Goal: Information Seeking & Learning: Learn about a topic

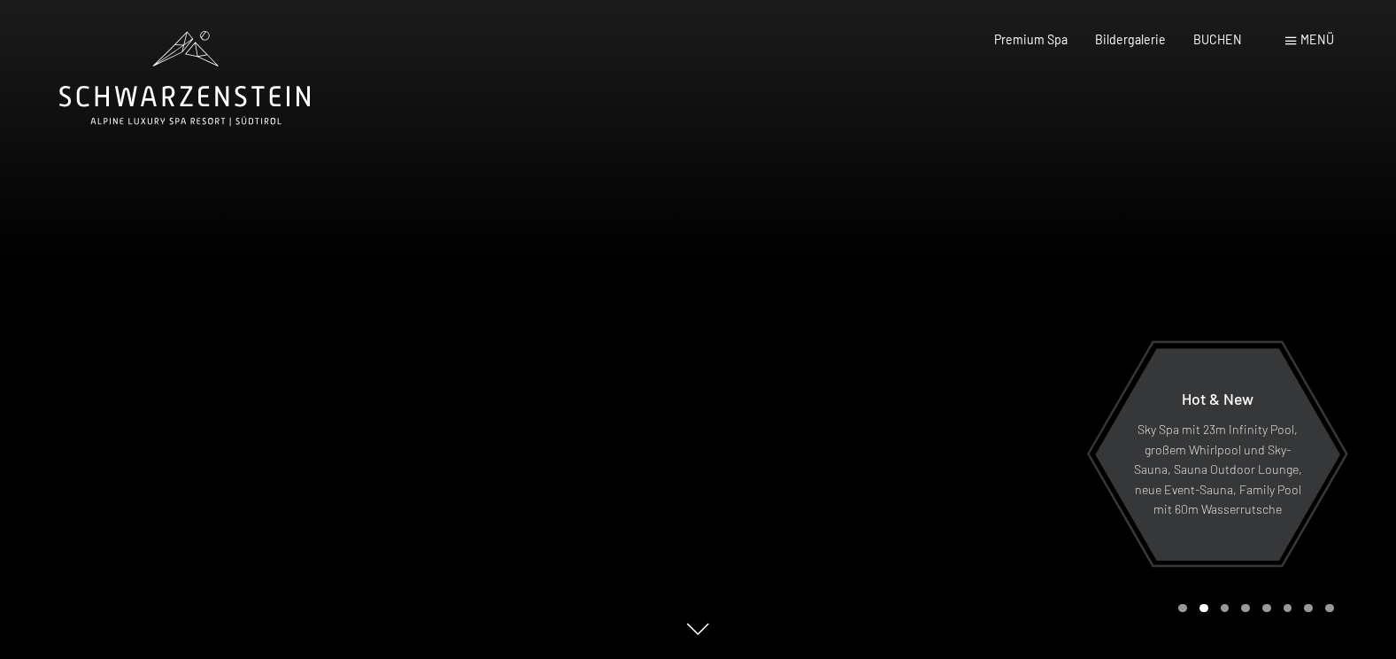
click at [155, 95] on icon at bounding box center [184, 78] width 250 height 95
click at [1319, 42] on span "Menü" at bounding box center [1317, 39] width 34 height 15
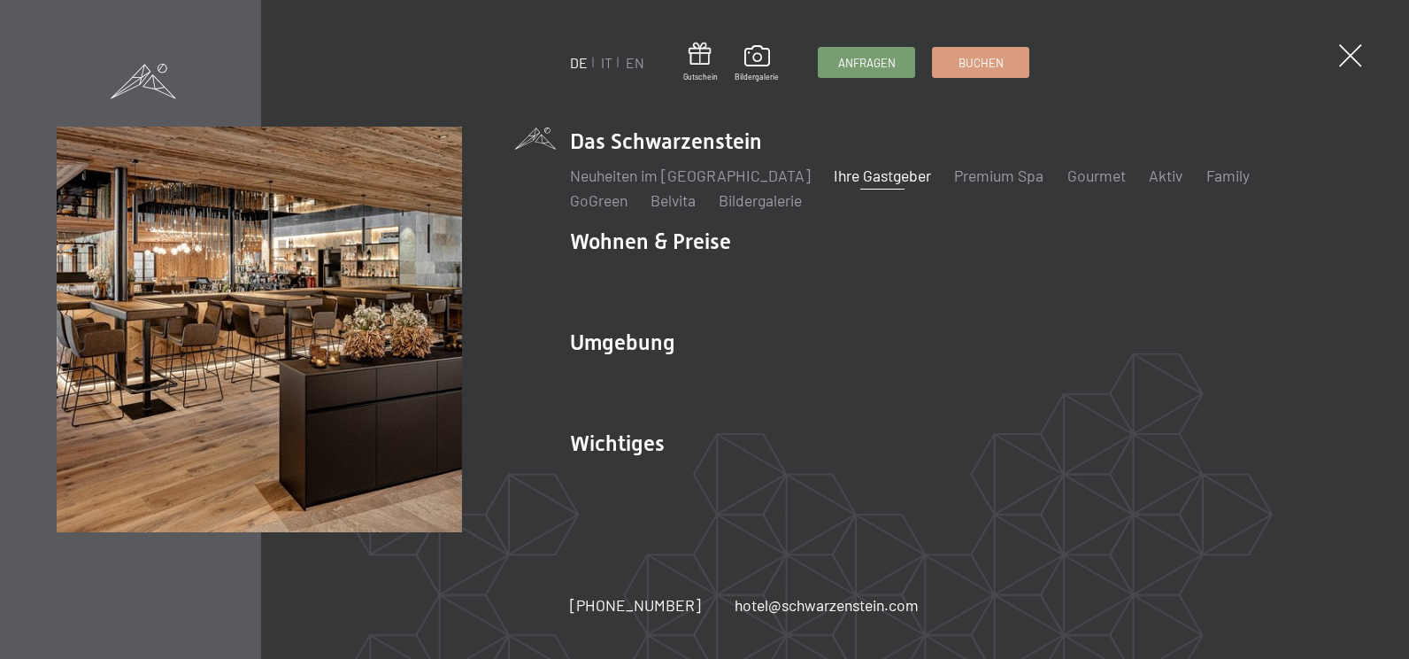
click at [840, 176] on link "Ihre Gastgeber" at bounding box center [882, 175] width 97 height 19
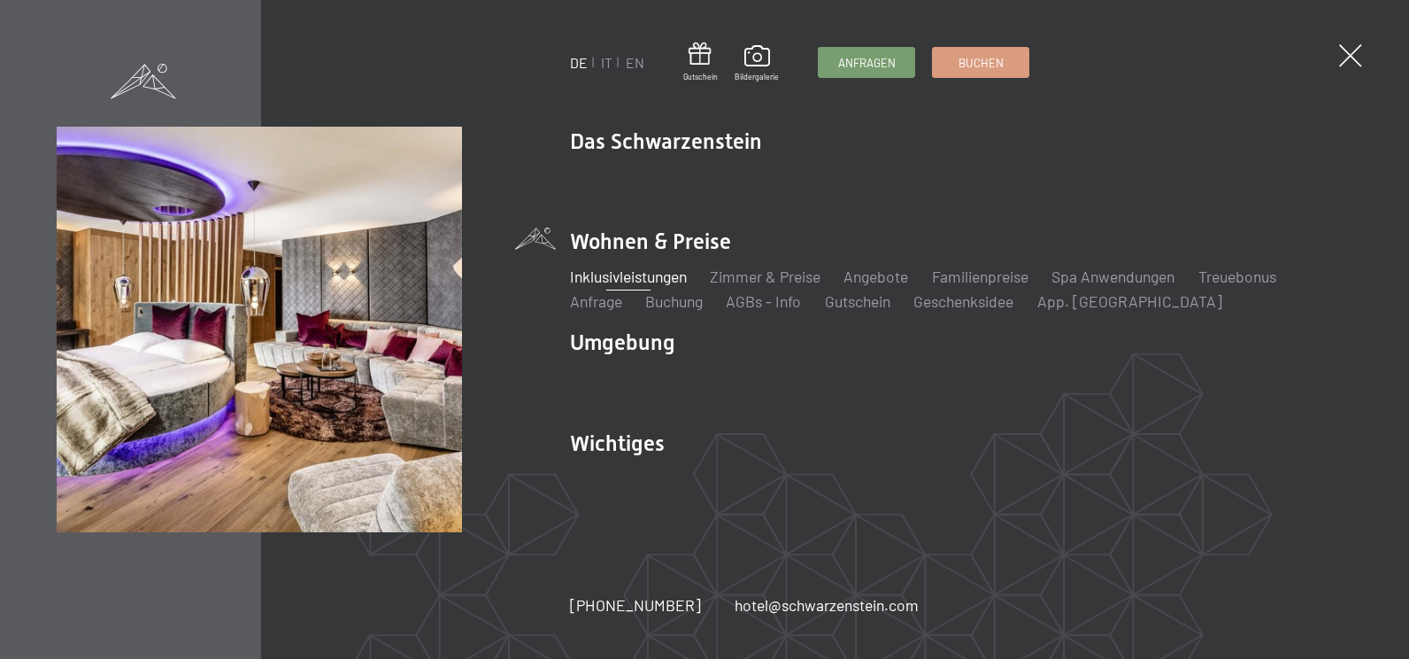
click at [660, 280] on link "Inklusivleistungen" at bounding box center [628, 275] width 117 height 19
click at [774, 276] on link "Zimmer & Preise" at bounding box center [765, 275] width 111 height 19
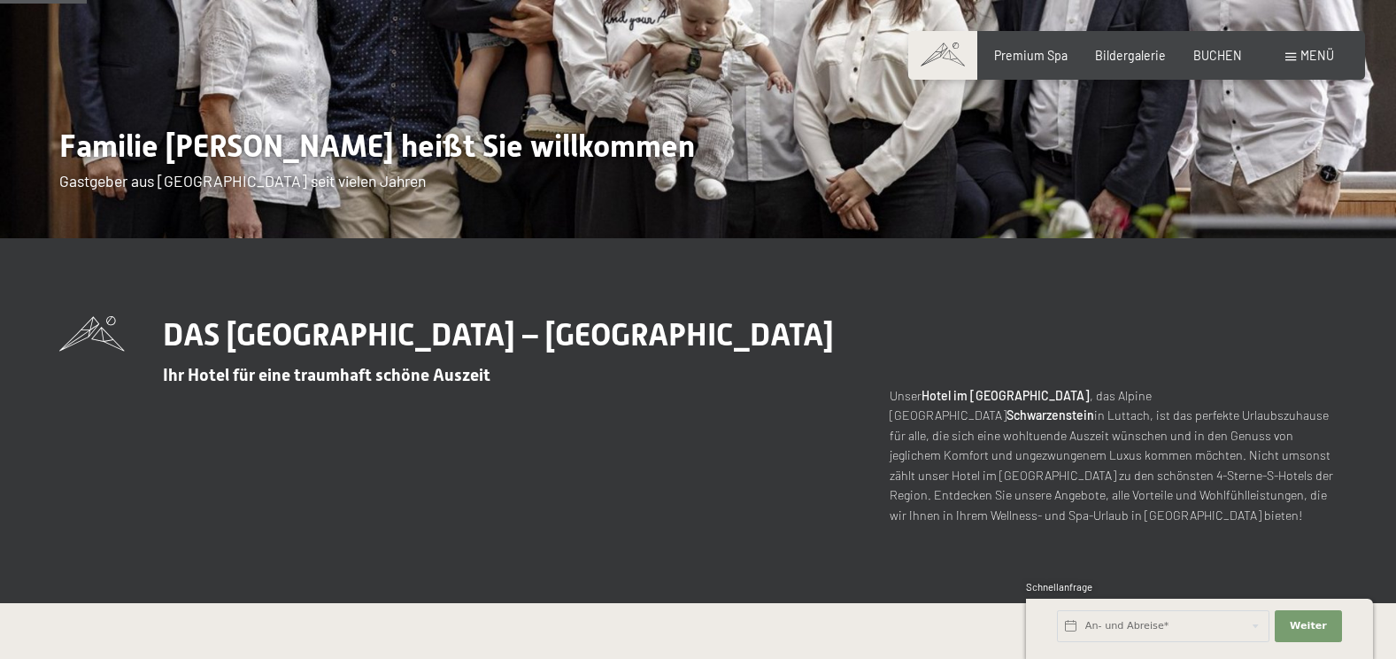
scroll to position [354, 0]
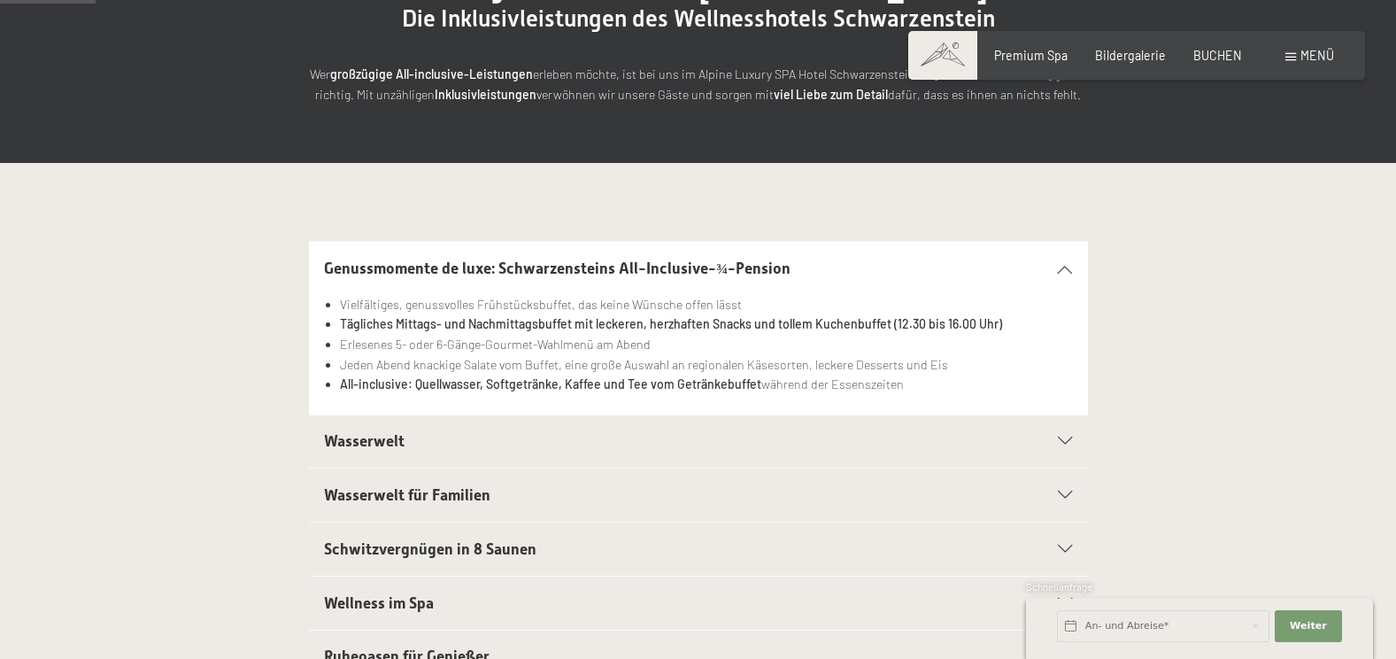
scroll to position [266, 0]
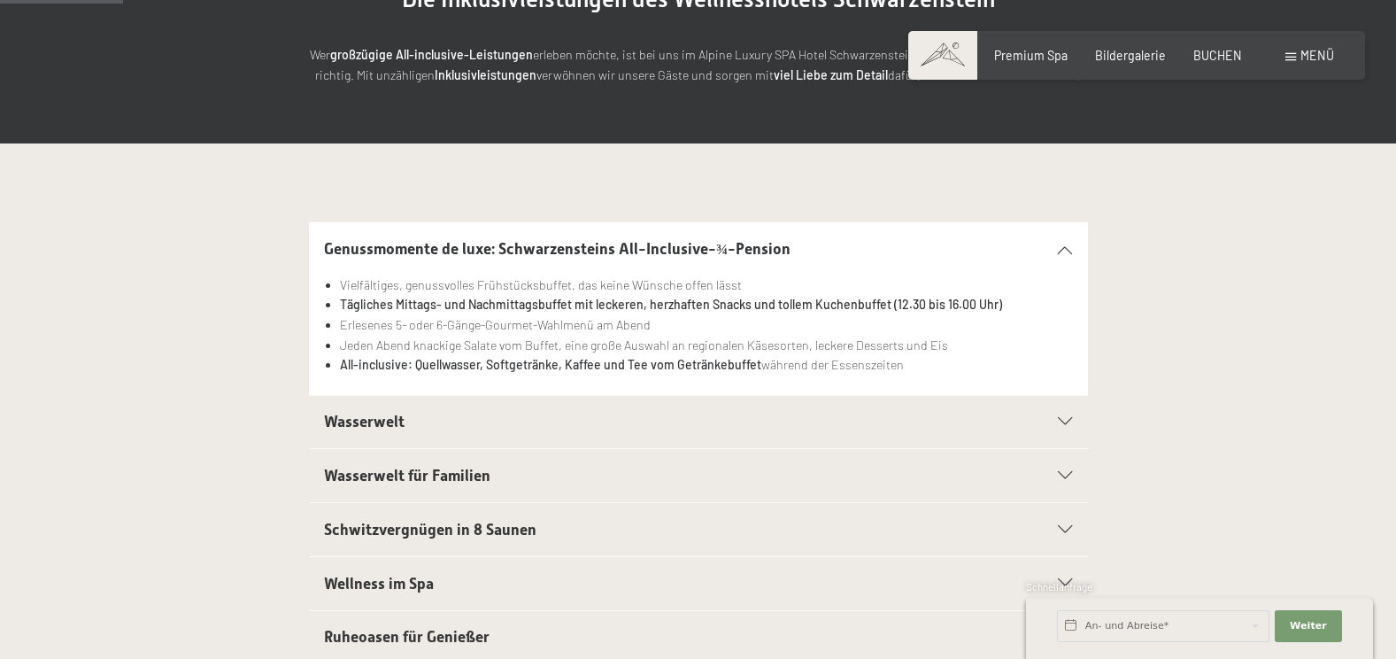
click at [1064, 418] on icon at bounding box center [1065, 422] width 14 height 8
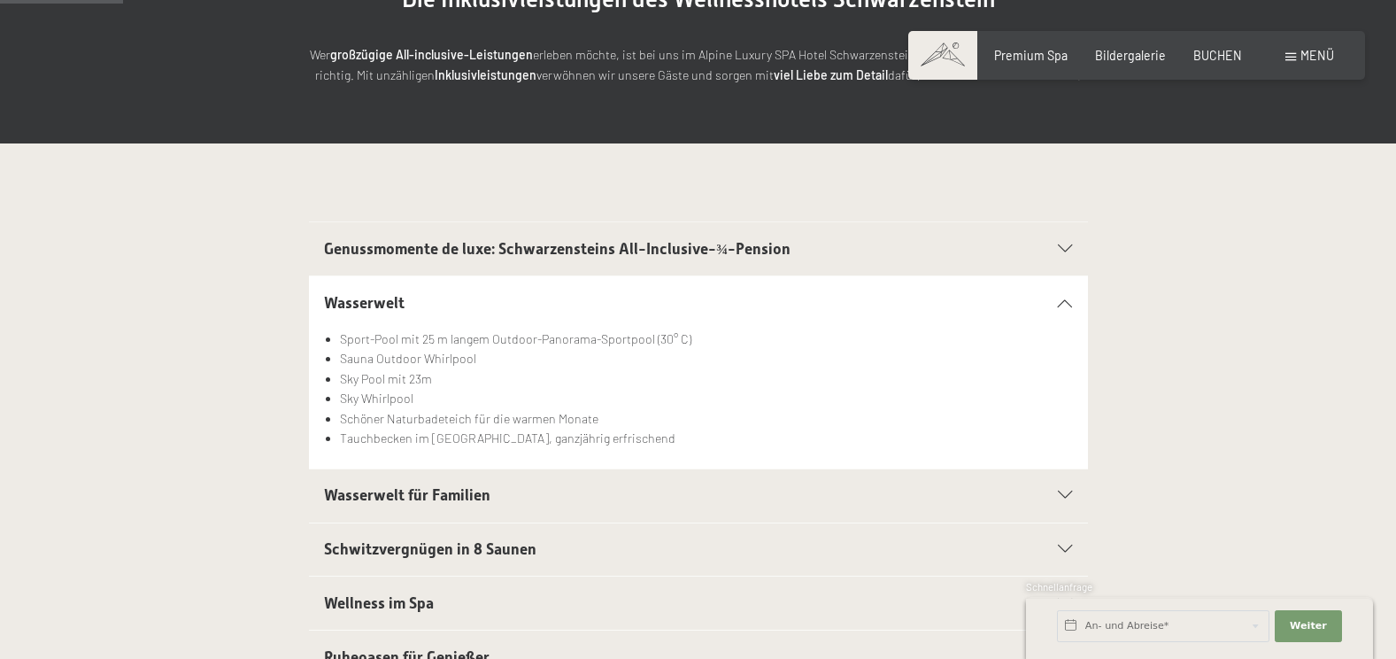
click at [1058, 306] on icon at bounding box center [1065, 302] width 14 height 8
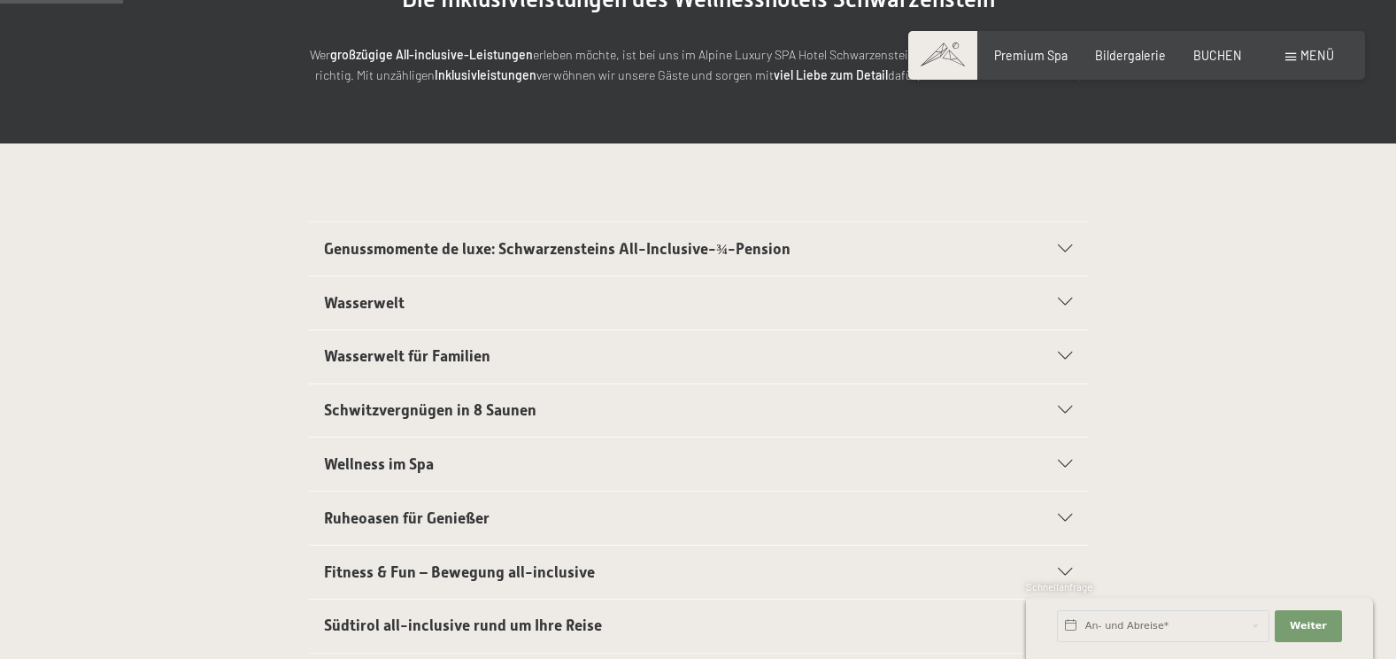
click at [1063, 408] on icon at bounding box center [1065, 410] width 14 height 8
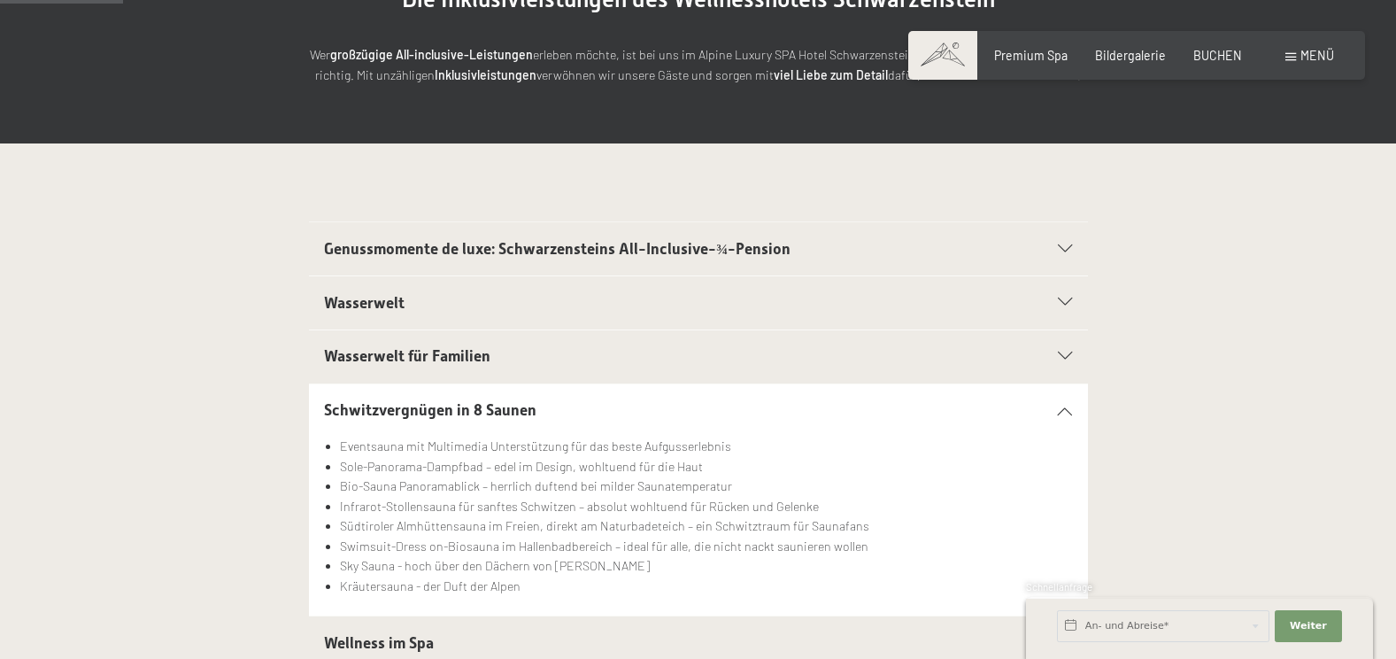
click at [1063, 408] on icon at bounding box center [1065, 410] width 14 height 8
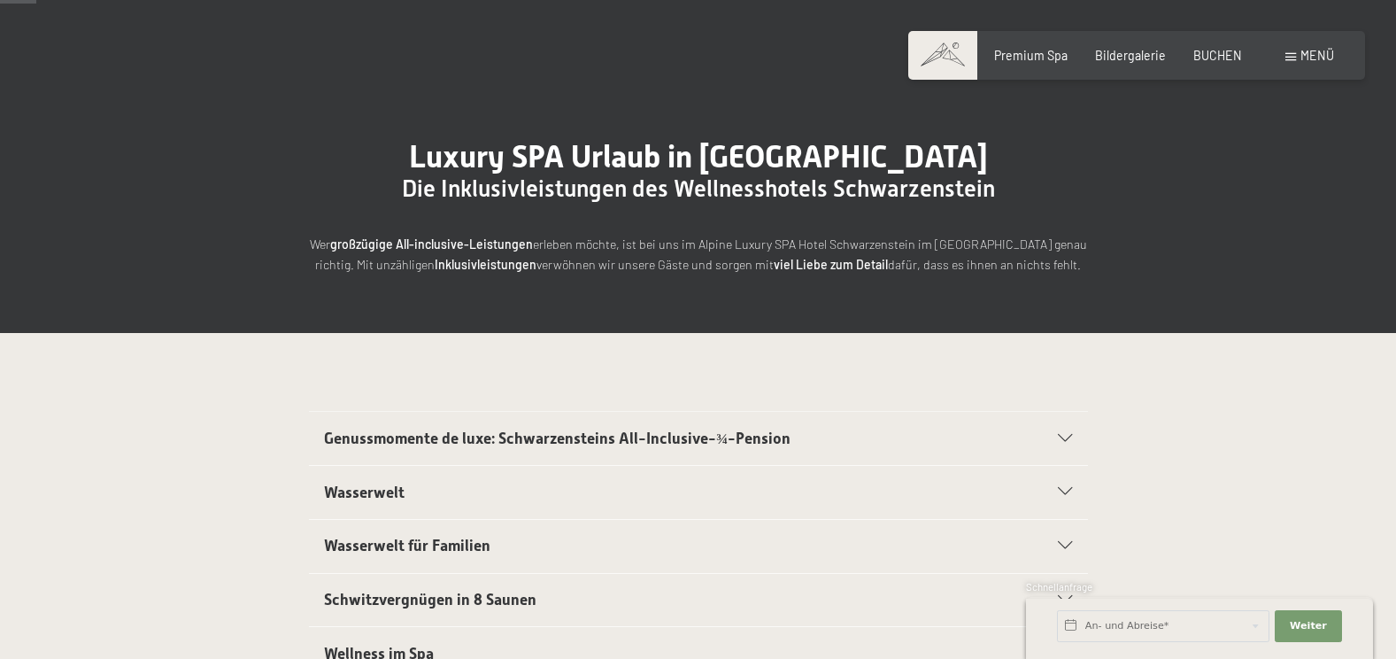
scroll to position [0, 0]
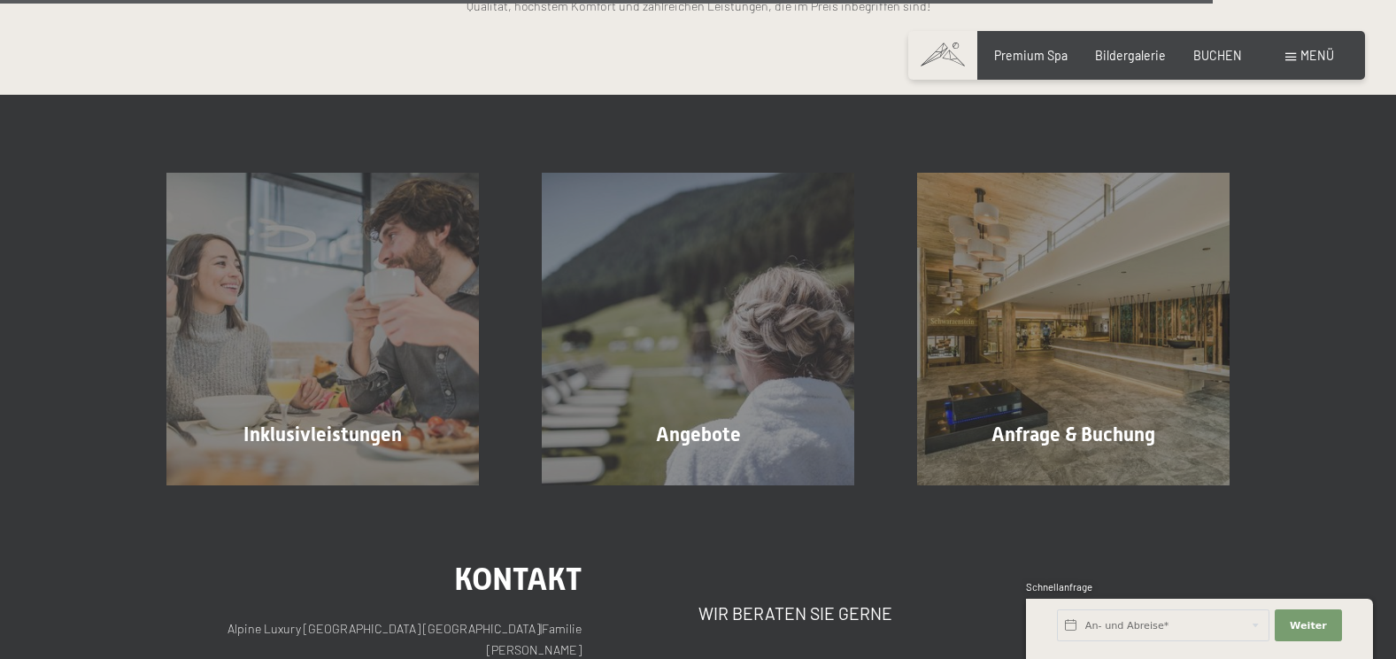
scroll to position [4514, 0]
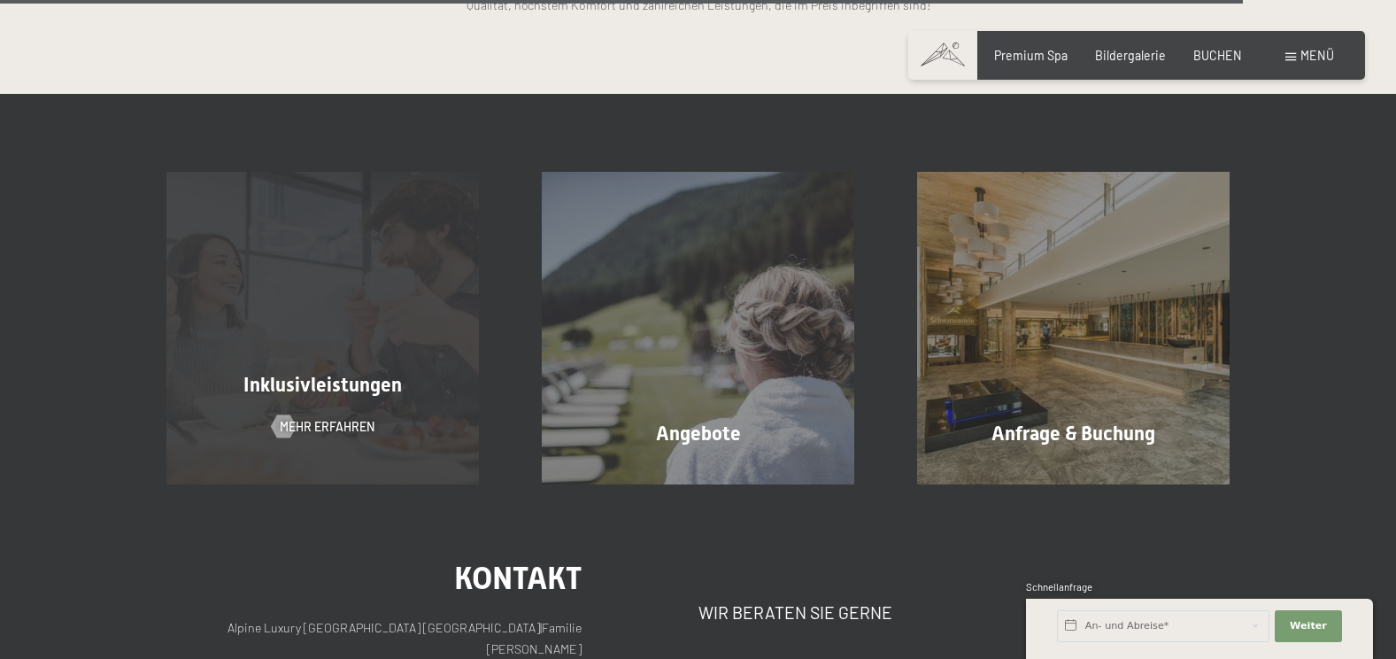
click at [324, 329] on div "Inklusivleistungen Mehr erfahren" at bounding box center [322, 328] width 375 height 312
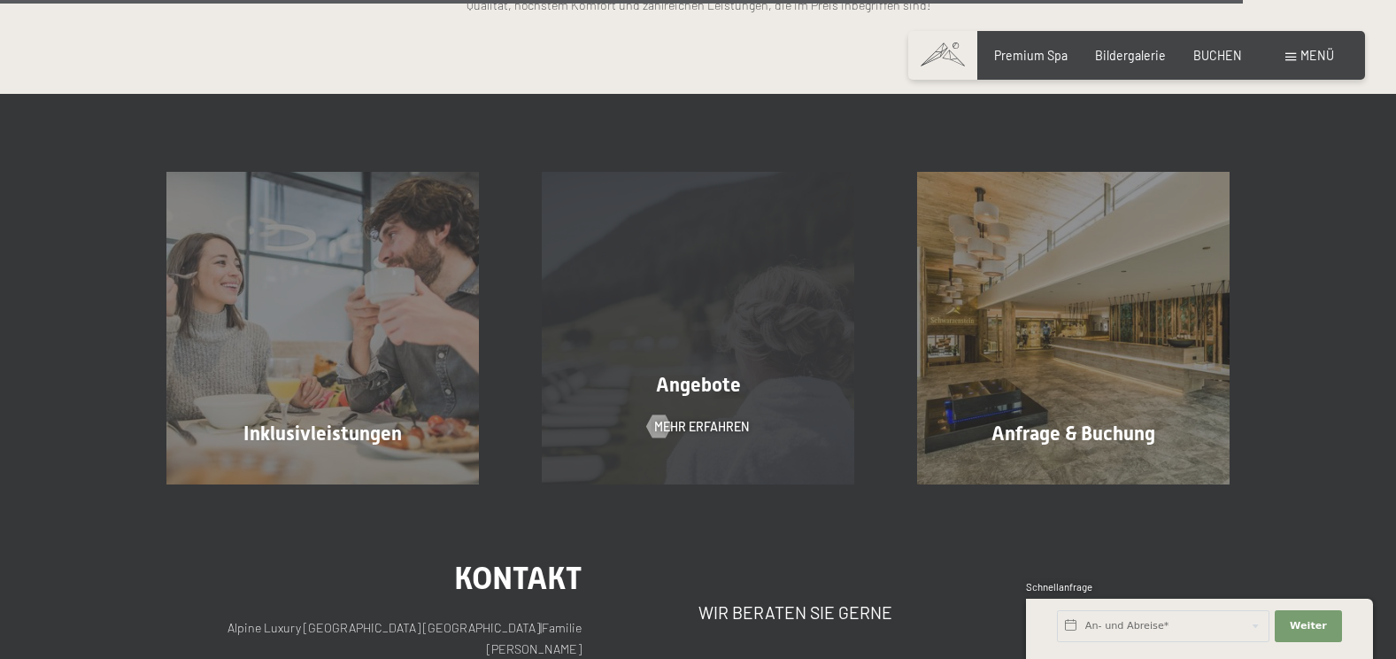
click at [691, 308] on div "Angebote Mehr erfahren" at bounding box center [698, 328] width 375 height 312
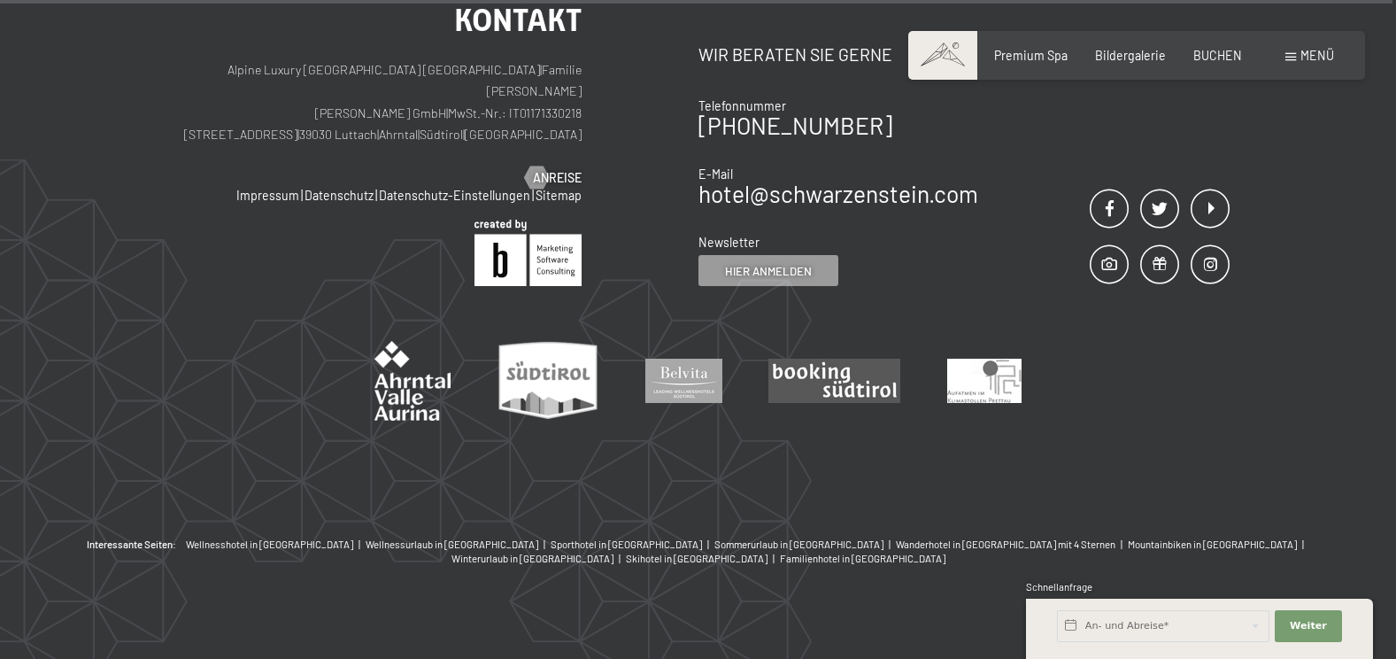
scroll to position [4629, 0]
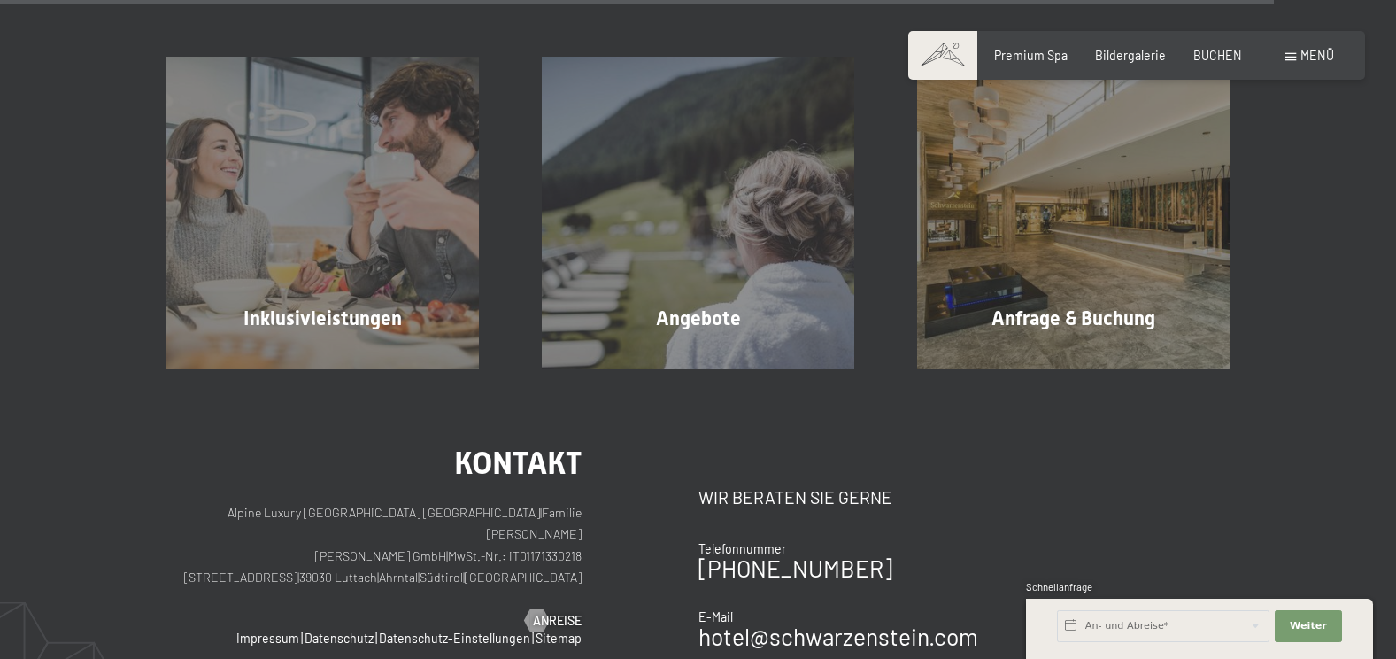
click at [1293, 52] on div "Menü" at bounding box center [1309, 56] width 49 height 18
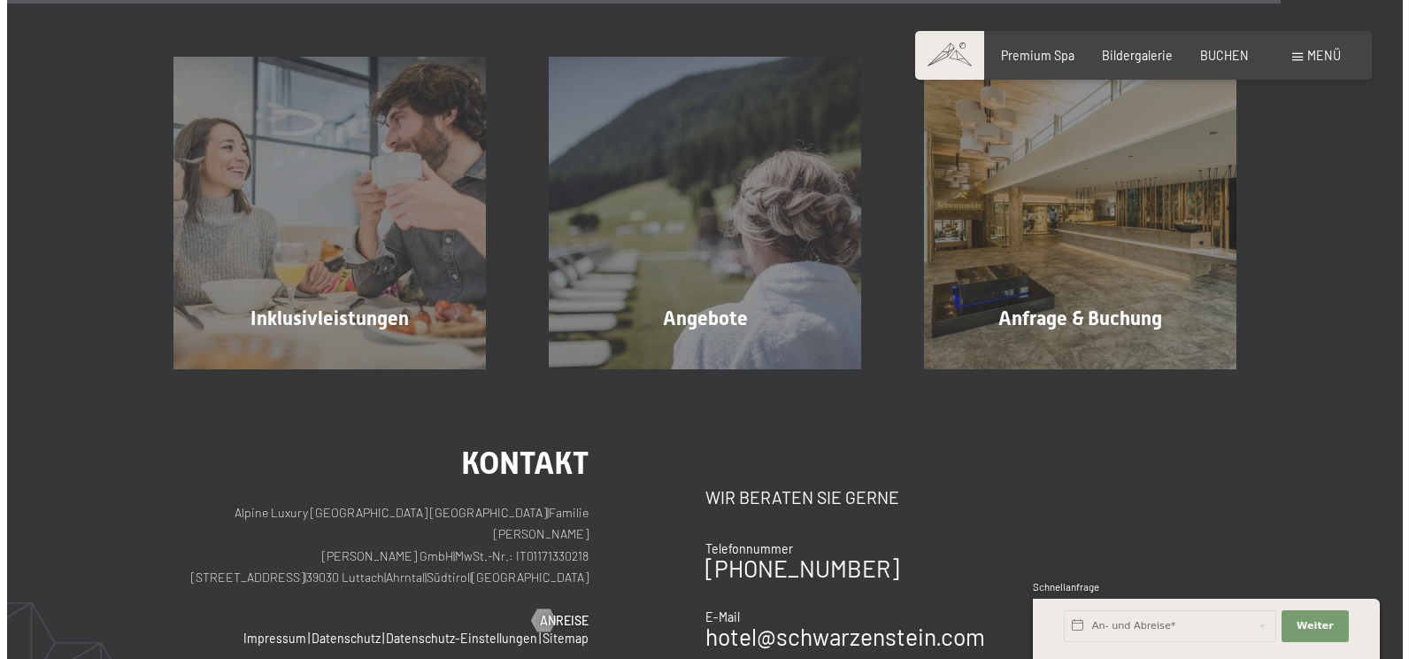
scroll to position [4636, 0]
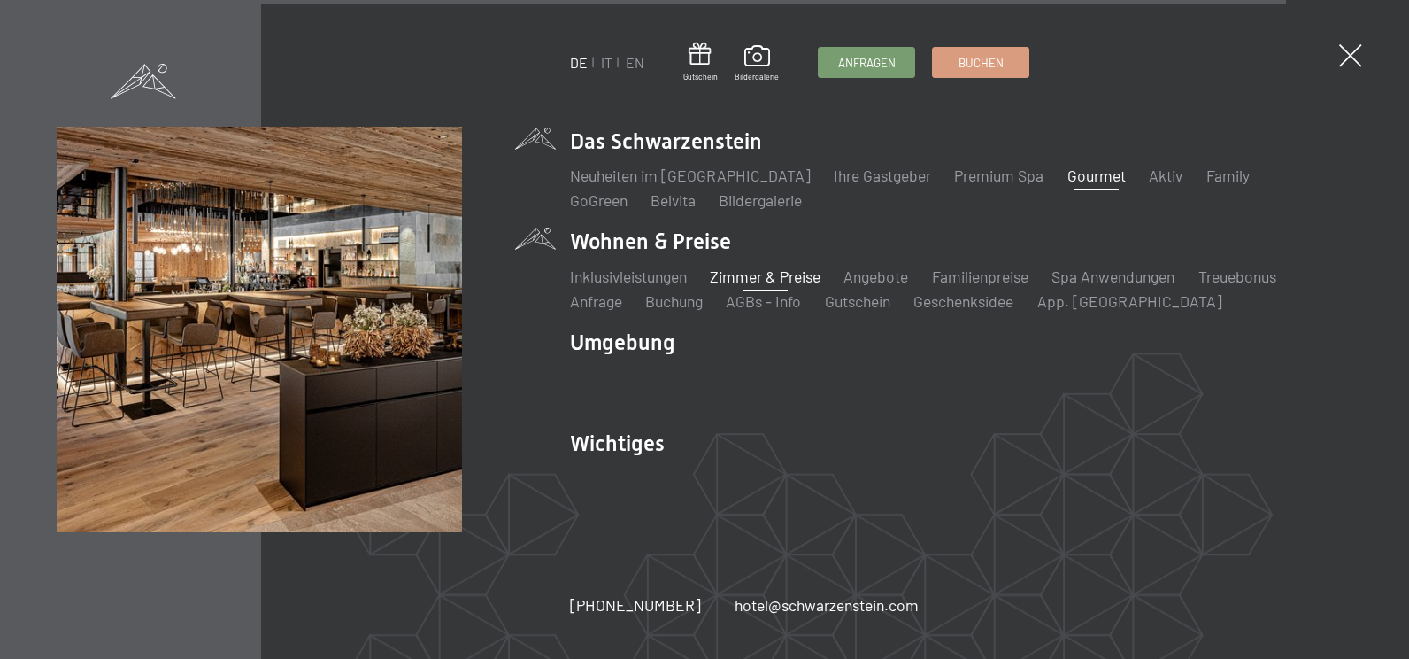
click at [1067, 179] on link "Gourmet" at bounding box center [1096, 175] width 58 height 19
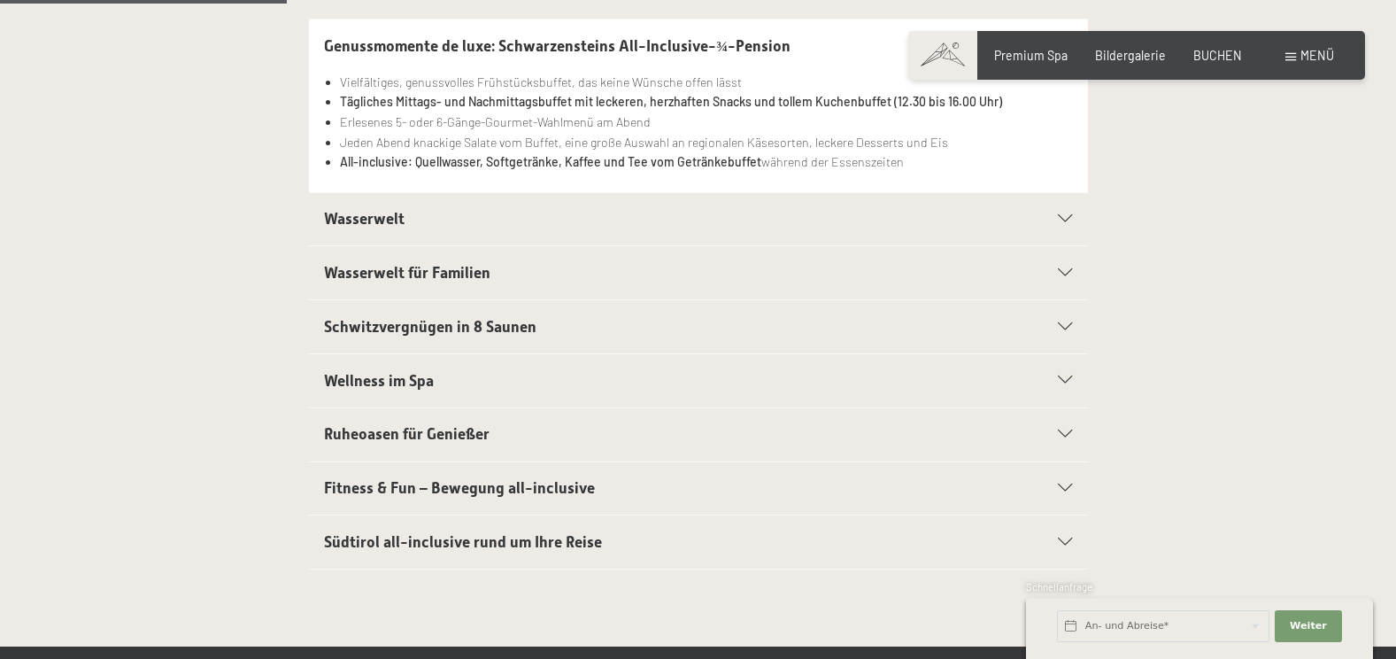
scroll to position [620, 0]
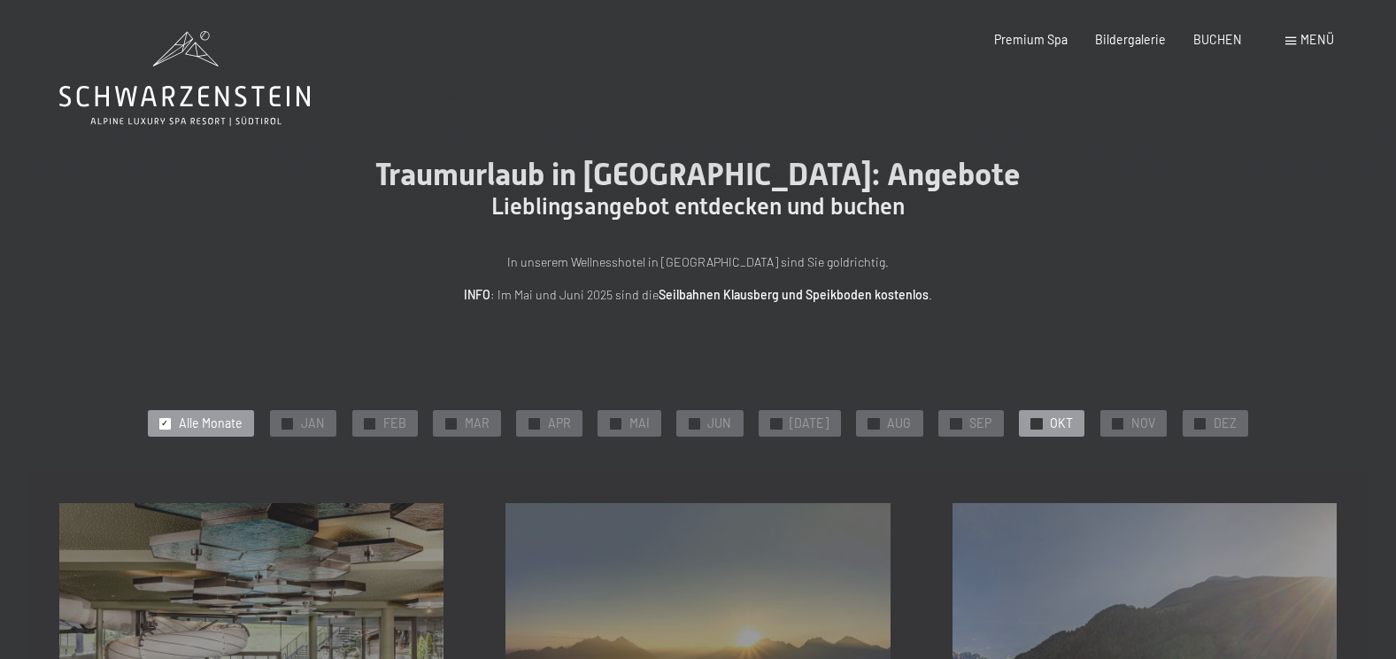
click at [1035, 426] on div "✓ OKT" at bounding box center [1051, 423] width 65 height 27
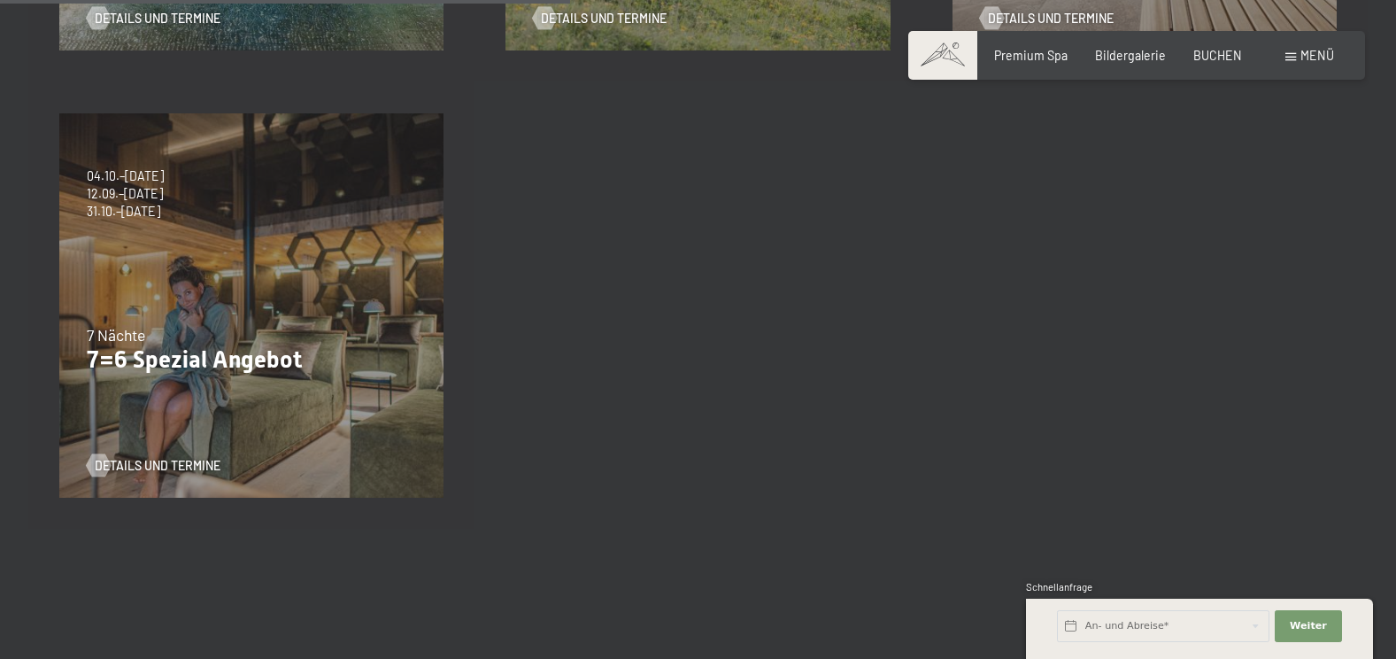
scroll to position [885, 0]
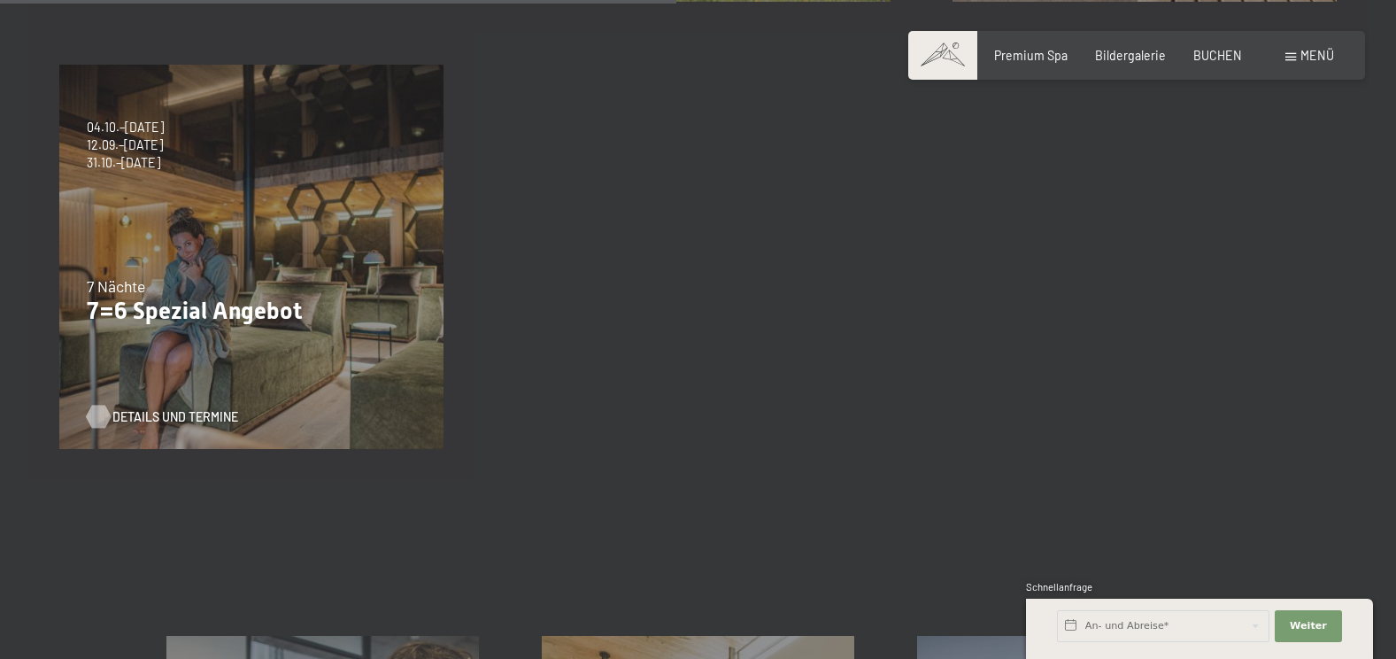
click at [168, 416] on span "Details und Termine" at bounding box center [175, 417] width 126 height 18
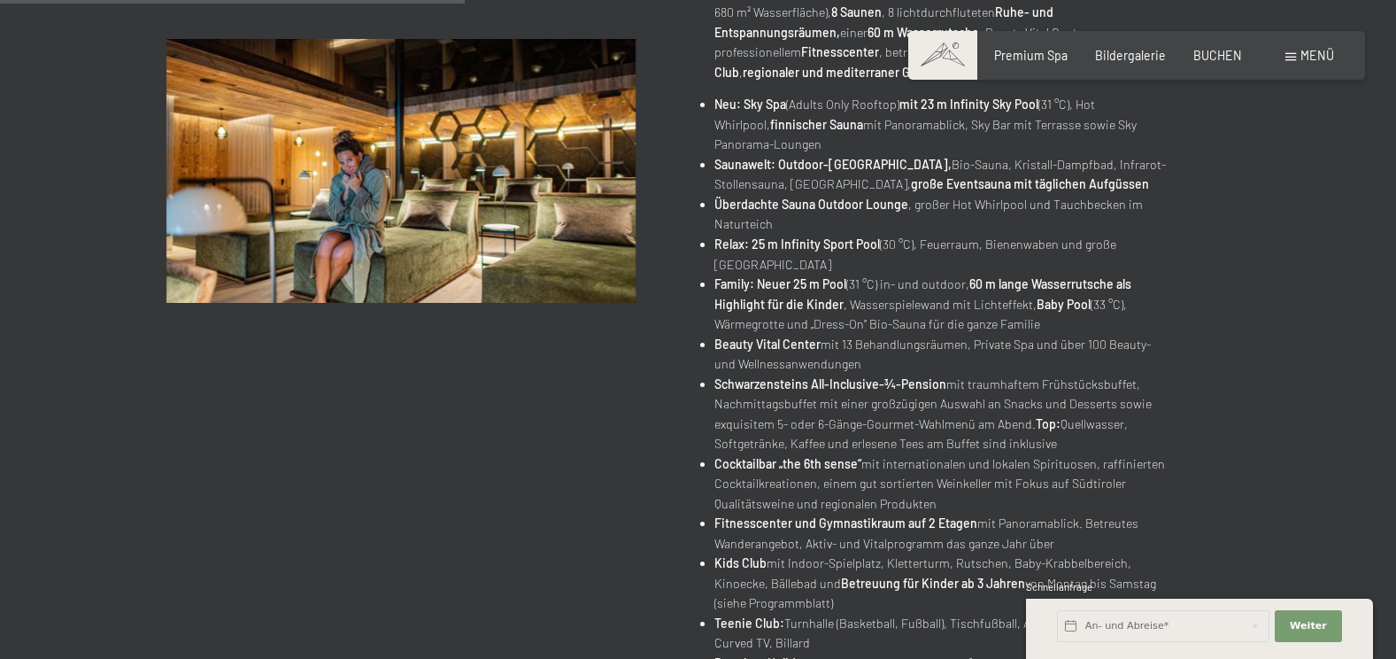
scroll to position [620, 0]
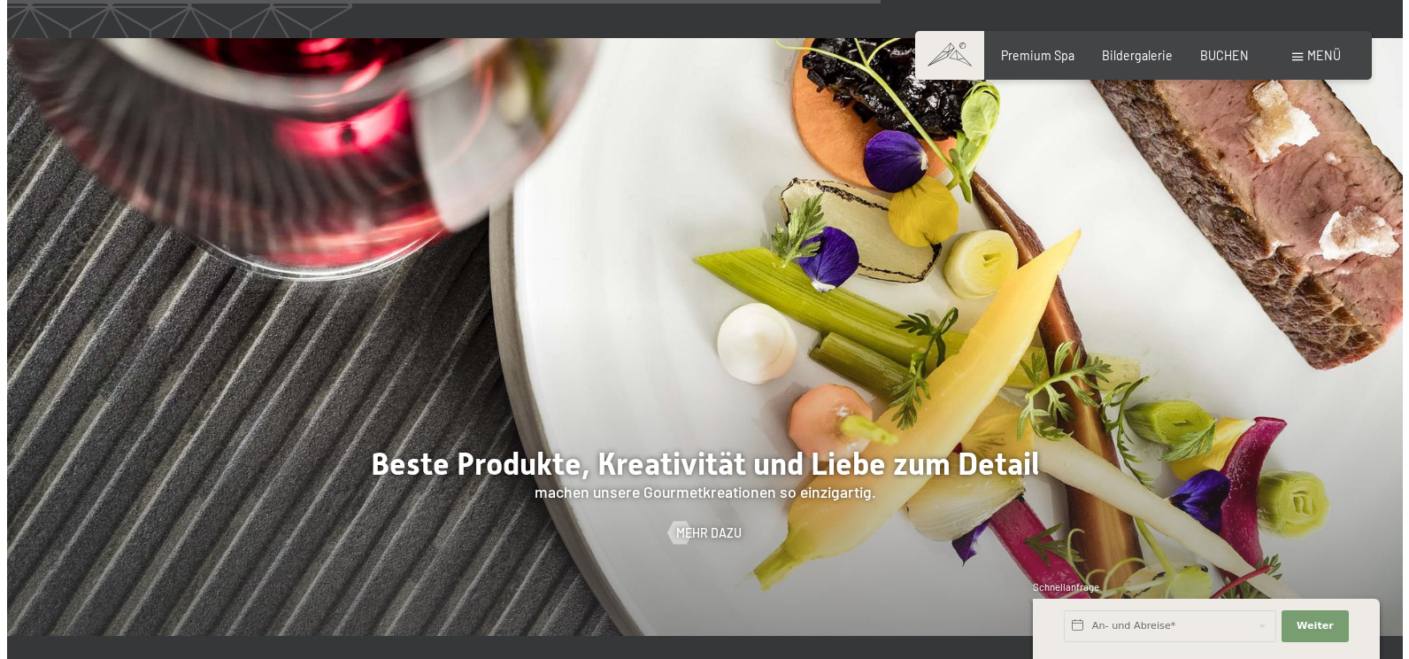
scroll to position [3275, 0]
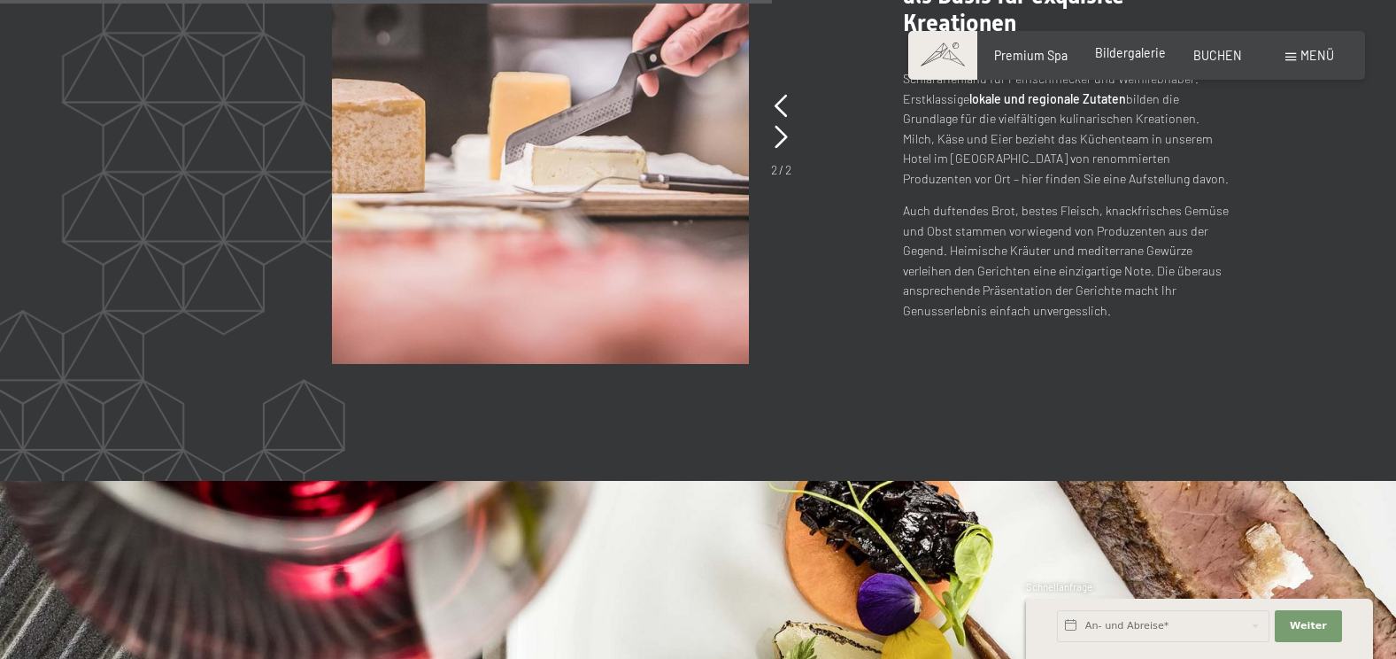
click at [1129, 55] on span "Bildergalerie" at bounding box center [1130, 52] width 71 height 15
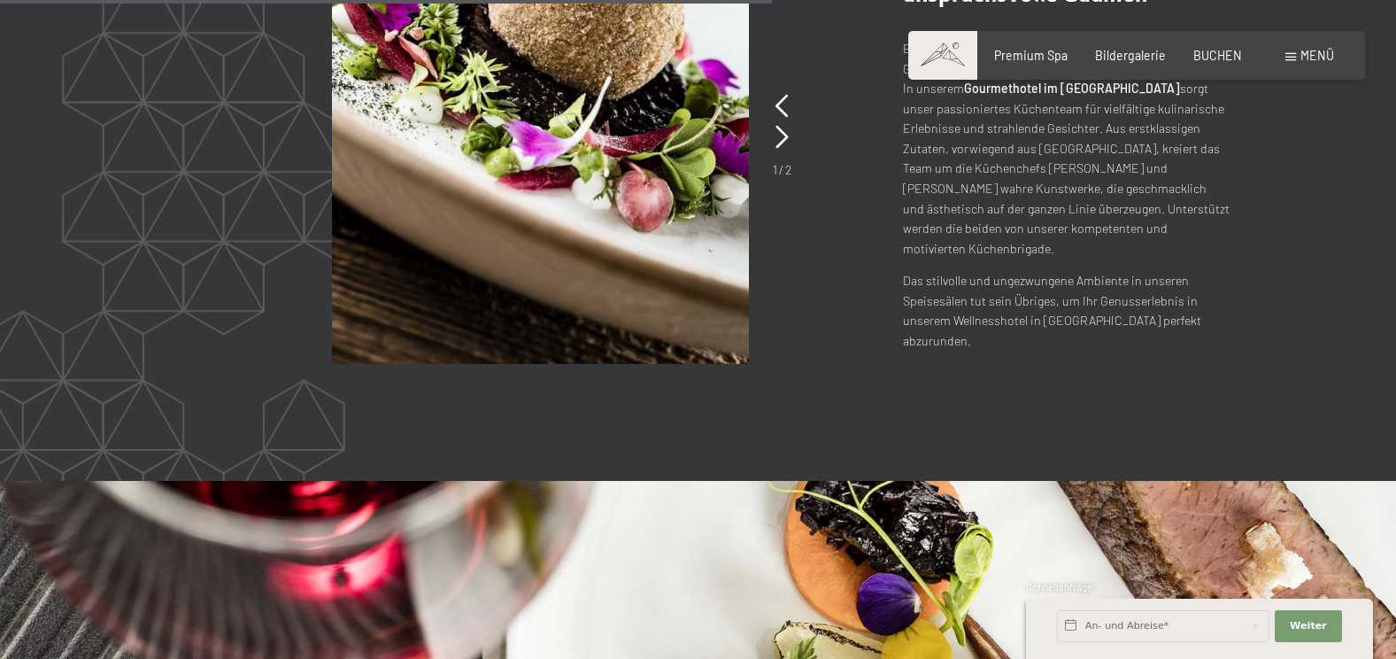
click at [1318, 55] on span "Menü" at bounding box center [1317, 55] width 34 height 15
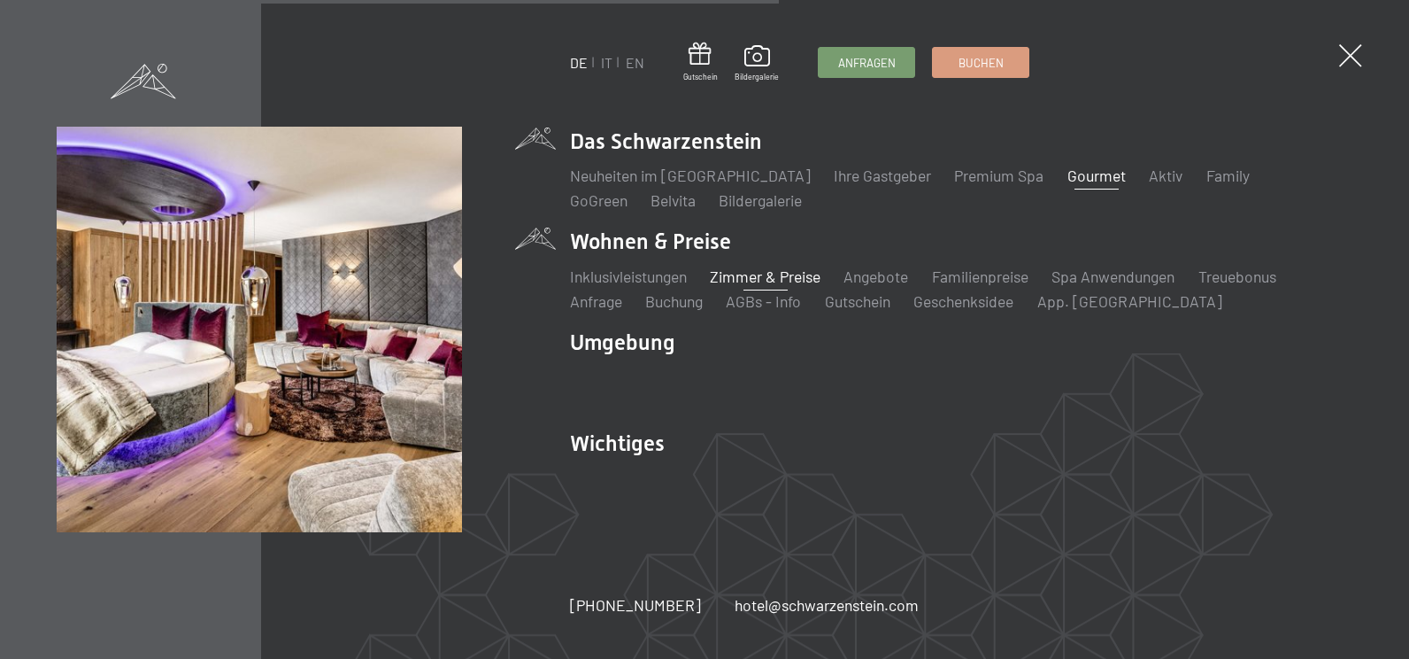
click at [774, 272] on link "Zimmer & Preise" at bounding box center [765, 275] width 111 height 19
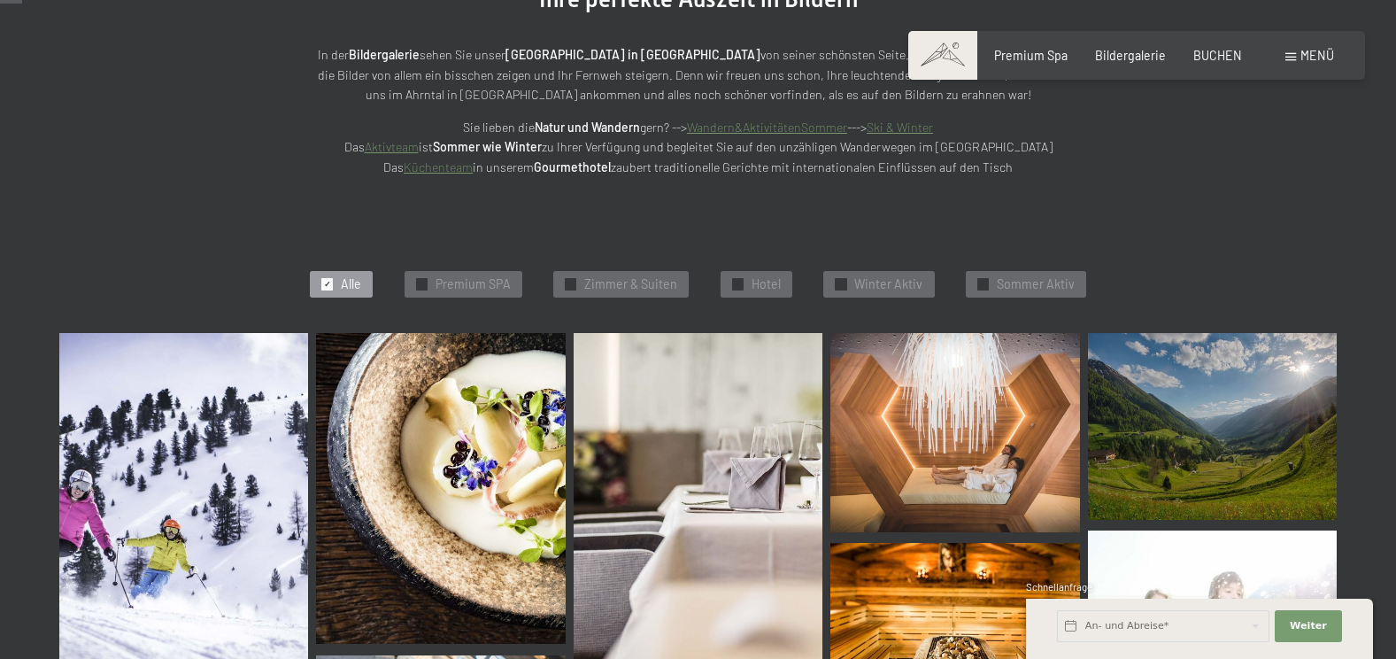
scroll to position [354, 0]
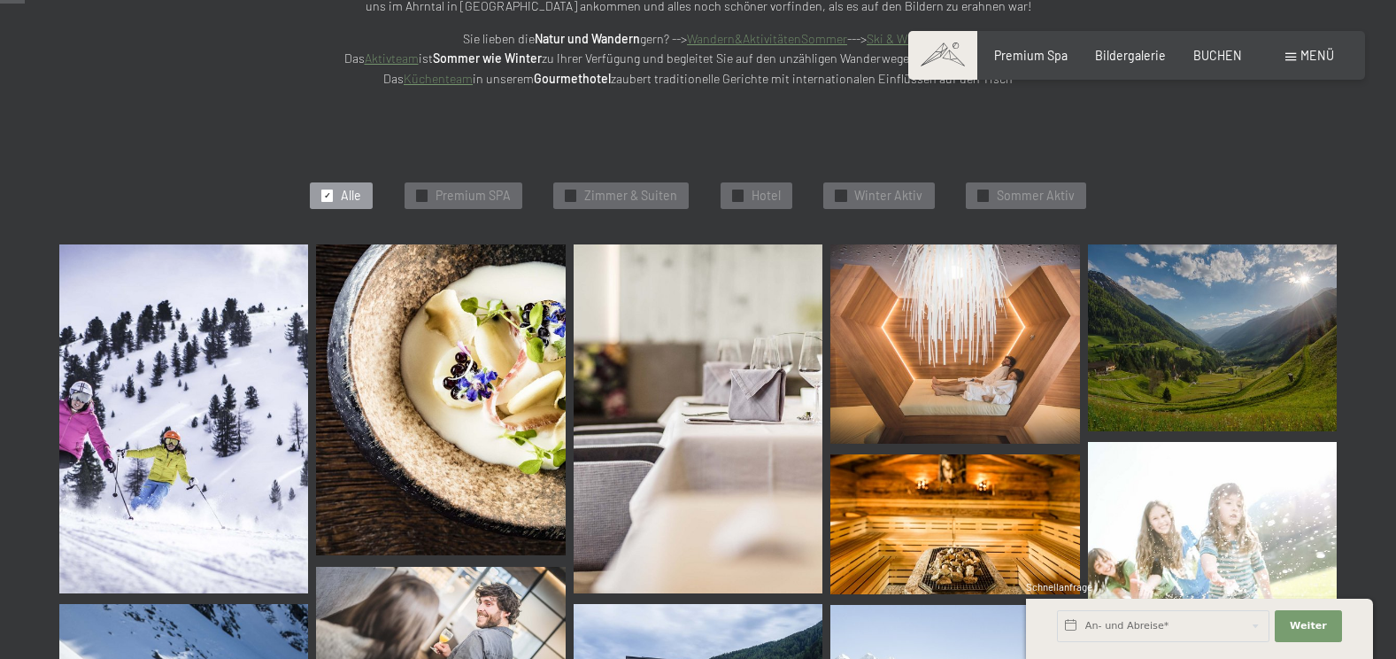
click at [920, 377] on img at bounding box center [954, 343] width 249 height 199
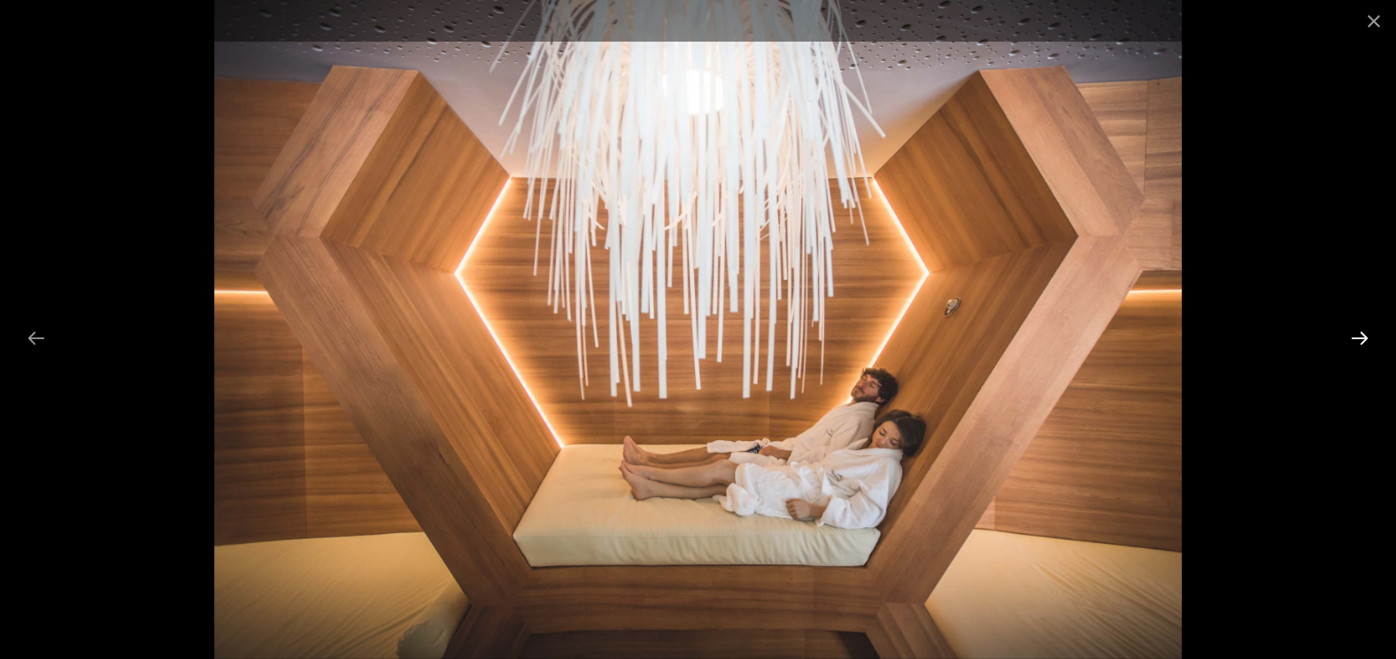
click at [1361, 339] on button "Next slide" at bounding box center [1359, 337] width 37 height 35
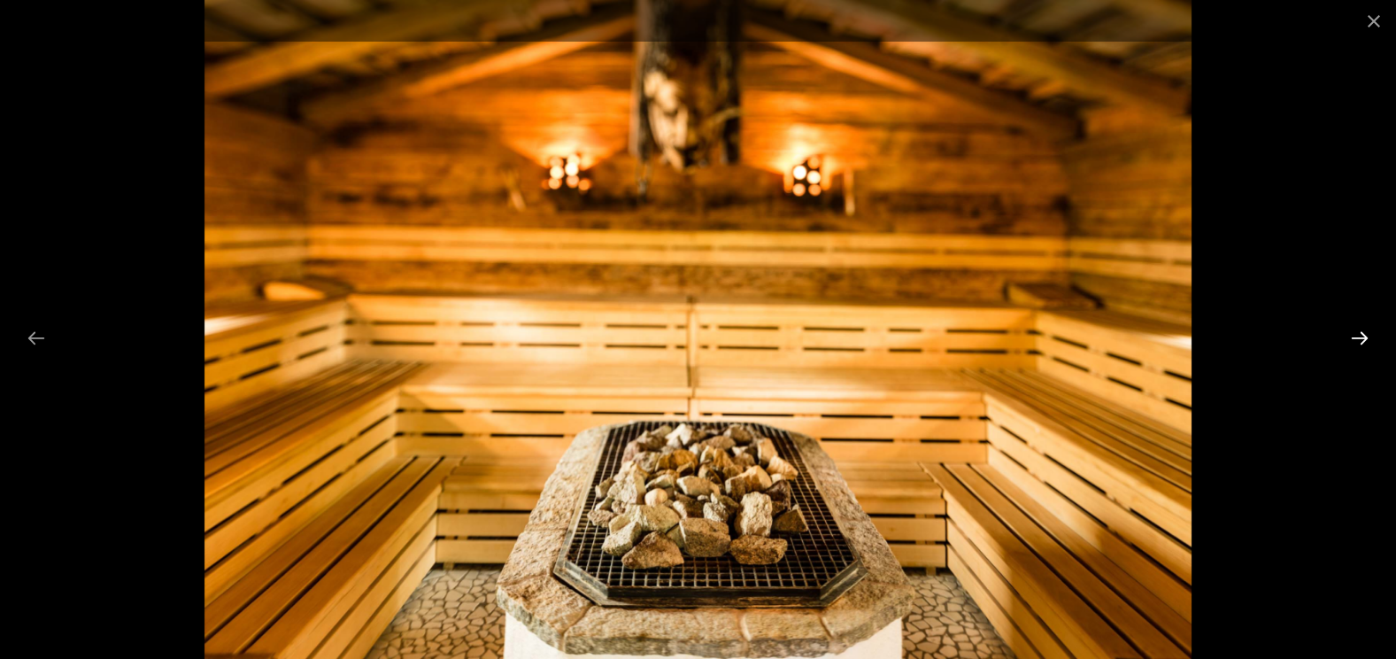
click at [1361, 339] on button "Next slide" at bounding box center [1359, 337] width 37 height 35
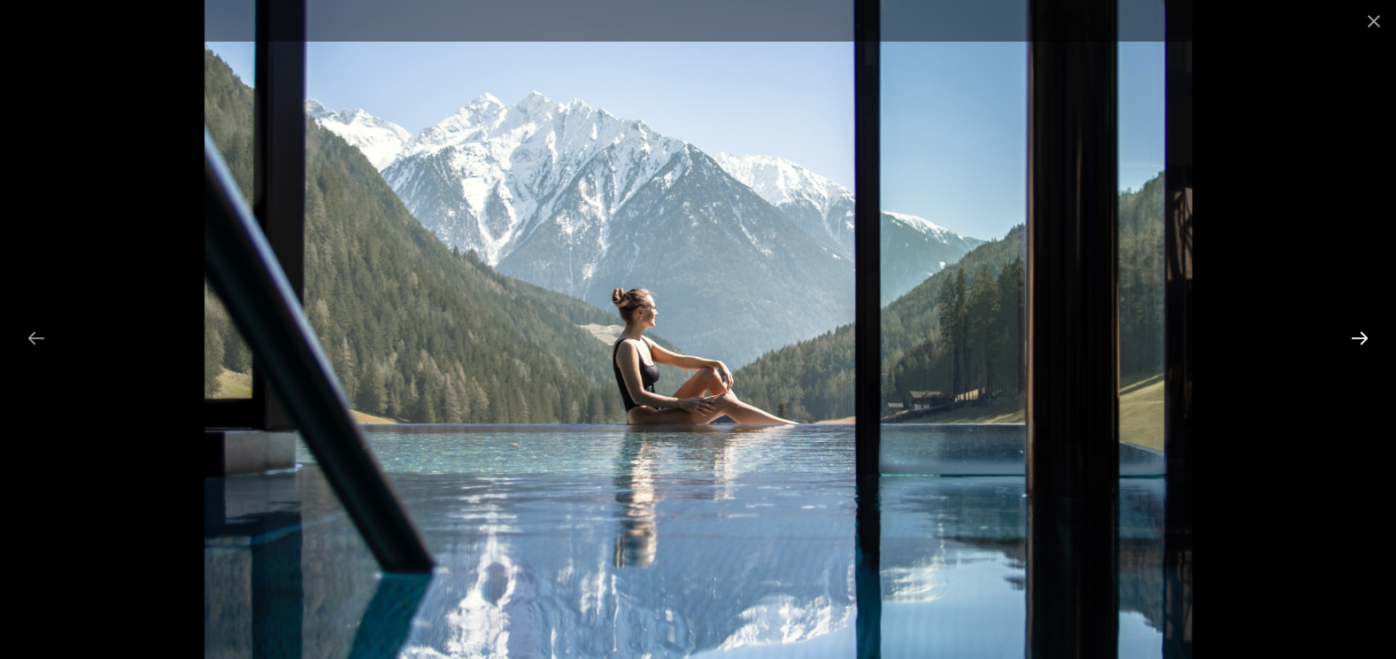
click at [1361, 339] on button "Next slide" at bounding box center [1359, 337] width 37 height 35
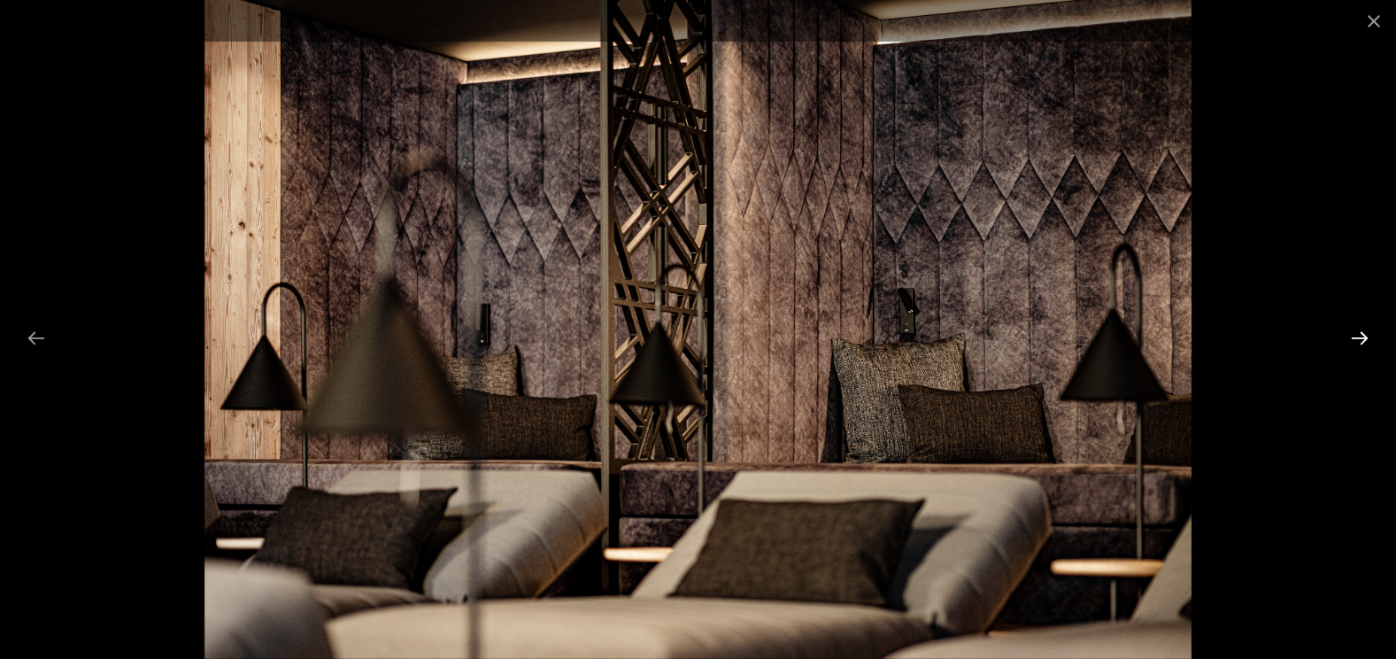
click at [1361, 339] on button "Next slide" at bounding box center [1359, 337] width 37 height 35
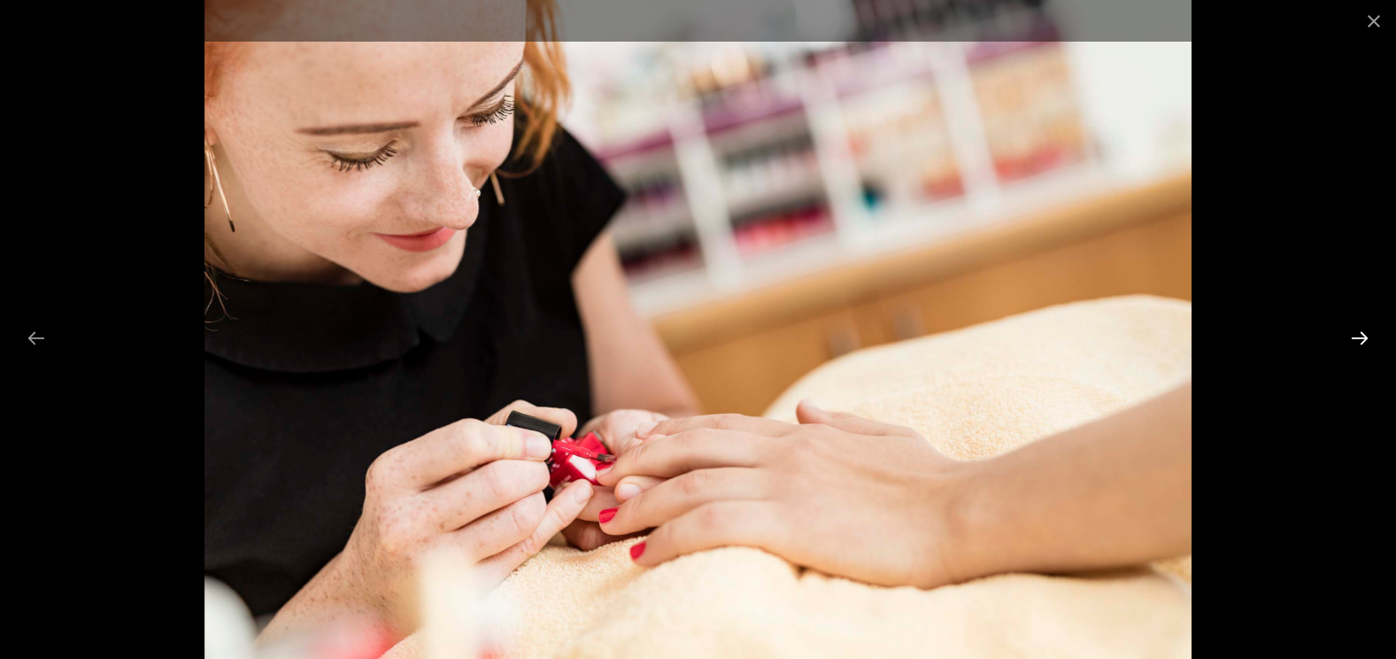
click at [1361, 339] on button "Next slide" at bounding box center [1359, 337] width 37 height 35
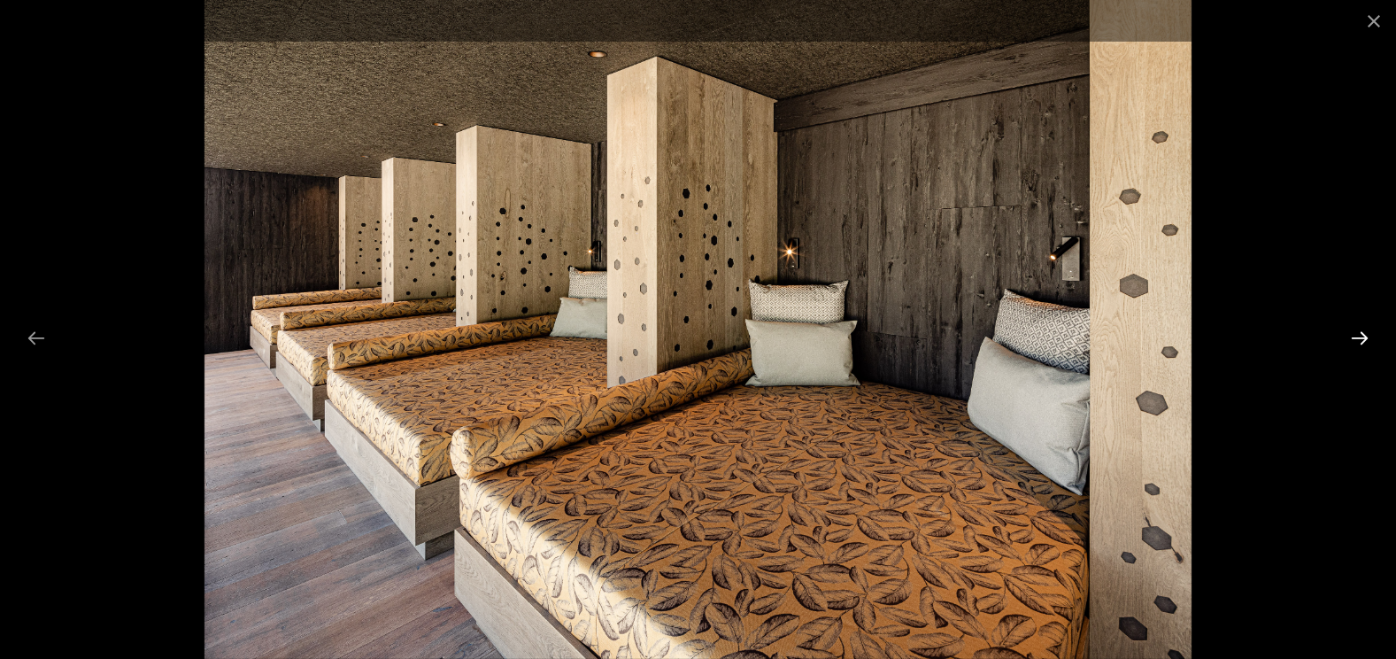
click at [1361, 339] on button "Next slide" at bounding box center [1359, 337] width 37 height 35
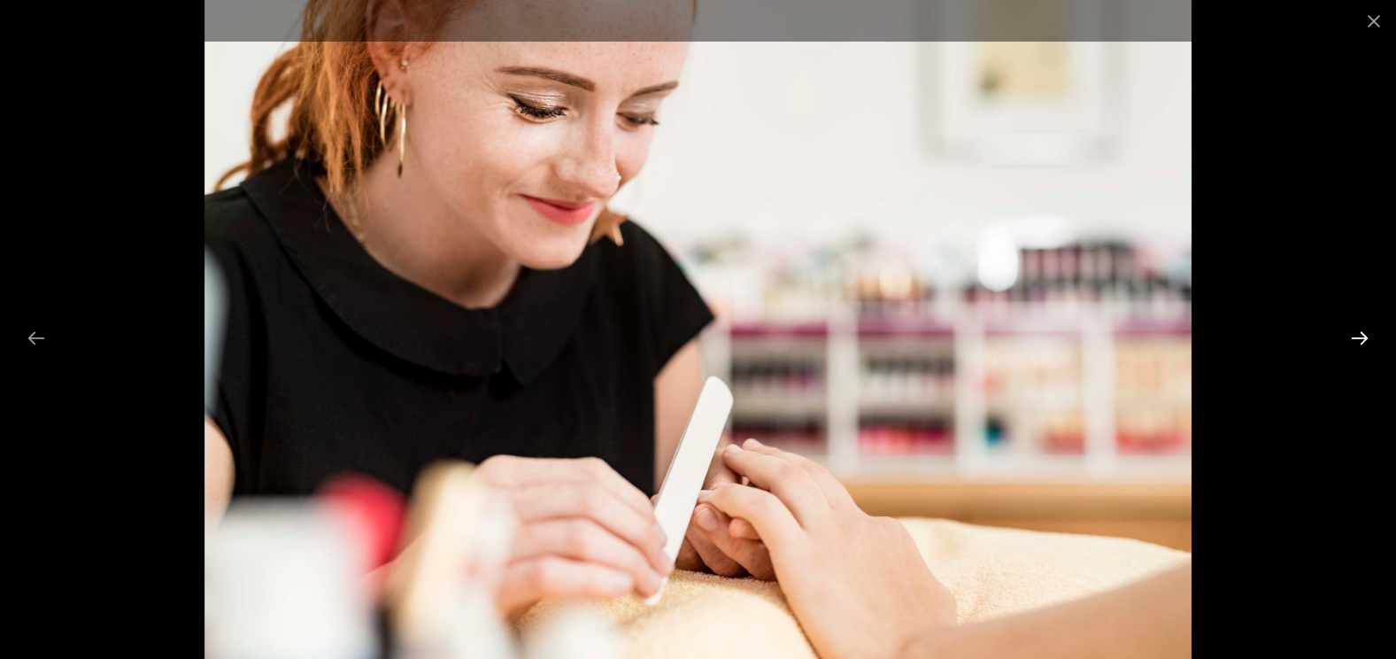
click at [1361, 339] on button "Next slide" at bounding box center [1359, 337] width 37 height 35
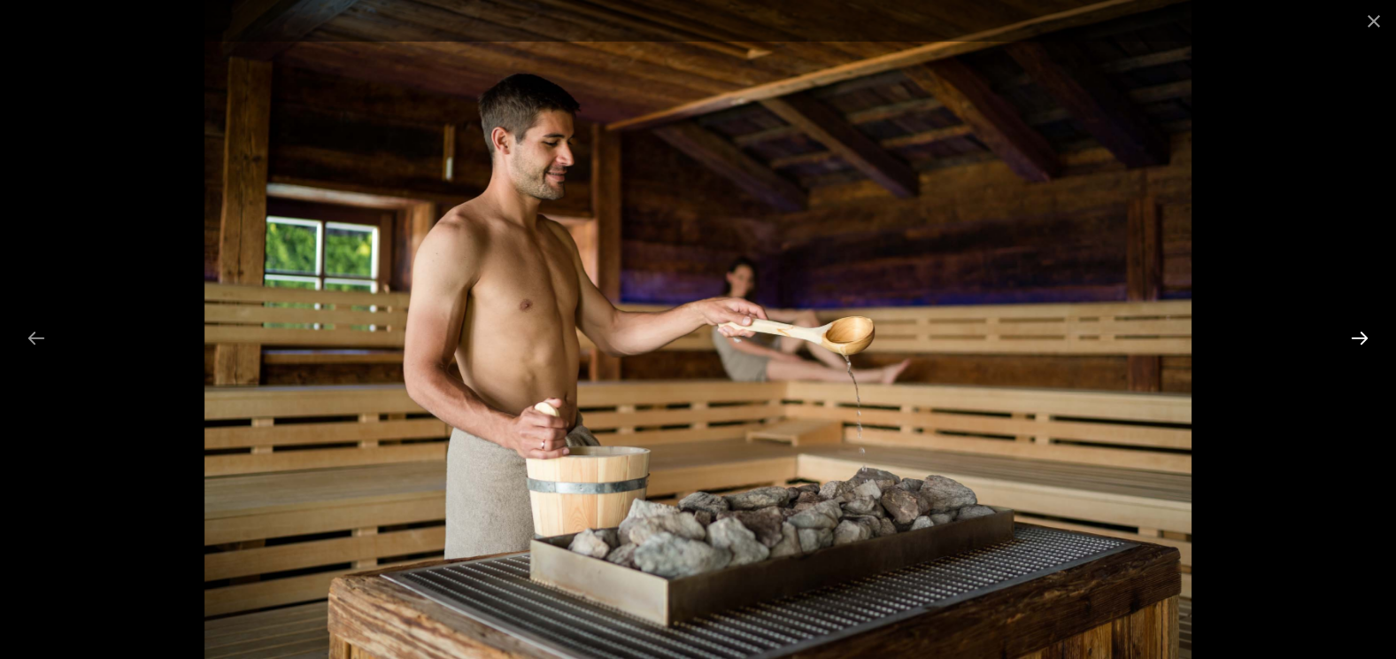
click at [1361, 339] on button "Next slide" at bounding box center [1359, 337] width 37 height 35
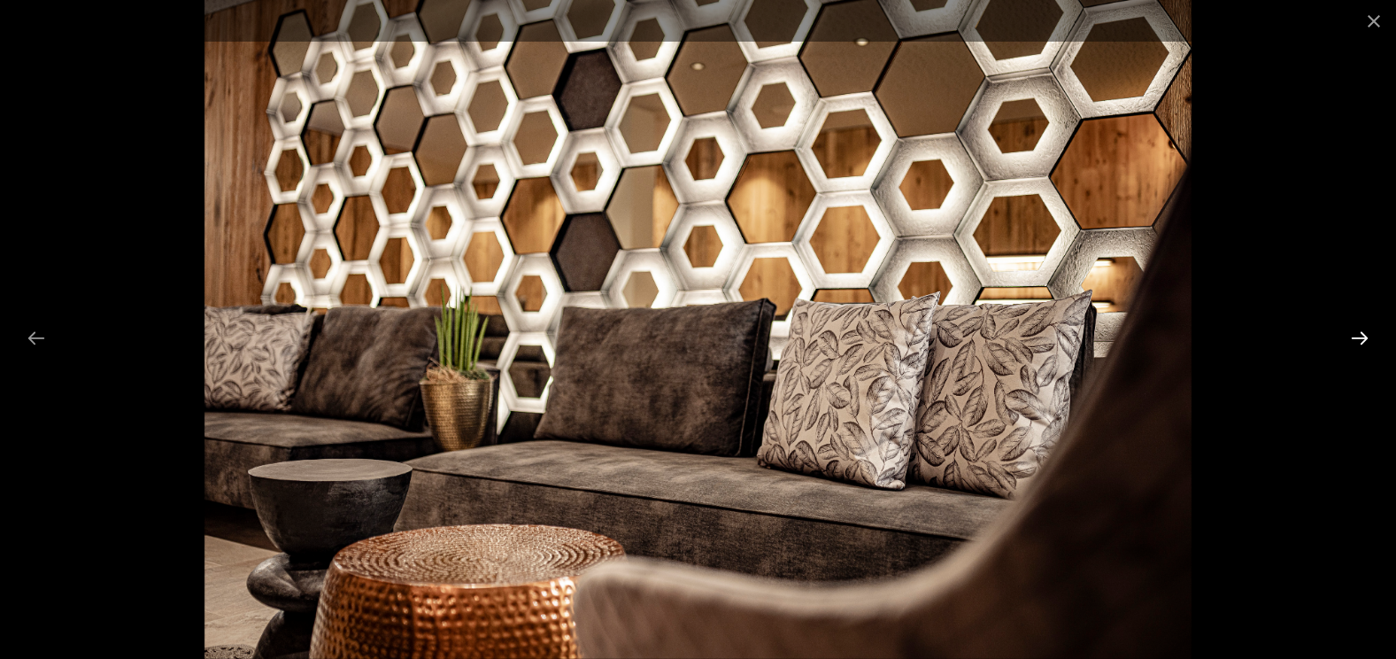
click at [1361, 339] on button "Next slide" at bounding box center [1359, 337] width 37 height 35
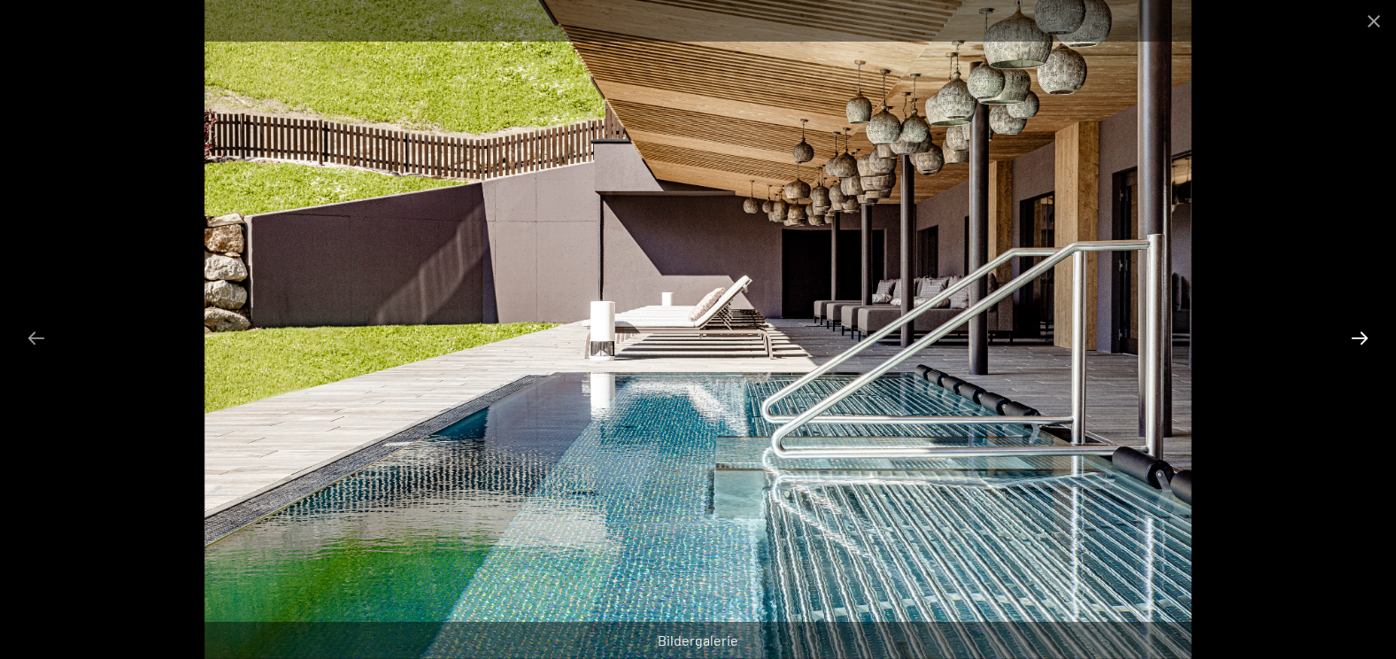
click at [1361, 339] on button "Next slide" at bounding box center [1359, 337] width 37 height 35
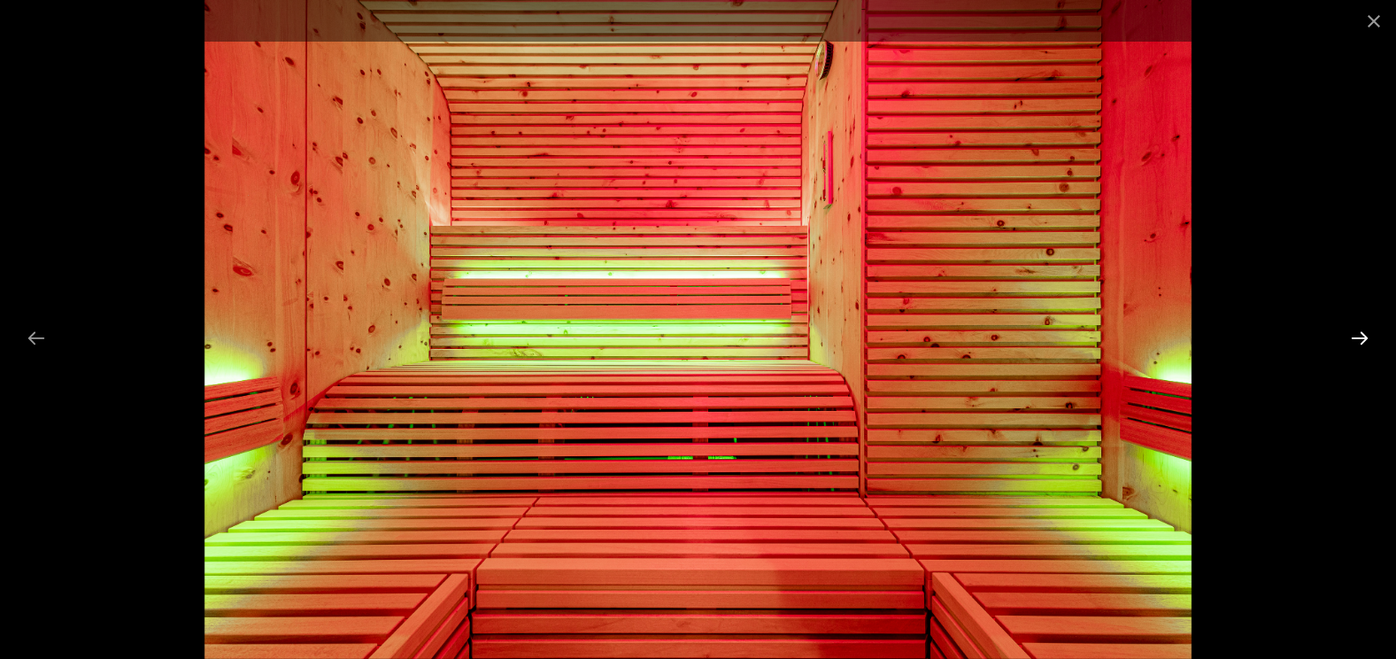
click at [1361, 339] on button "Next slide" at bounding box center [1359, 337] width 37 height 35
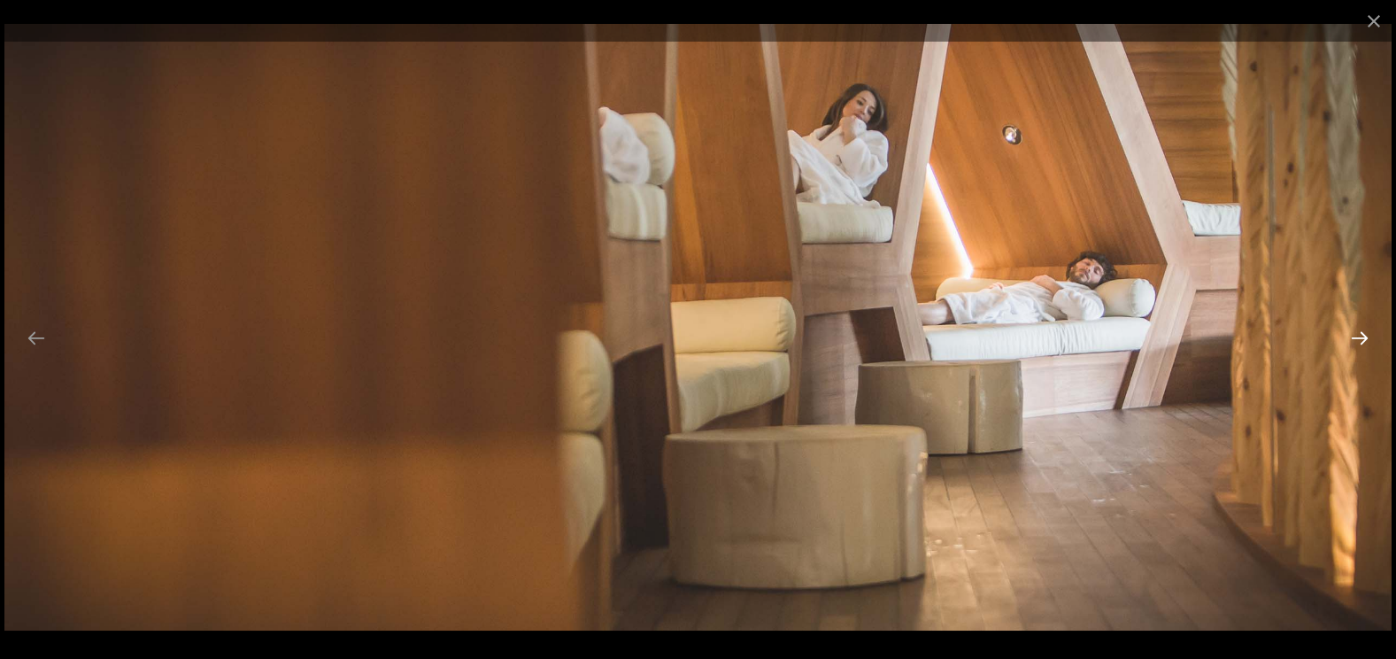
click at [1361, 339] on button "Next slide" at bounding box center [1359, 337] width 37 height 35
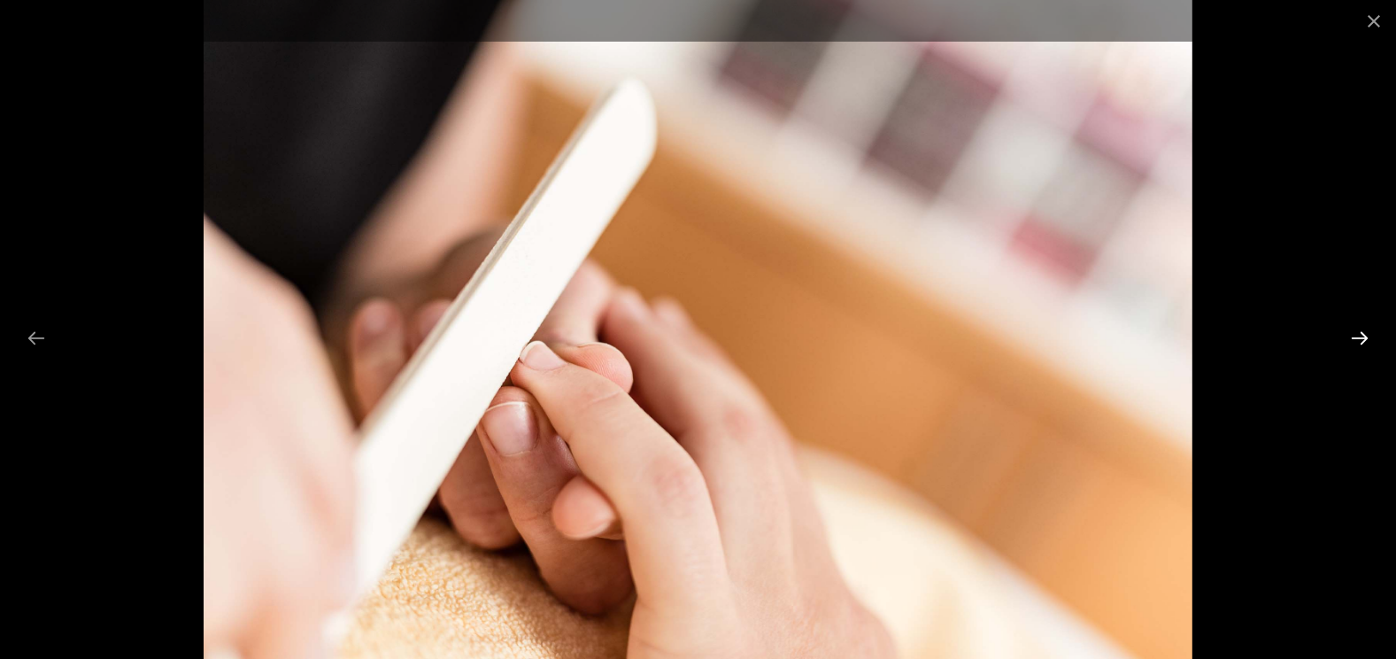
click at [1361, 339] on button "Next slide" at bounding box center [1359, 337] width 37 height 35
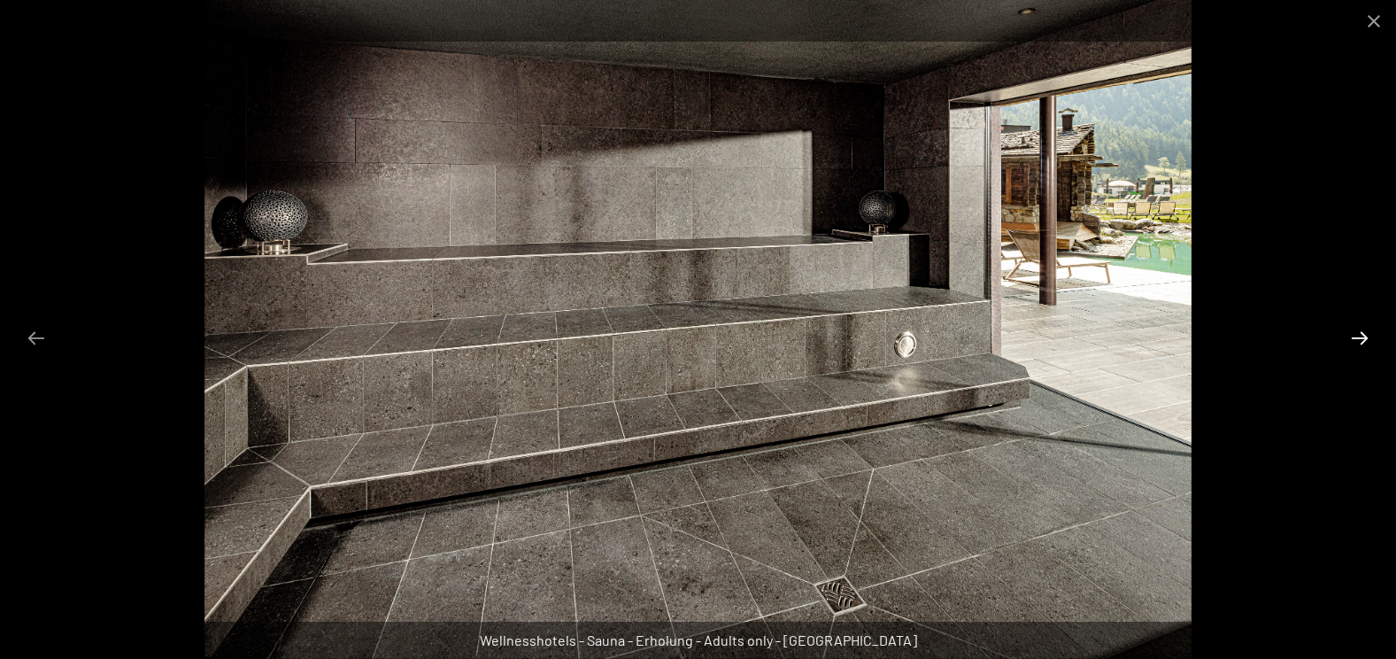
click at [1361, 339] on button "Next slide" at bounding box center [1359, 337] width 37 height 35
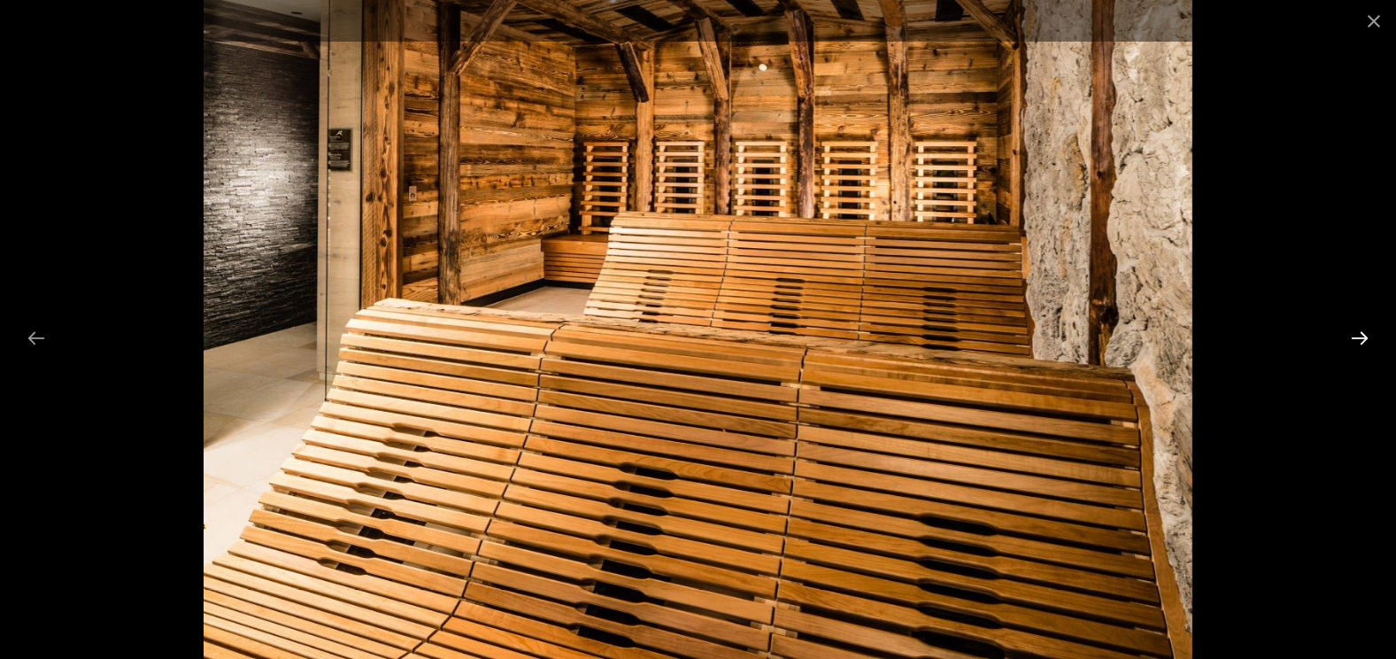
click at [1361, 339] on button "Next slide" at bounding box center [1359, 337] width 37 height 35
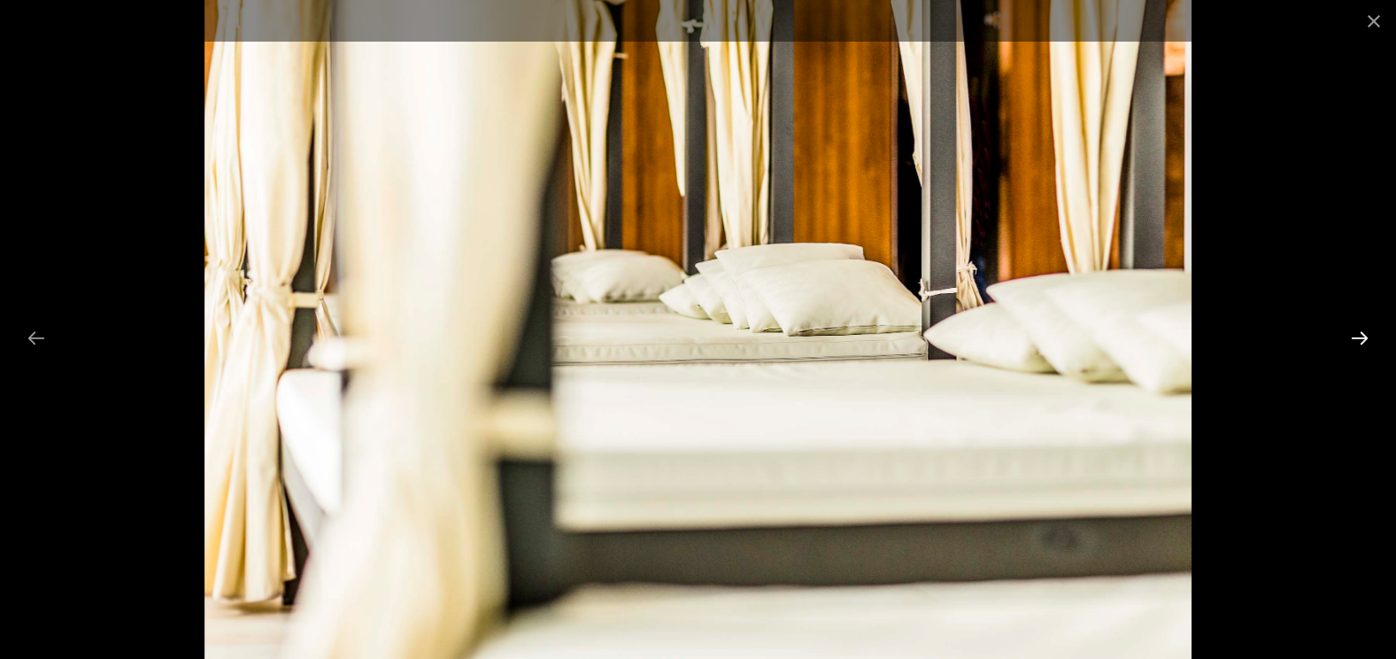
click at [1361, 339] on button "Next slide" at bounding box center [1359, 337] width 37 height 35
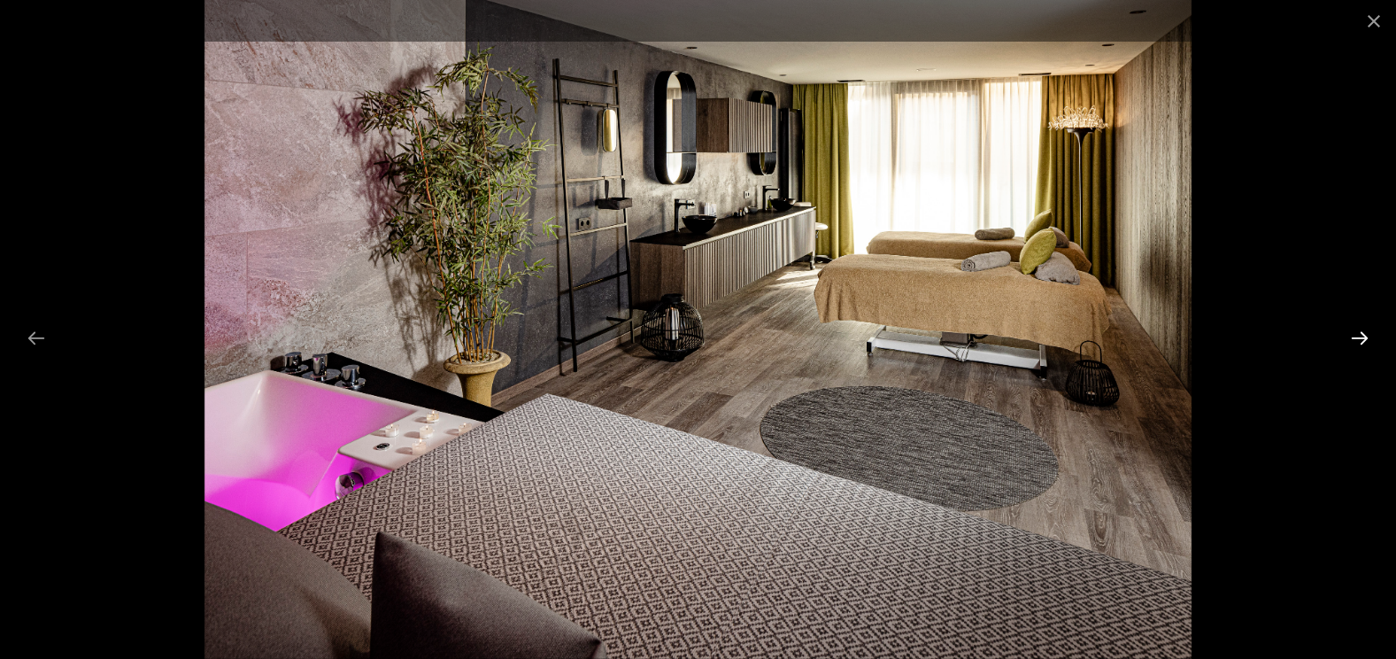
click at [1361, 339] on button "Next slide" at bounding box center [1359, 337] width 37 height 35
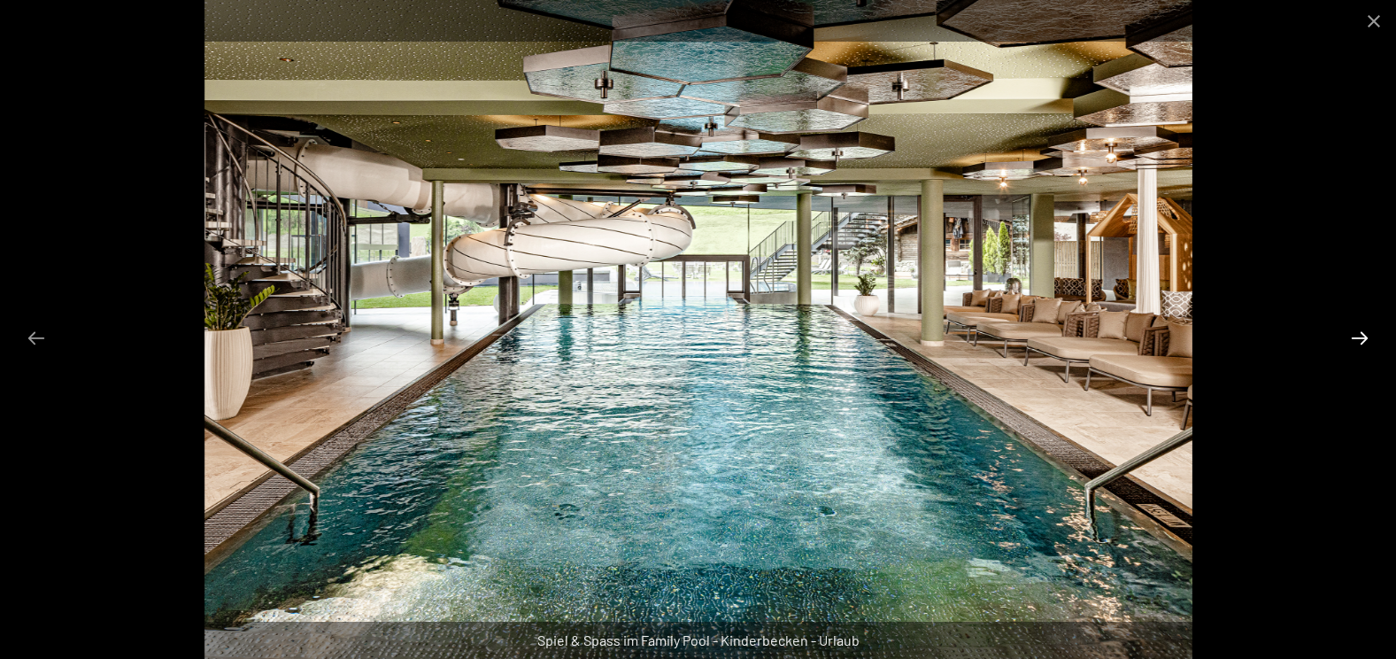
click at [1361, 339] on button "Next slide" at bounding box center [1359, 337] width 37 height 35
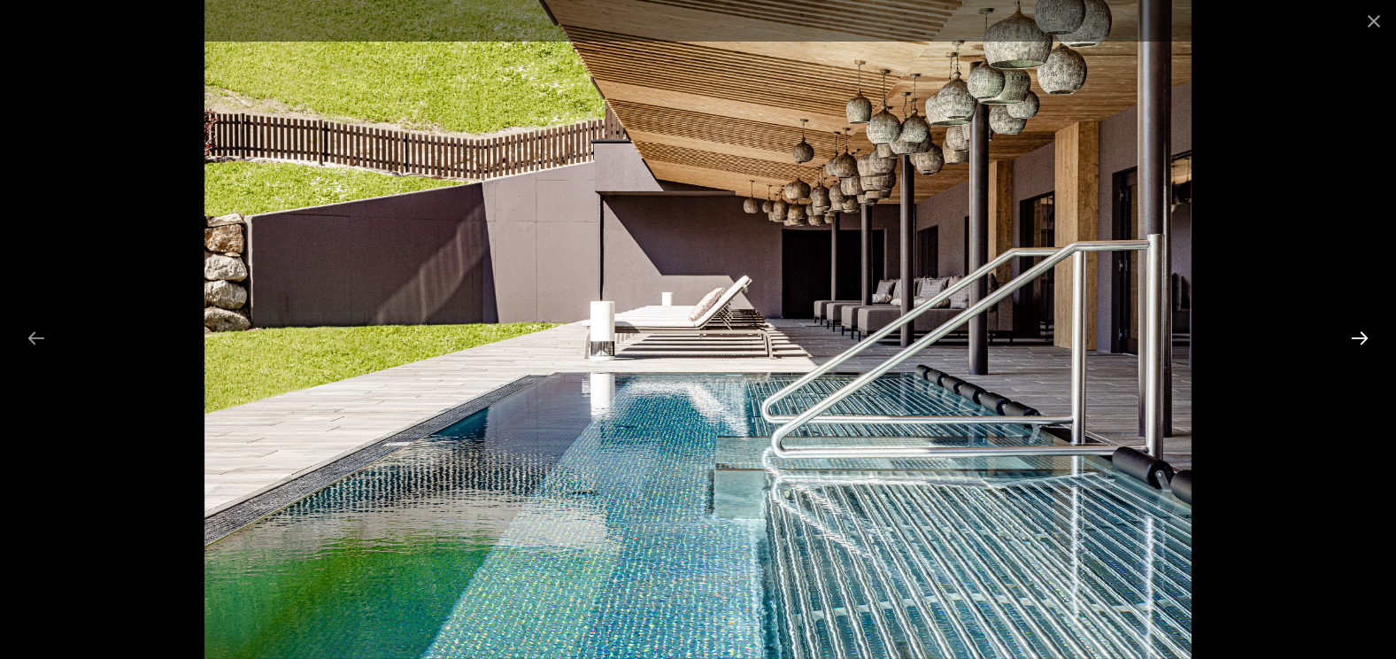
click at [1361, 339] on button "Next slide" at bounding box center [1359, 337] width 37 height 35
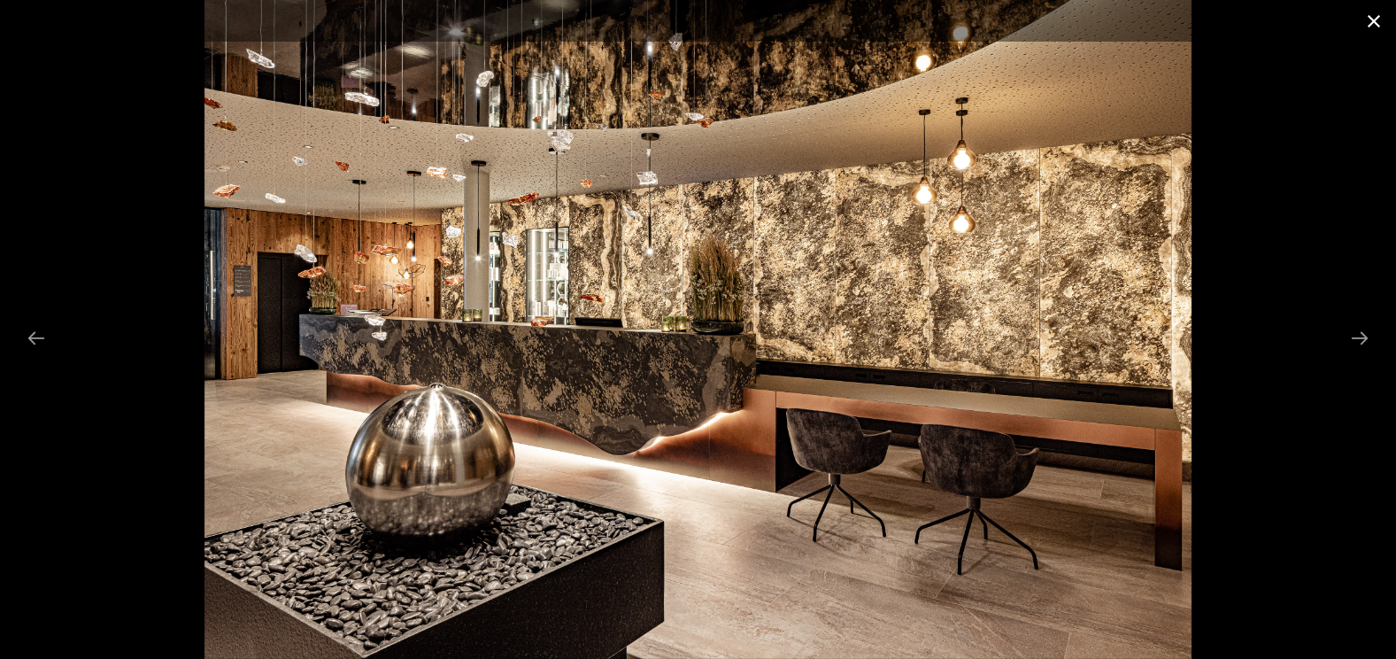
click at [1374, 24] on button "Close gallery" at bounding box center [1374, 21] width 44 height 42
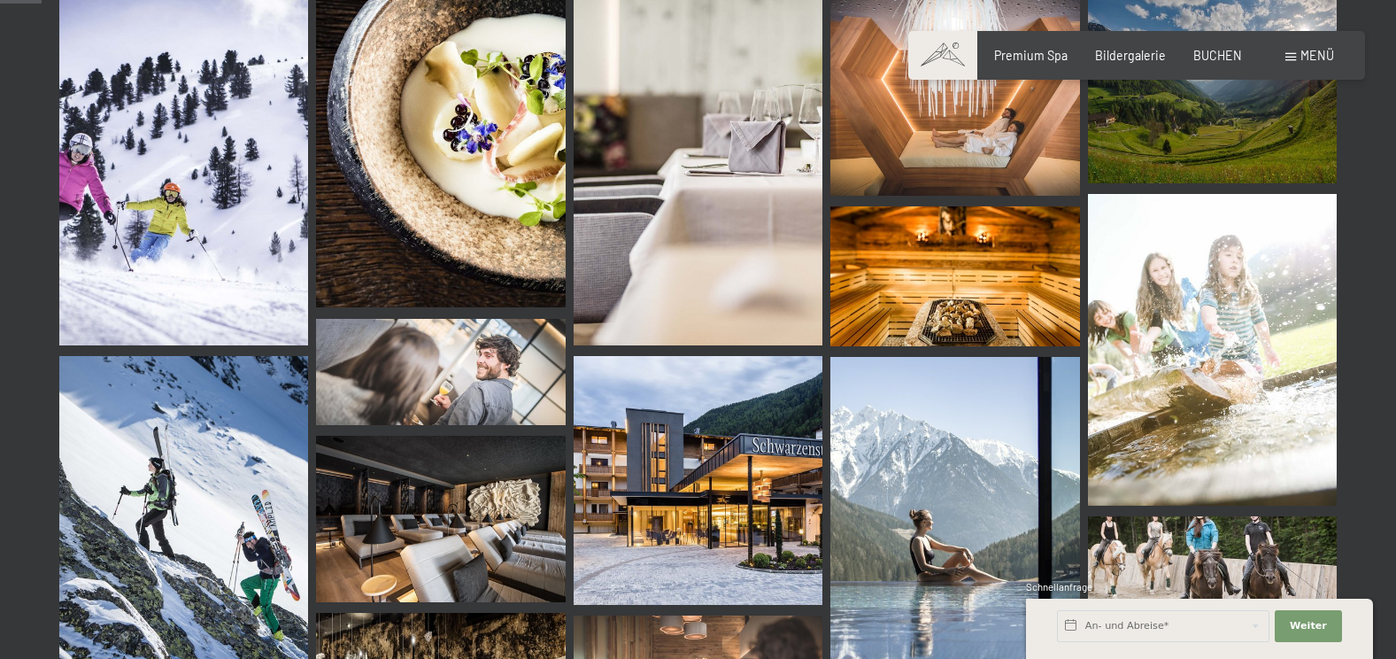
scroll to position [708, 0]
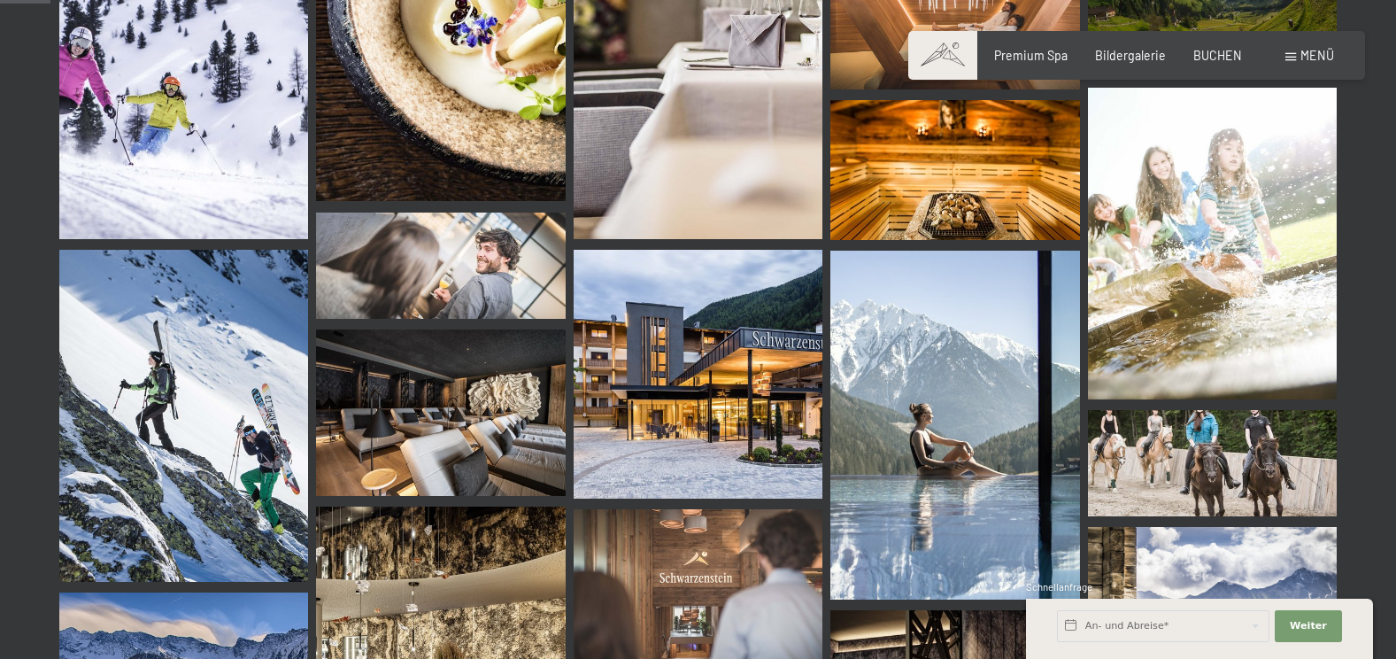
click at [740, 382] on img at bounding box center [698, 374] width 249 height 249
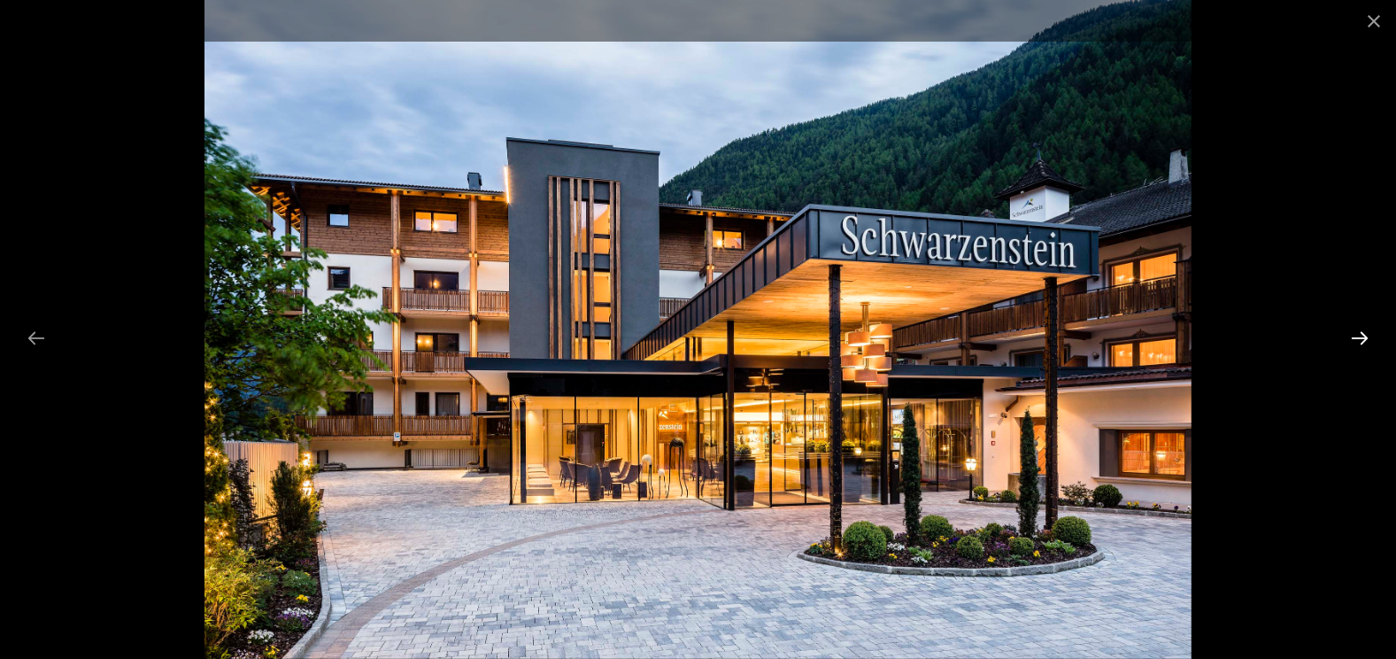
click at [1367, 341] on button "Next slide" at bounding box center [1359, 337] width 37 height 35
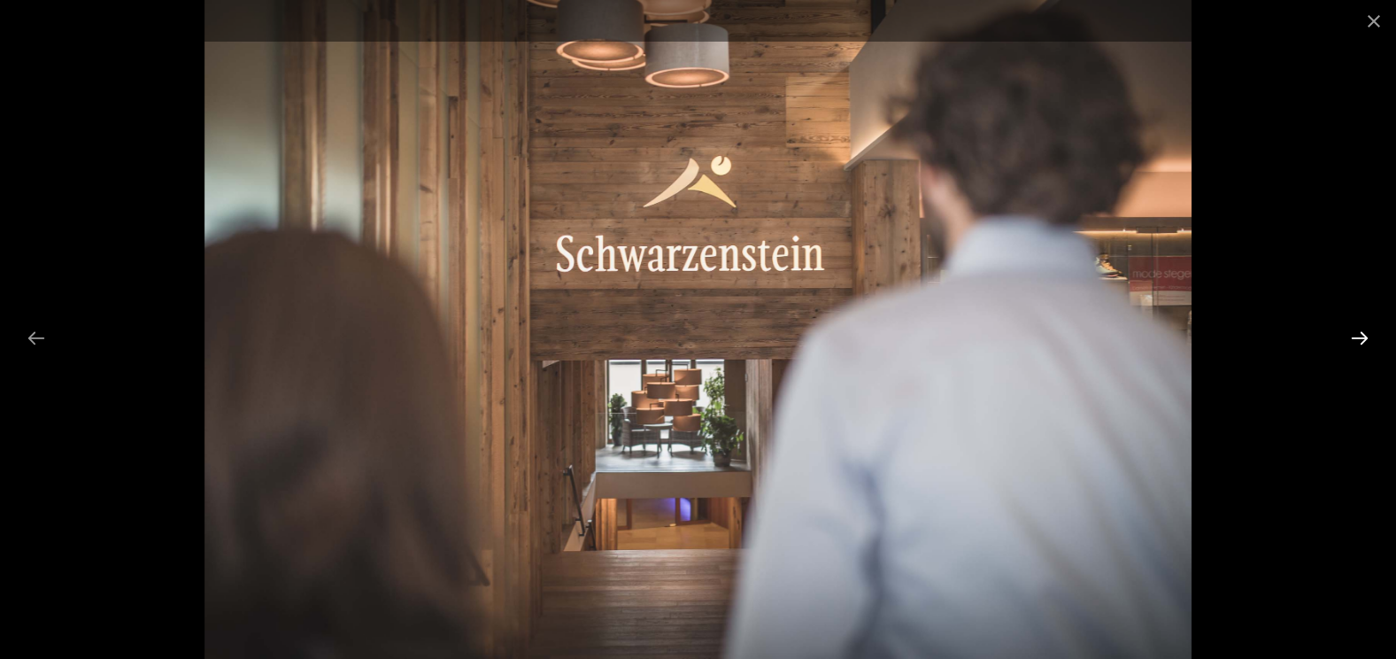
click at [1367, 341] on button "Next slide" at bounding box center [1359, 337] width 37 height 35
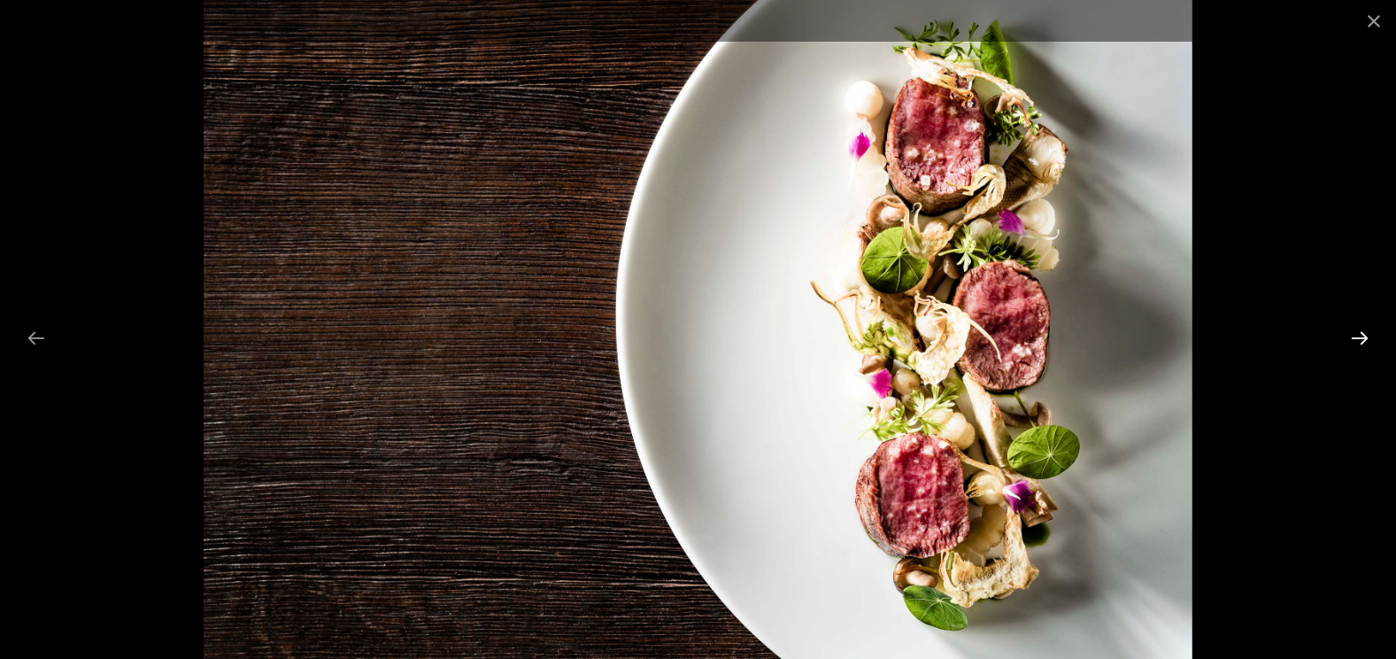
click at [1367, 341] on button "Next slide" at bounding box center [1359, 337] width 37 height 35
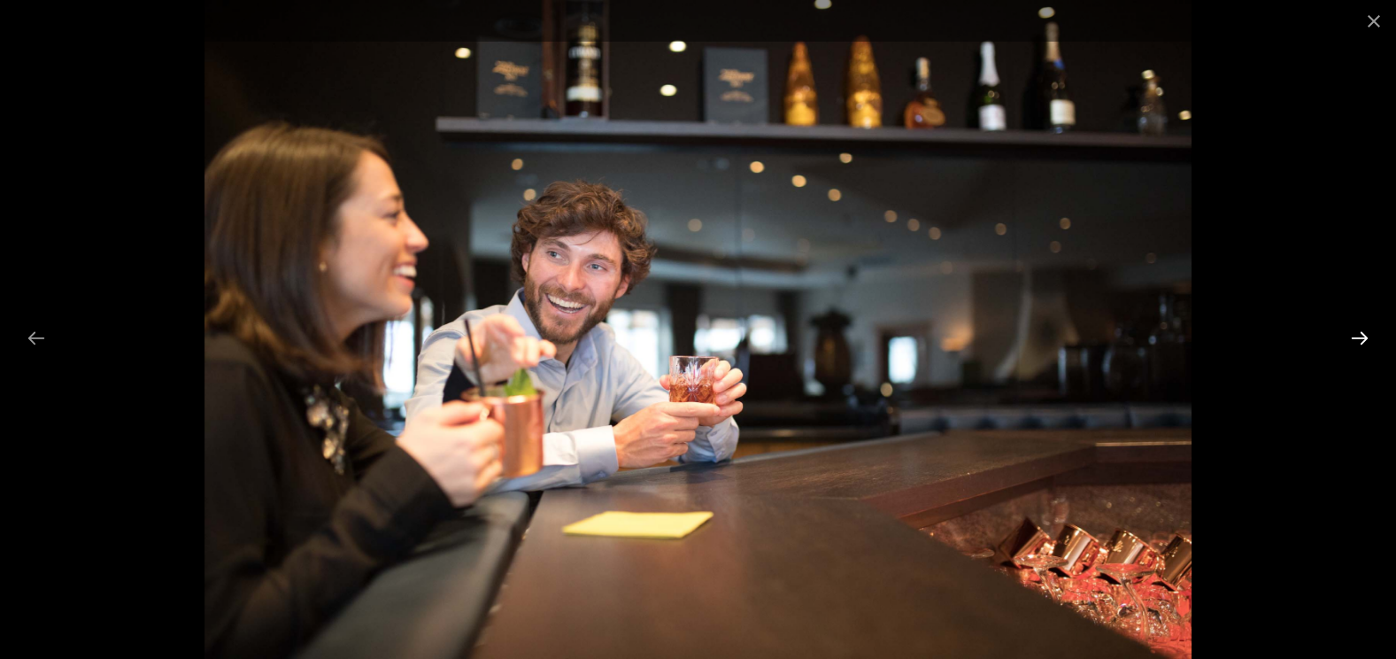
click at [1367, 341] on button "Next slide" at bounding box center [1359, 337] width 37 height 35
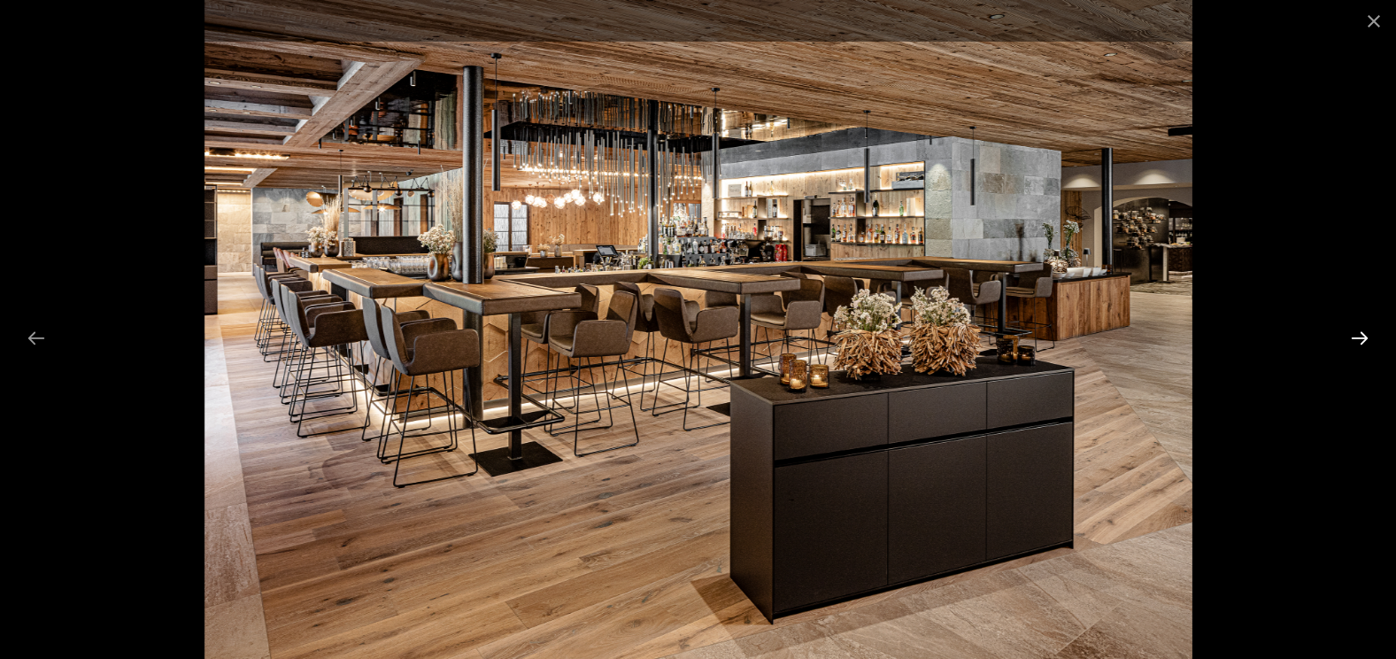
click at [1367, 341] on button "Next slide" at bounding box center [1359, 337] width 37 height 35
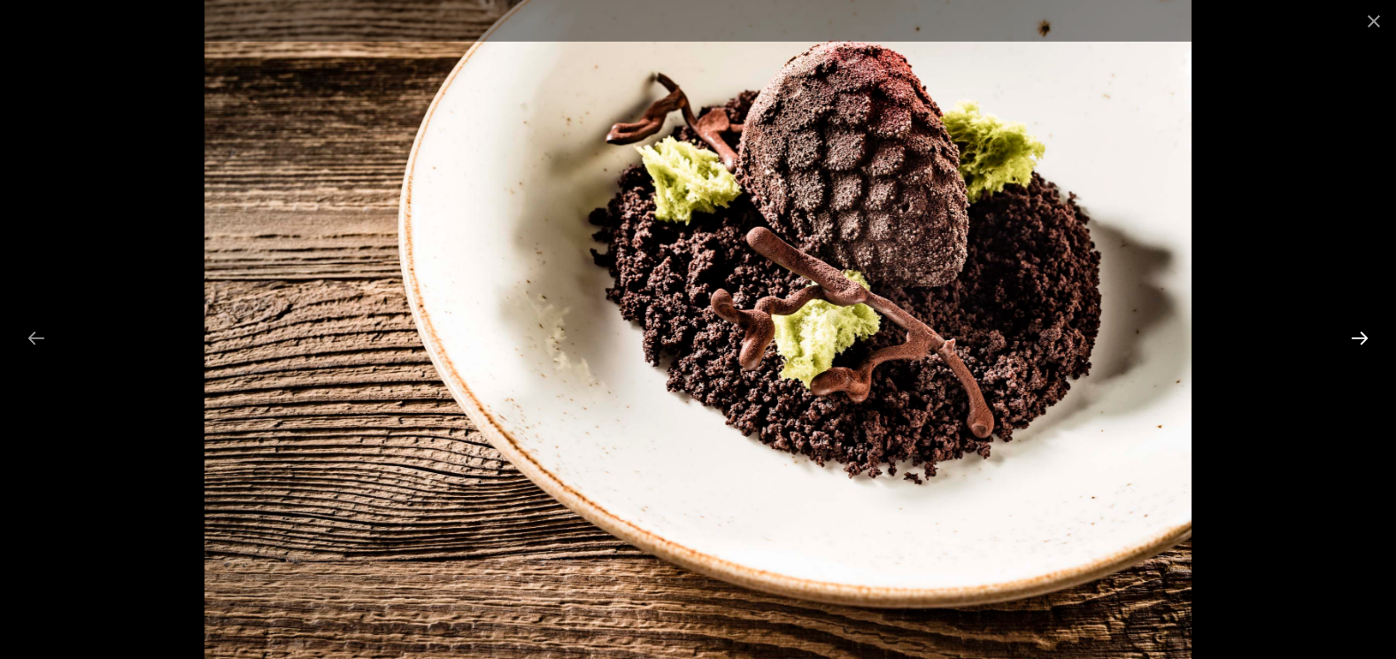
click at [1367, 341] on button "Next slide" at bounding box center [1359, 337] width 37 height 35
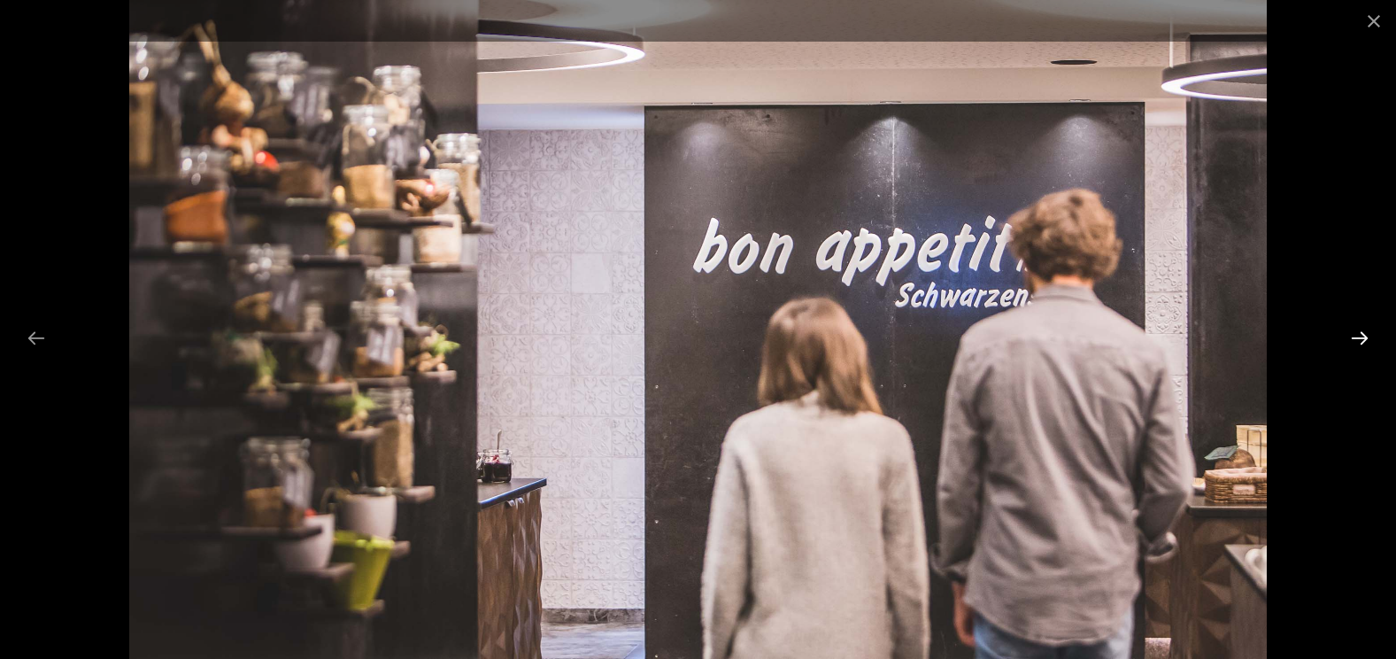
click at [1367, 341] on button "Next slide" at bounding box center [1359, 337] width 37 height 35
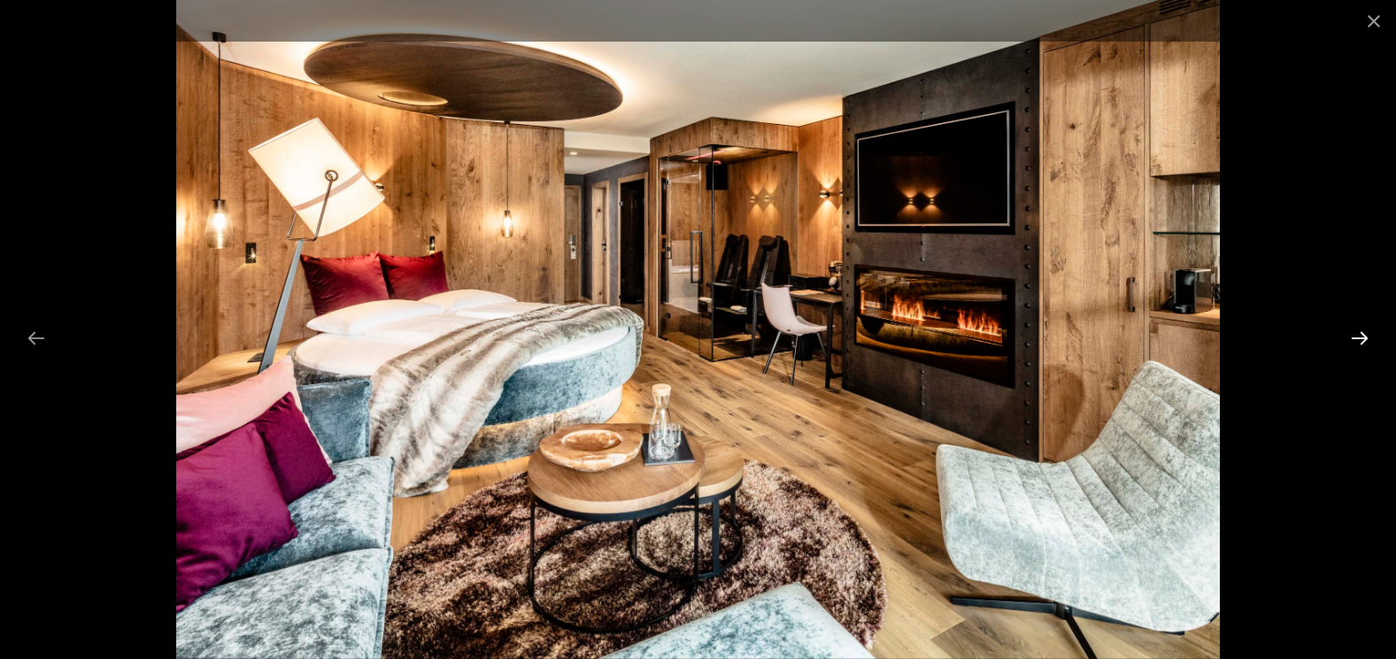
click at [1367, 341] on button "Next slide" at bounding box center [1359, 337] width 37 height 35
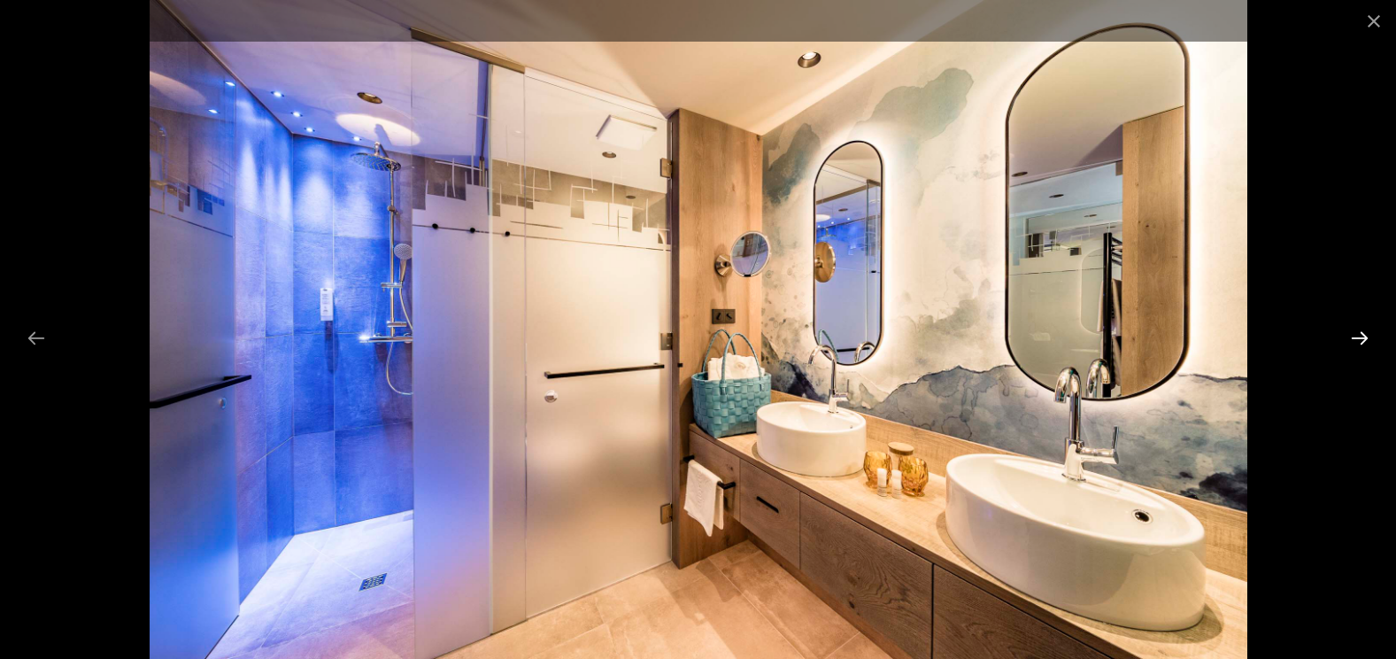
click at [1367, 341] on button "Next slide" at bounding box center [1359, 337] width 37 height 35
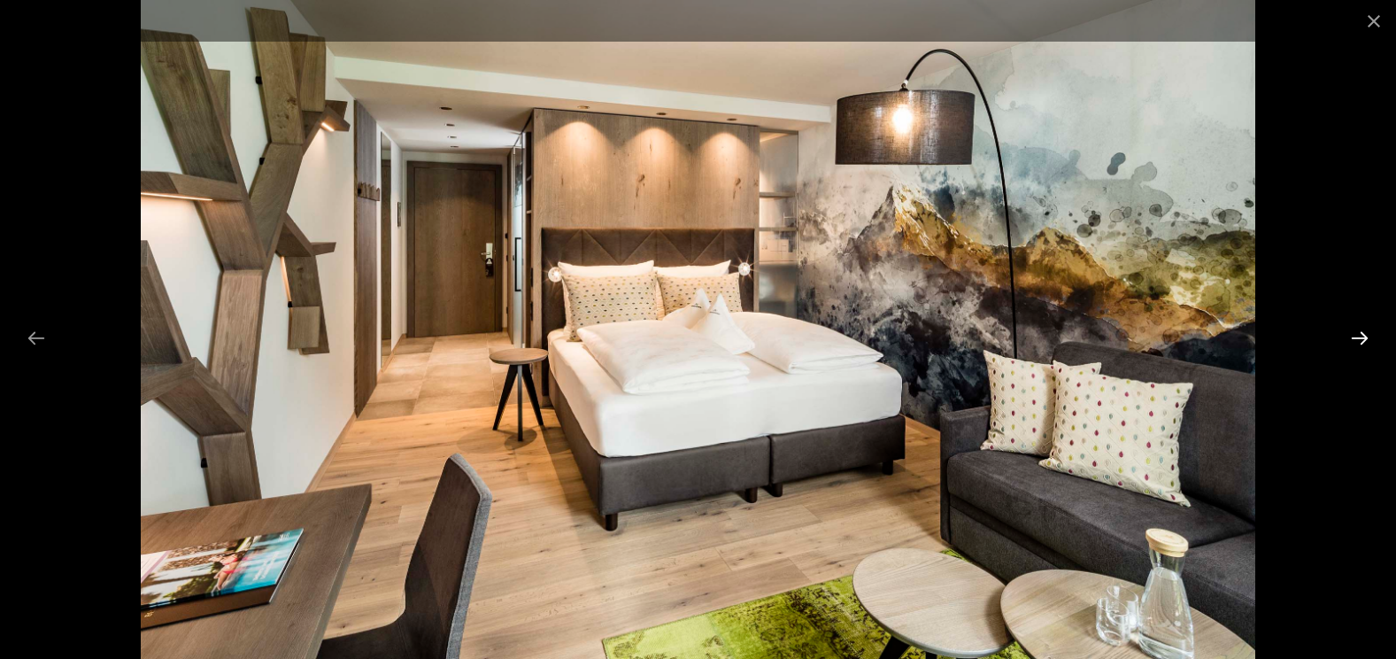
click at [1367, 341] on button "Next slide" at bounding box center [1359, 337] width 37 height 35
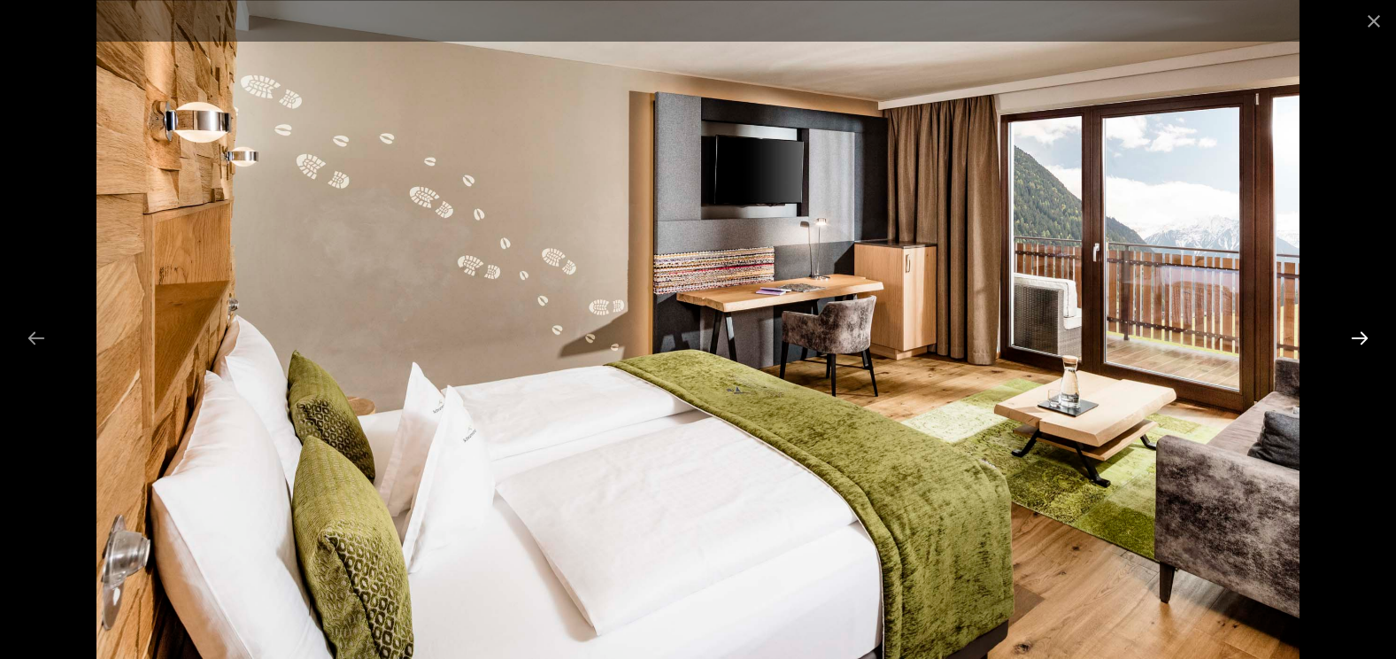
click at [1367, 341] on button "Next slide" at bounding box center [1359, 337] width 37 height 35
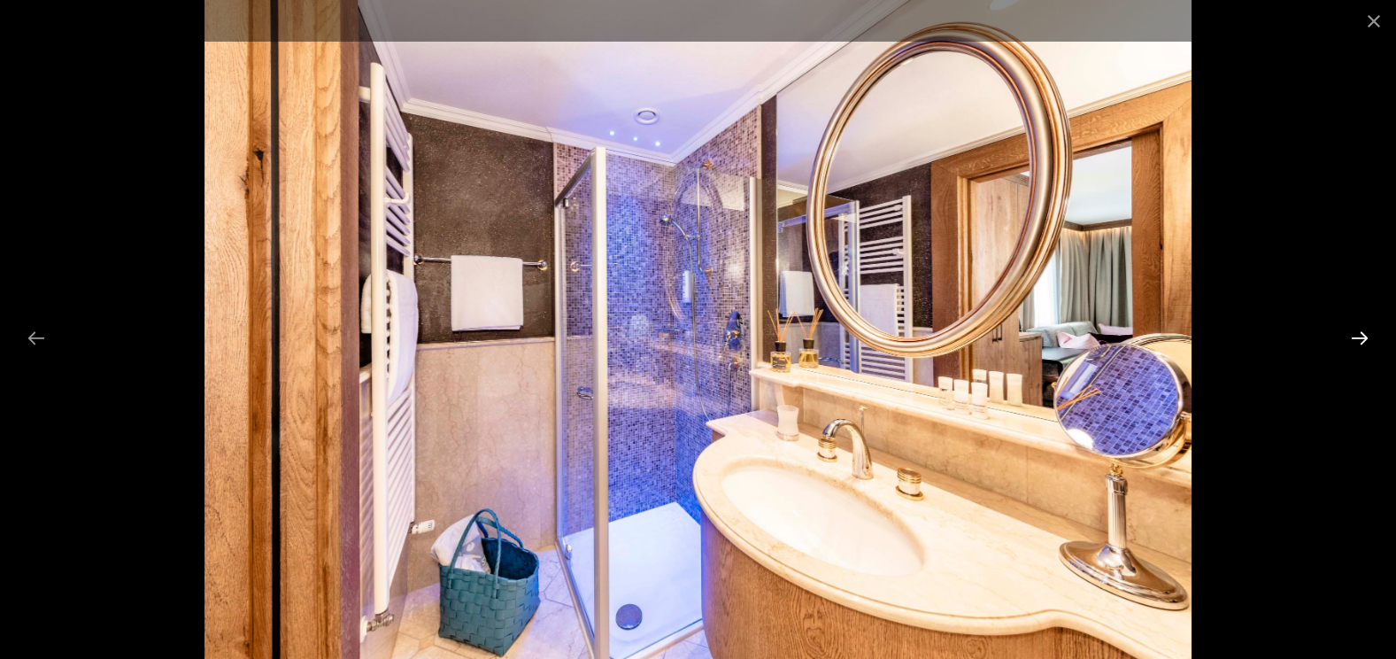
click at [1367, 341] on button "Next slide" at bounding box center [1359, 337] width 37 height 35
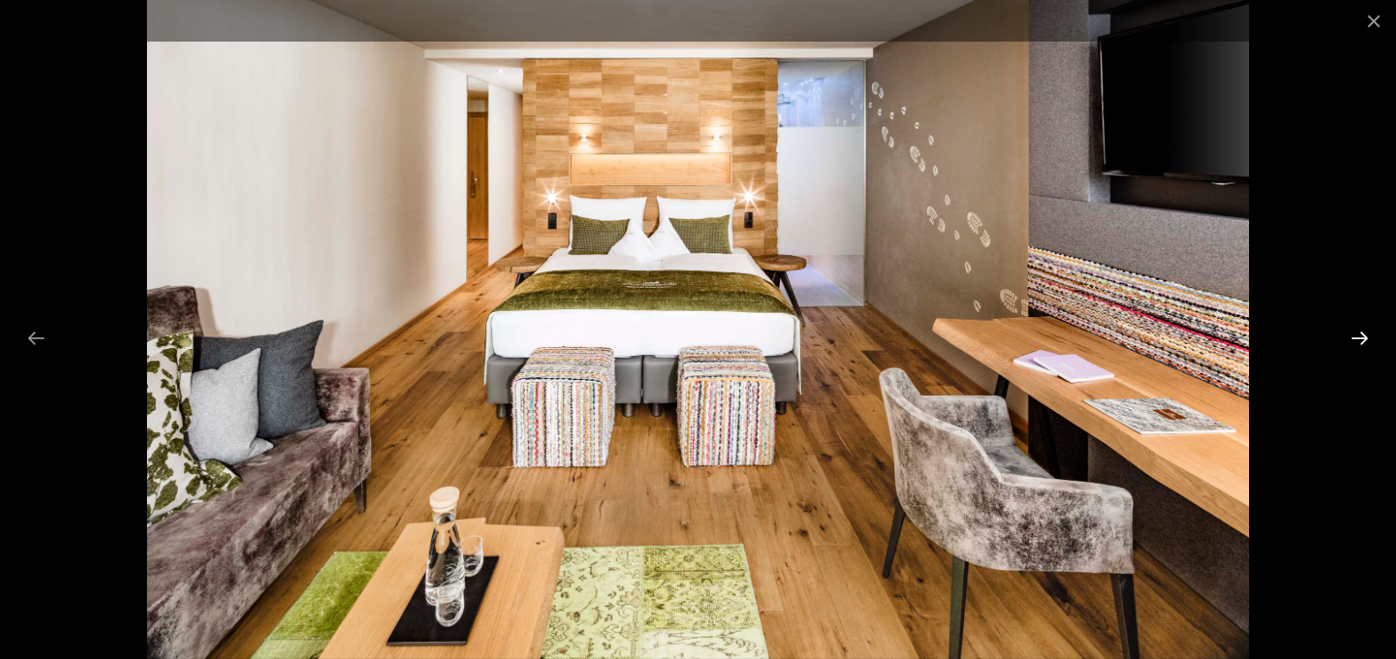
click at [1367, 341] on button "Next slide" at bounding box center [1359, 337] width 37 height 35
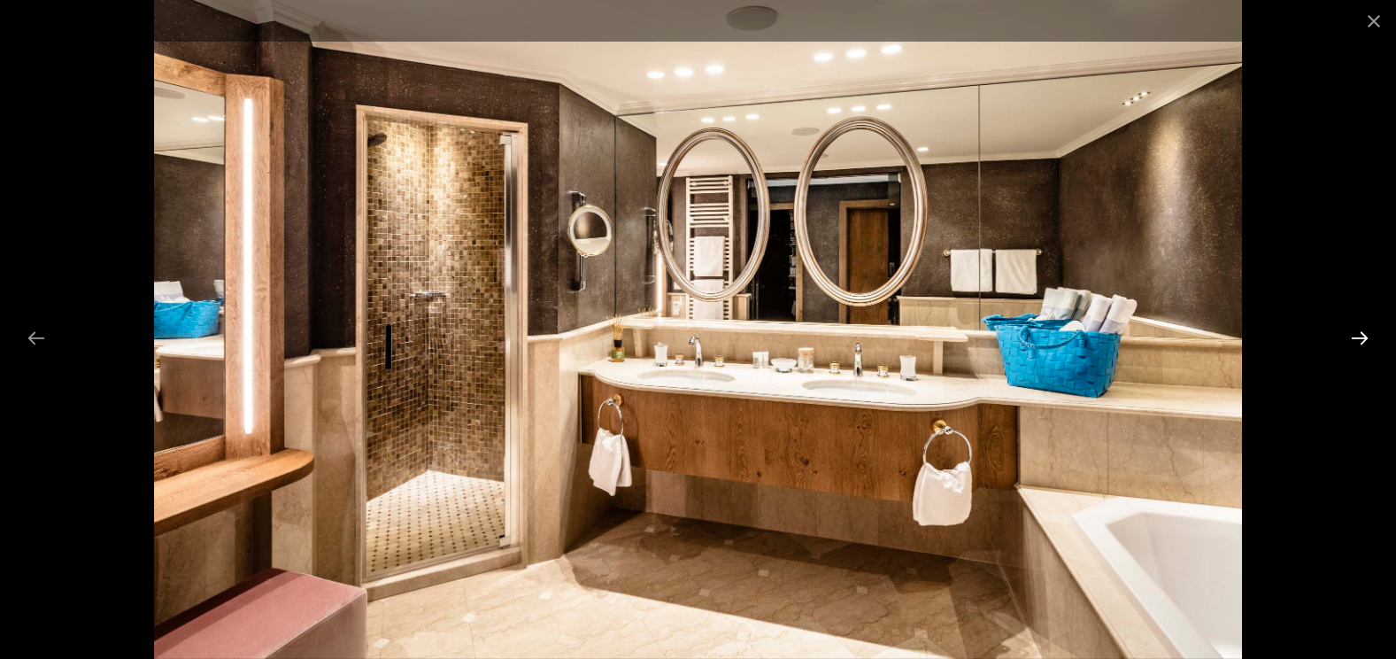
click at [1367, 341] on button "Next slide" at bounding box center [1359, 337] width 37 height 35
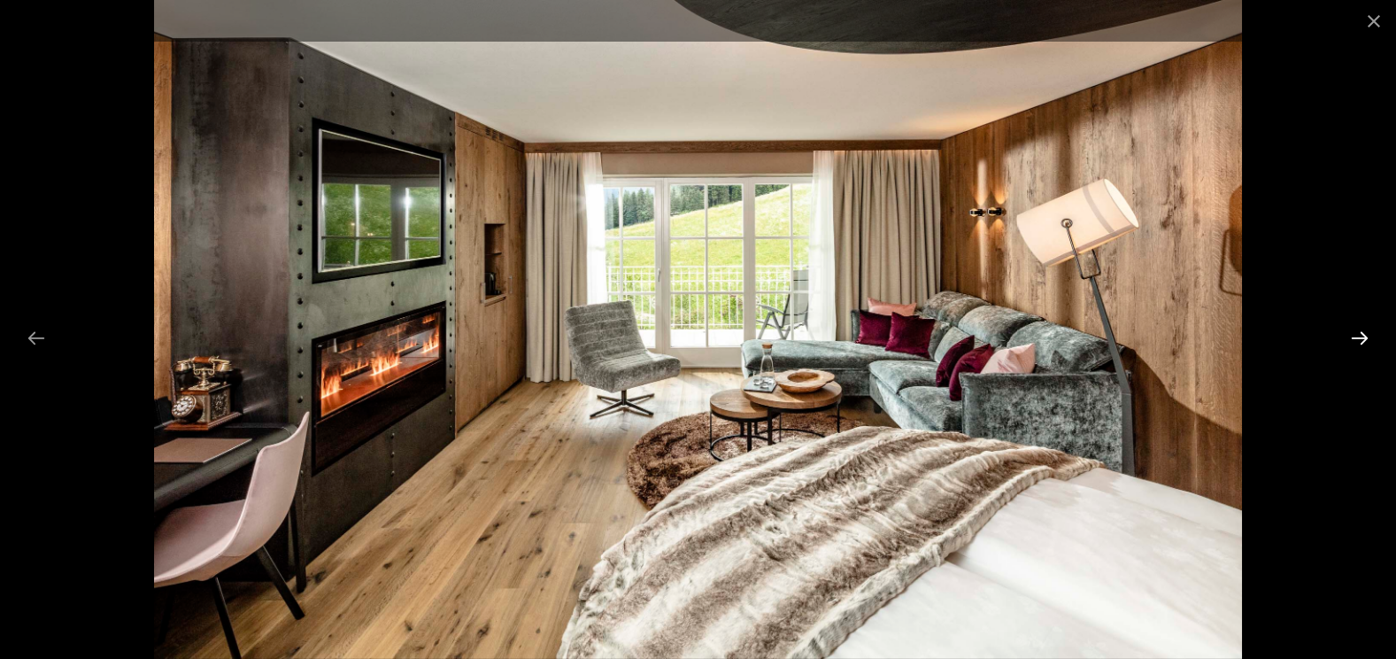
click at [1367, 341] on button "Next slide" at bounding box center [1359, 337] width 37 height 35
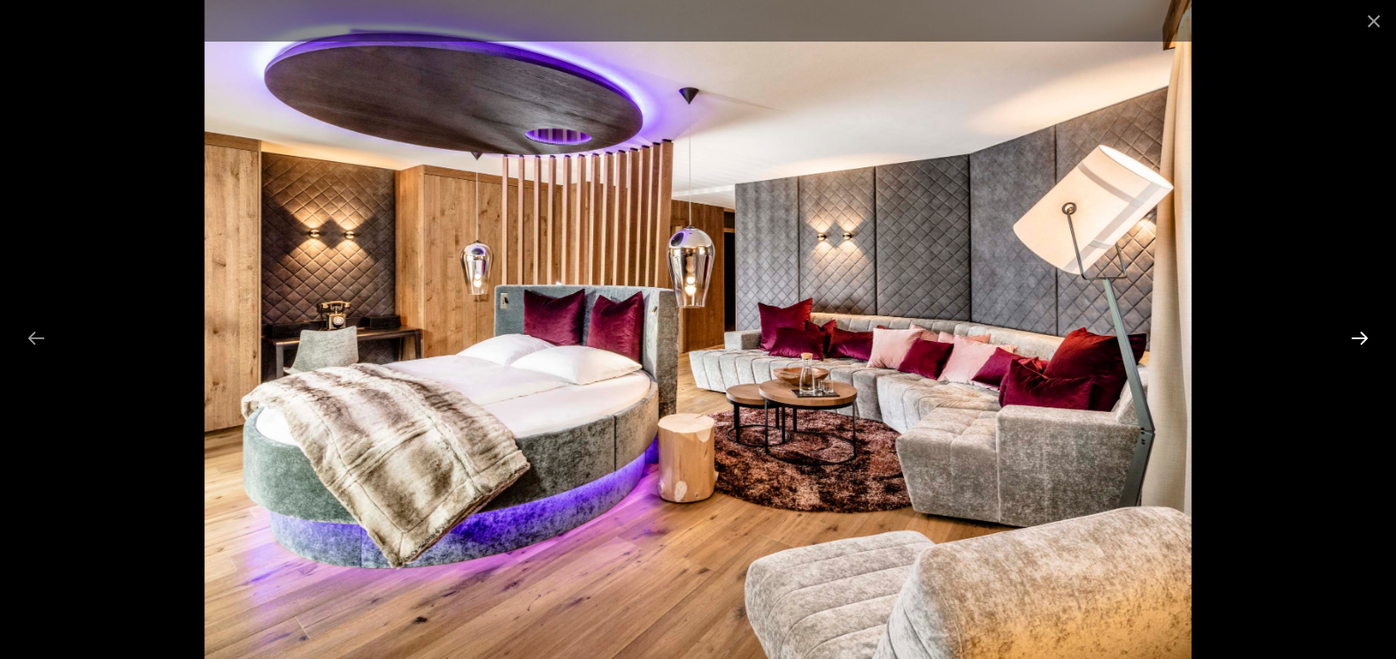
click at [1367, 341] on button "Next slide" at bounding box center [1359, 337] width 37 height 35
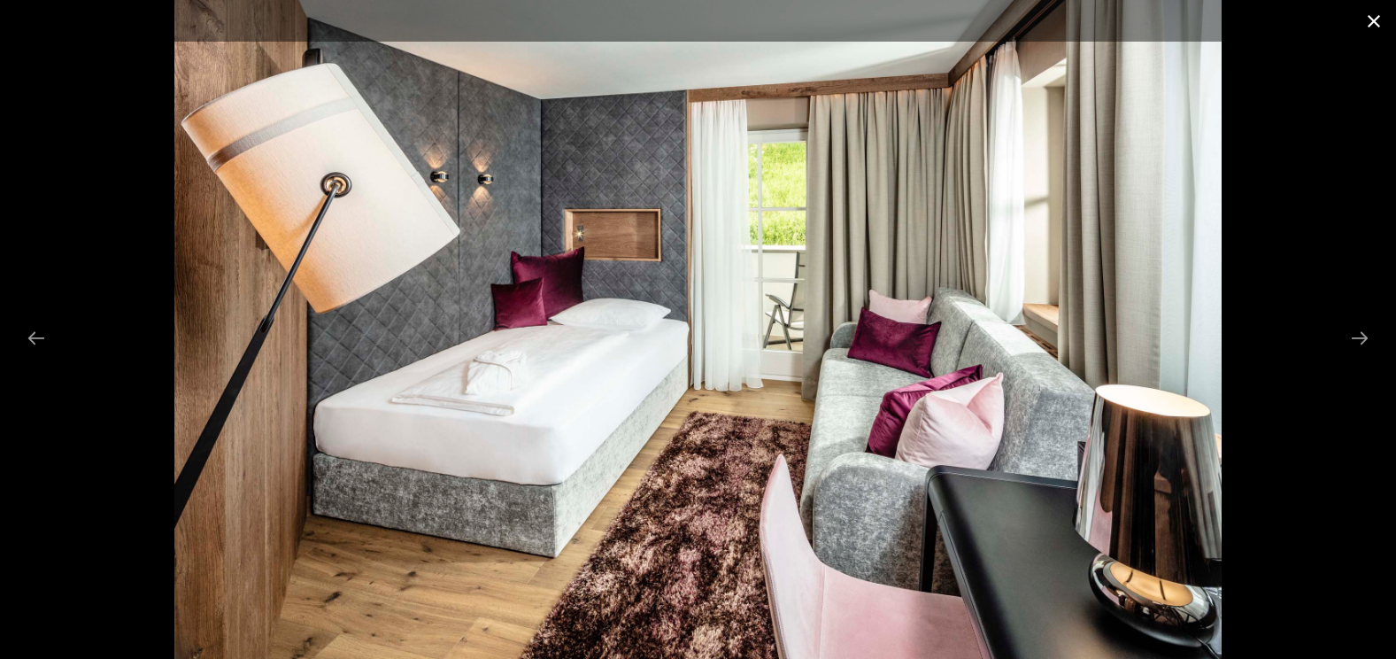
click at [1378, 18] on button "Close gallery" at bounding box center [1374, 21] width 44 height 42
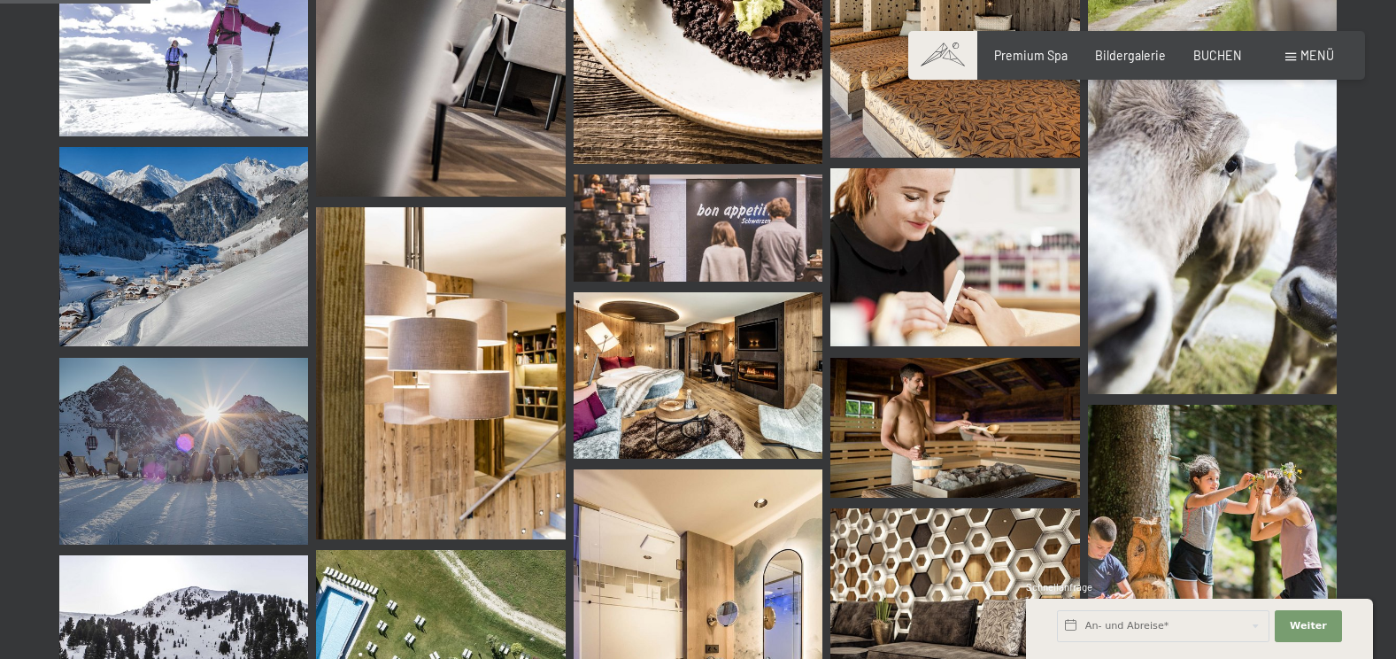
scroll to position [2124, 0]
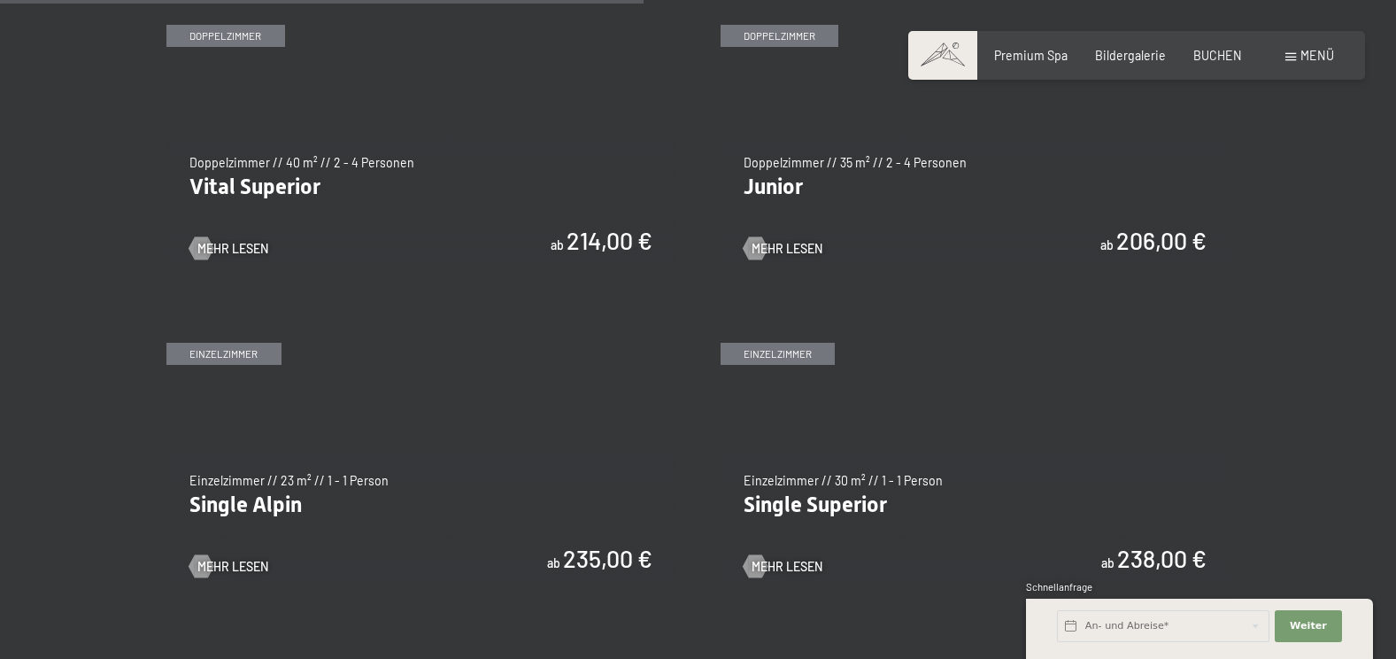
scroll to position [2301, 0]
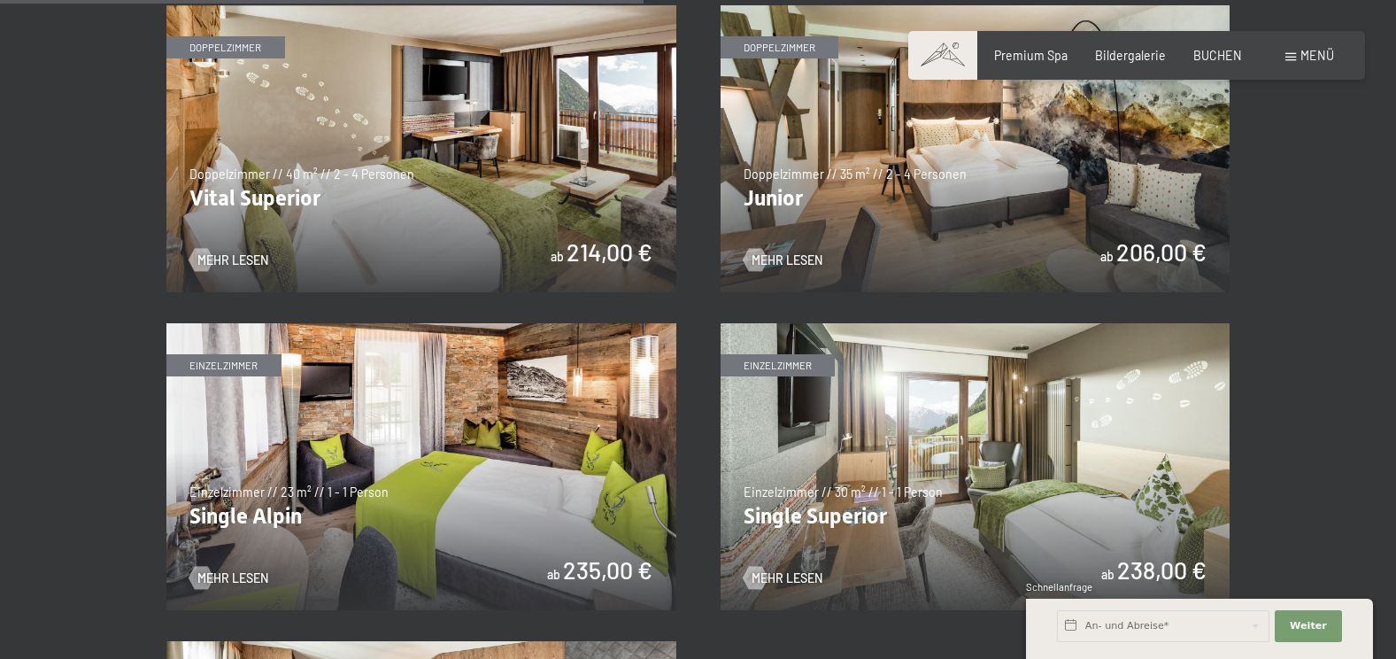
click at [808, 235] on img at bounding box center [975, 148] width 510 height 287
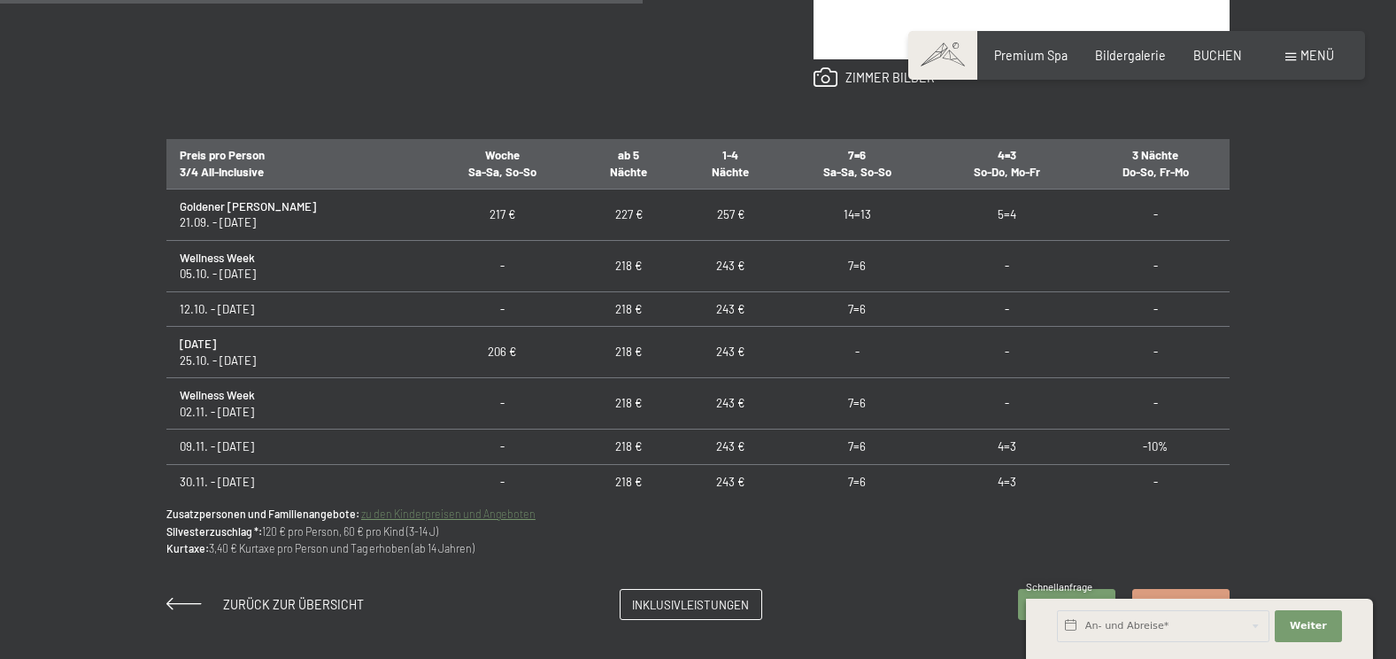
scroll to position [1062, 0]
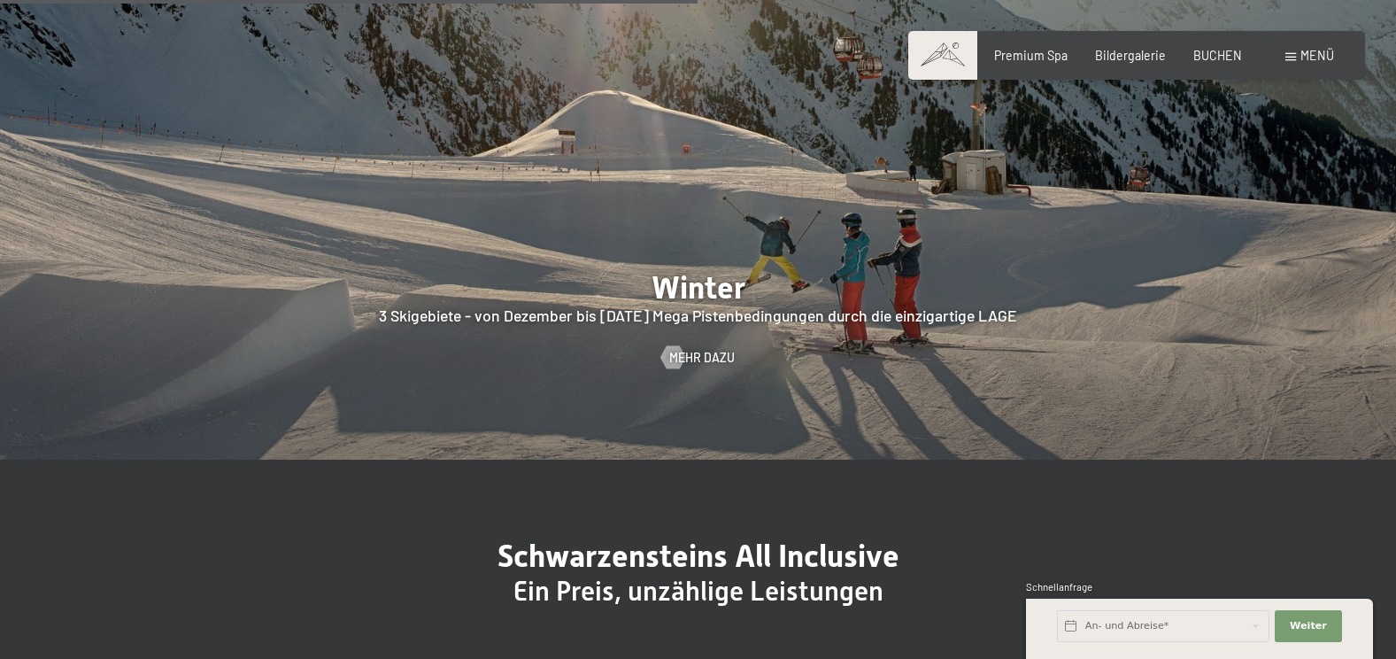
scroll to position [3983, 0]
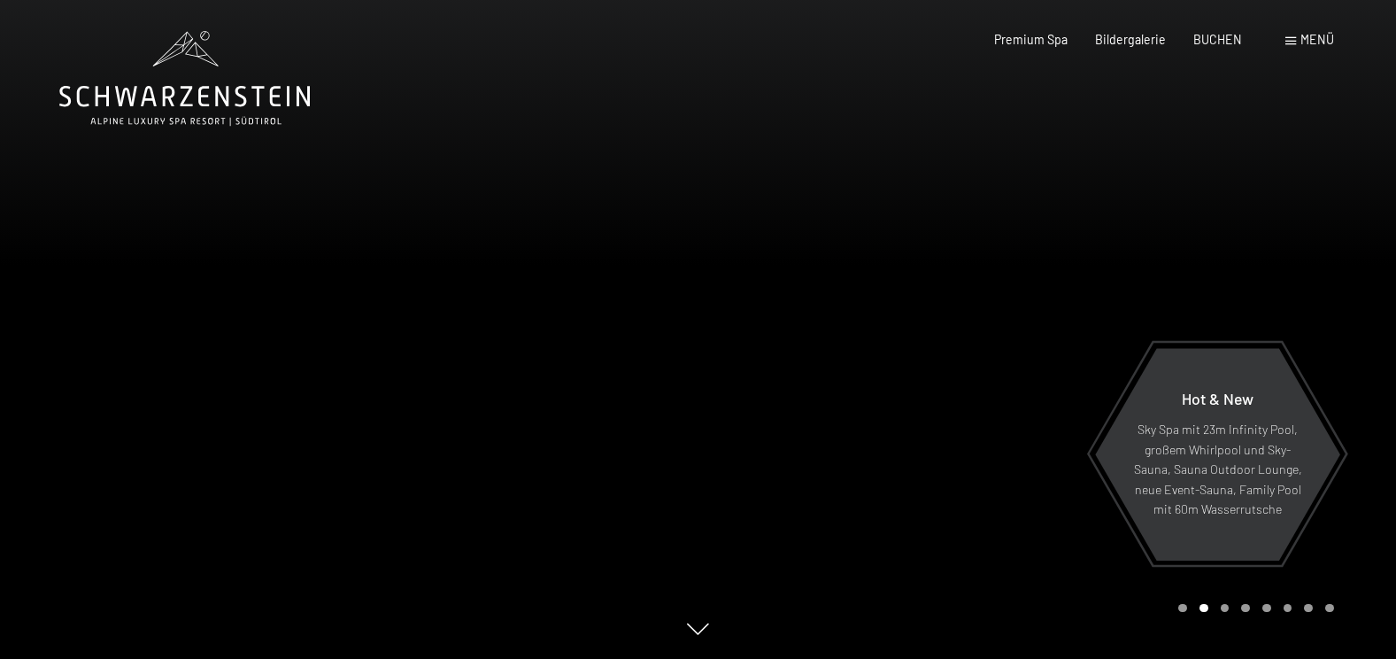
click at [1309, 38] on span "Menü" at bounding box center [1317, 39] width 34 height 15
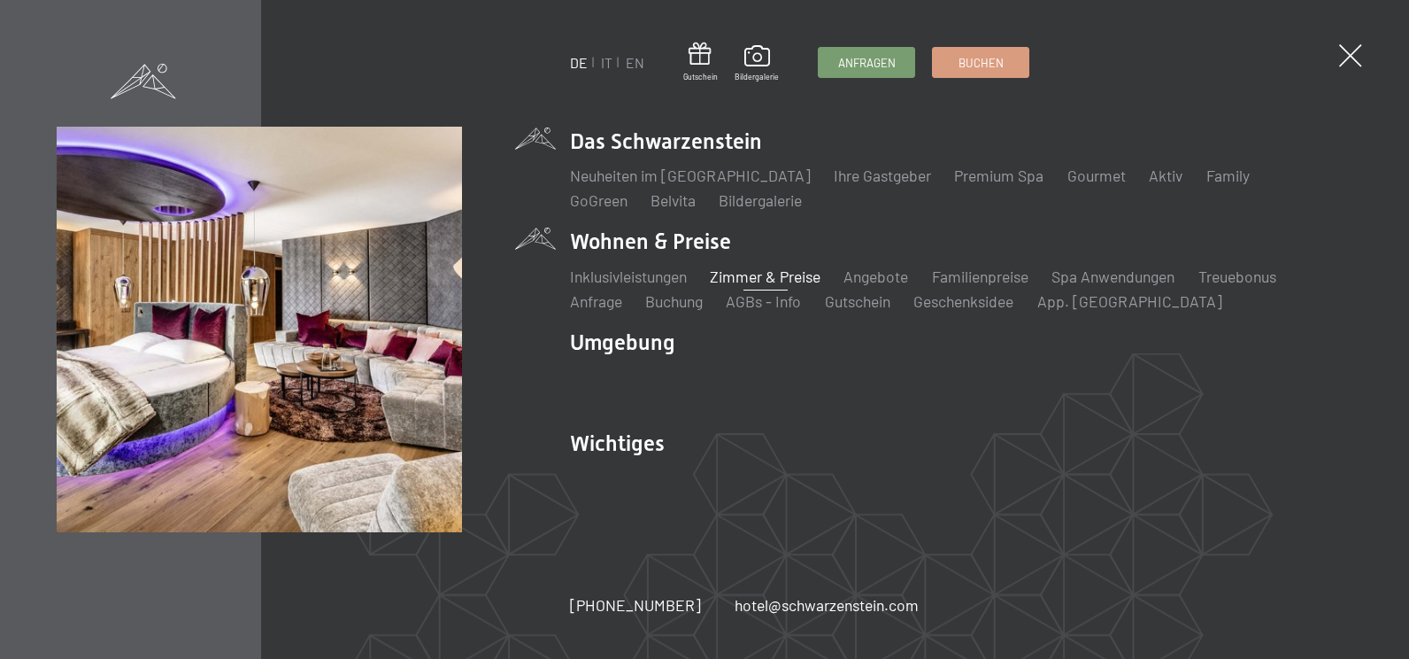
click at [761, 282] on link "Zimmer & Preise" at bounding box center [765, 275] width 111 height 19
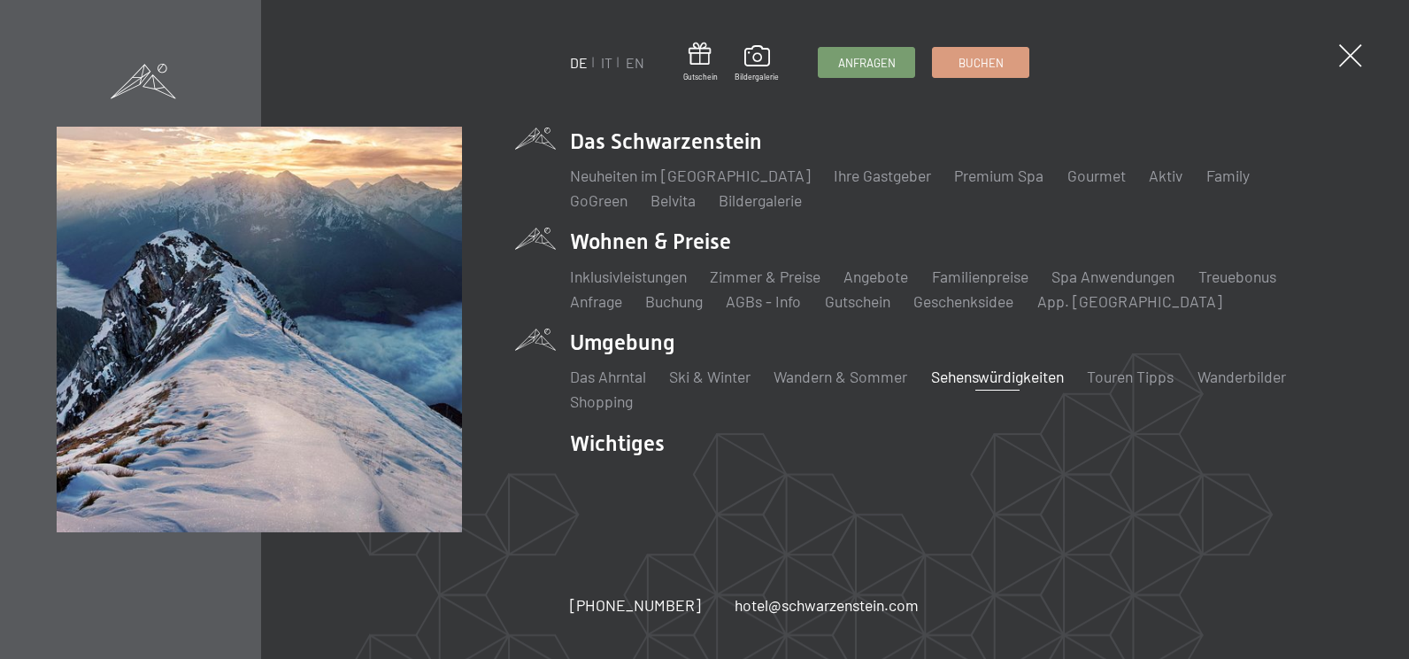
click at [994, 371] on link "Sehenswürdigkeiten" at bounding box center [997, 375] width 133 height 19
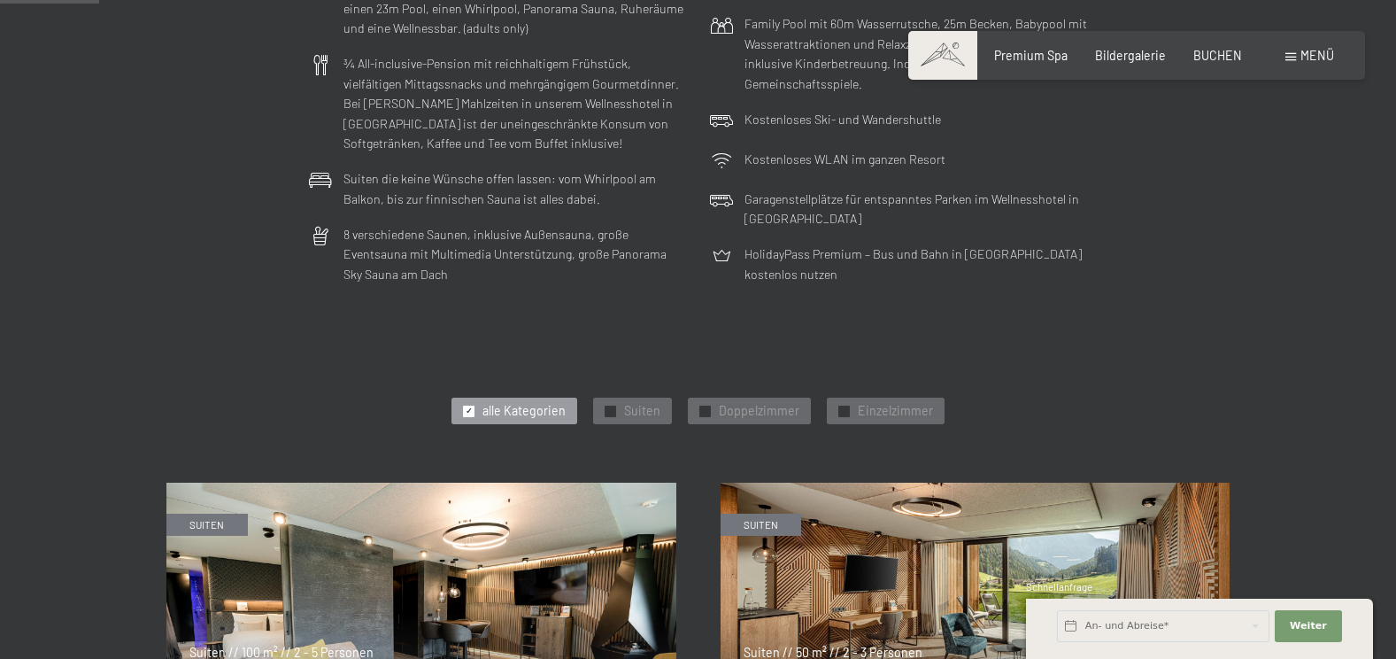
scroll to position [708, 0]
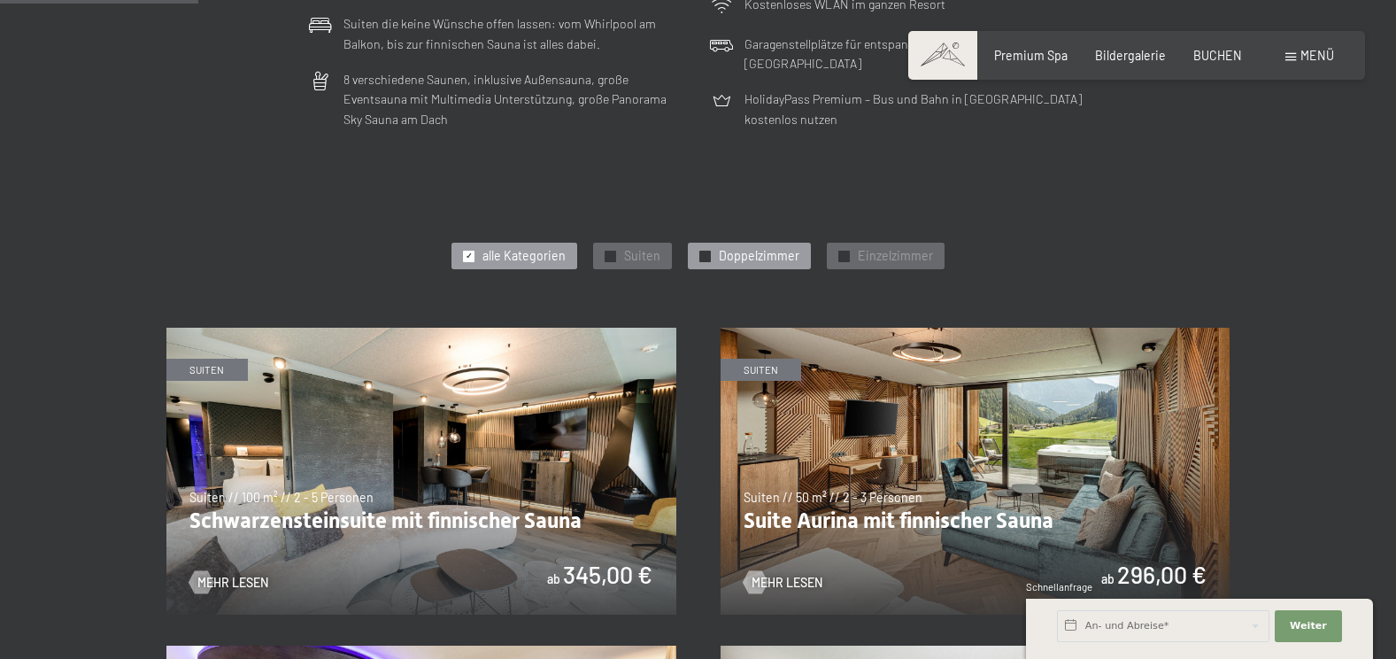
click at [767, 259] on span "Doppelzimmer" at bounding box center [759, 256] width 81 height 18
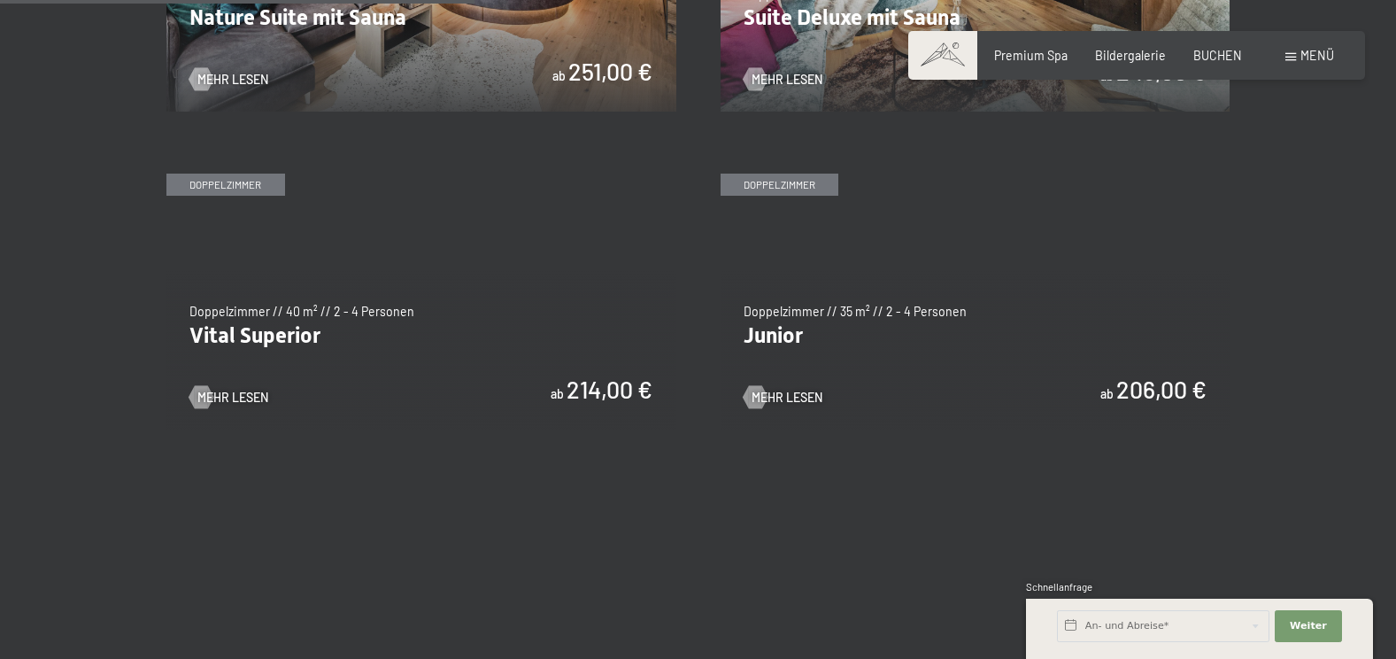
scroll to position [1239, 0]
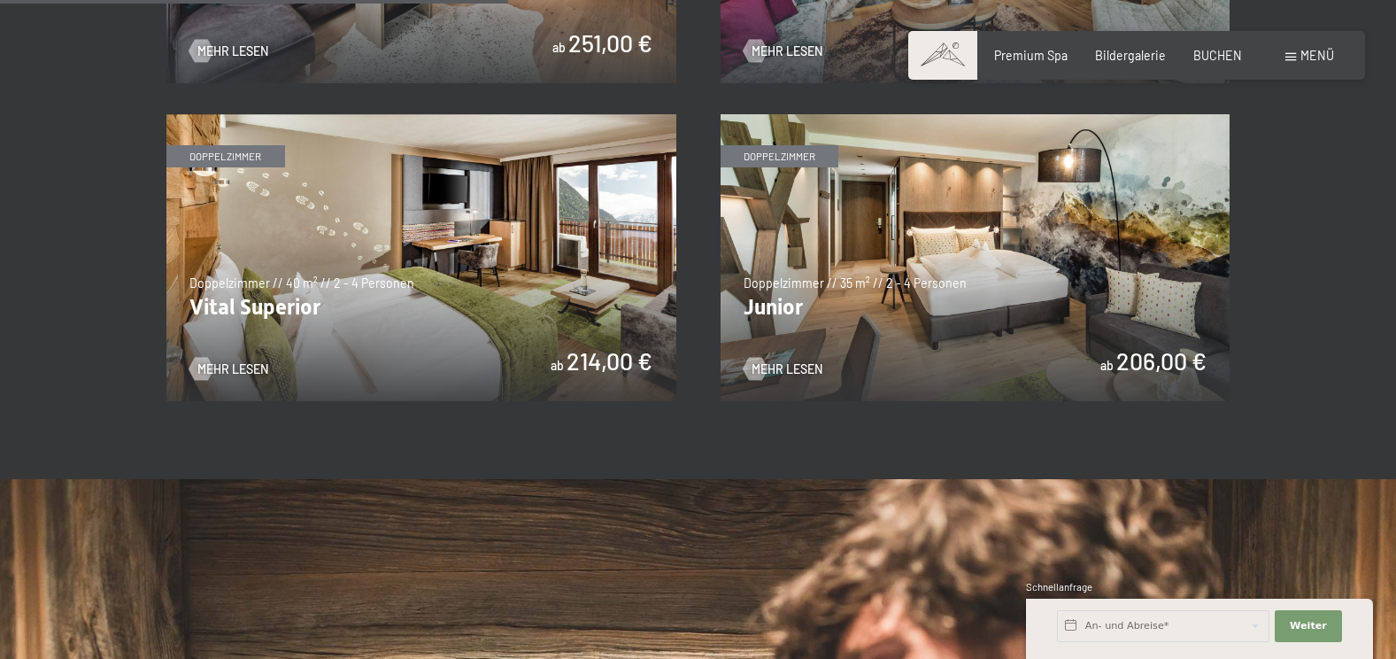
click at [767, 259] on img at bounding box center [975, 257] width 510 height 287
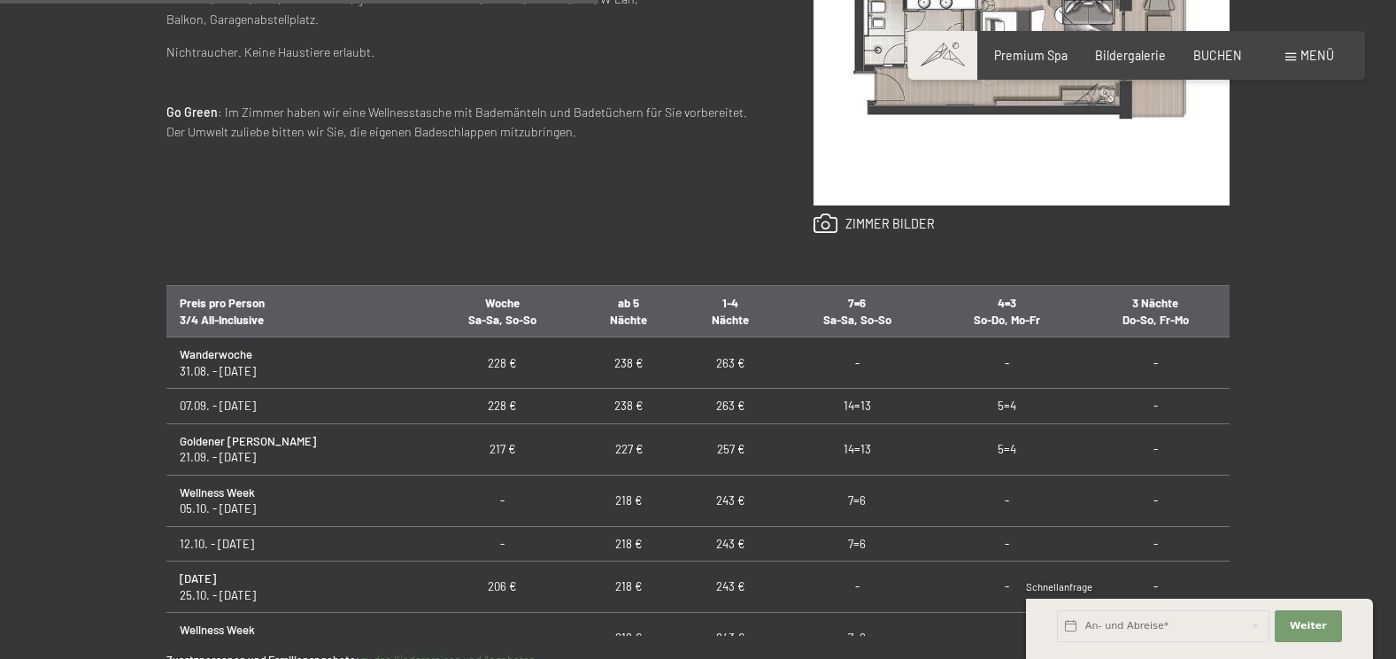
scroll to position [1062, 0]
